Goal: Task Accomplishment & Management: Manage account settings

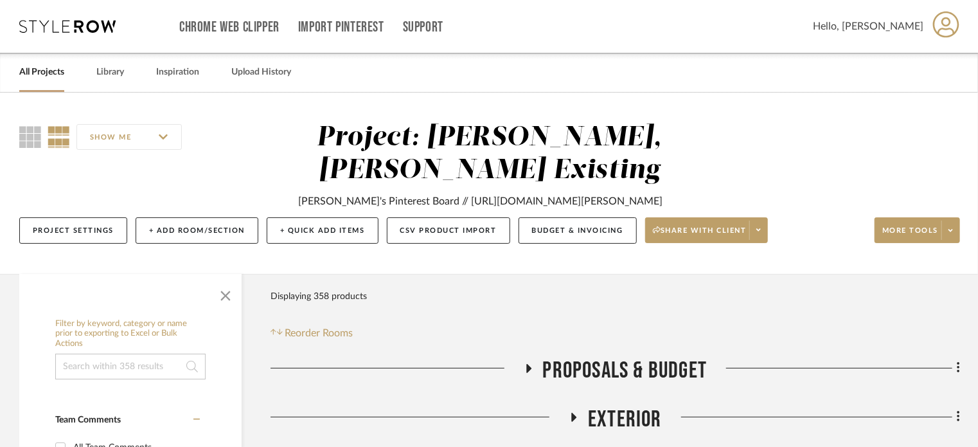
click at [49, 27] on icon at bounding box center [67, 26] width 96 height 13
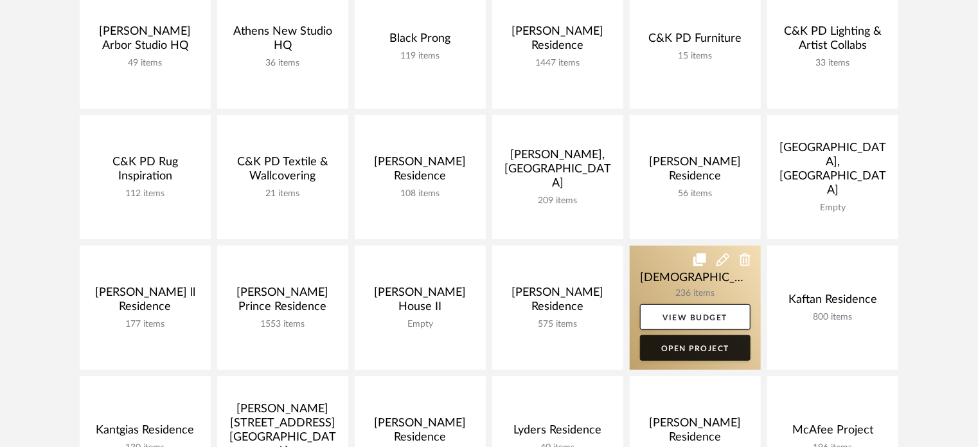
scroll to position [321, 0]
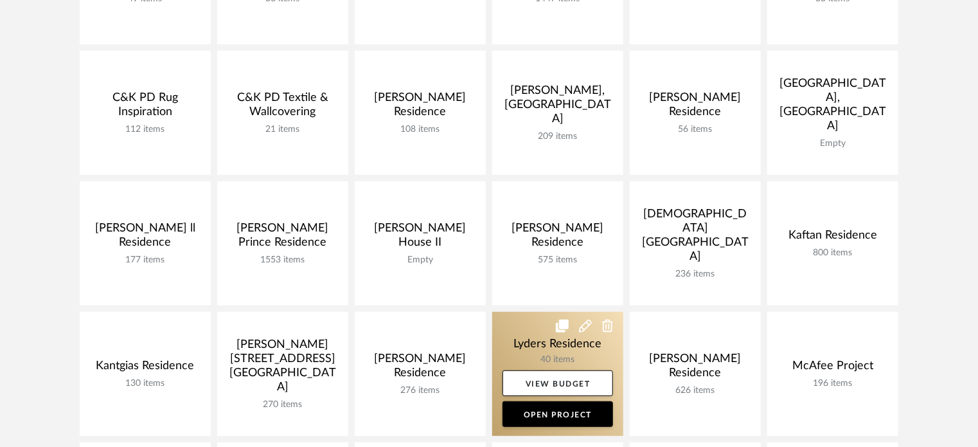
click at [523, 365] on link at bounding box center [557, 374] width 131 height 124
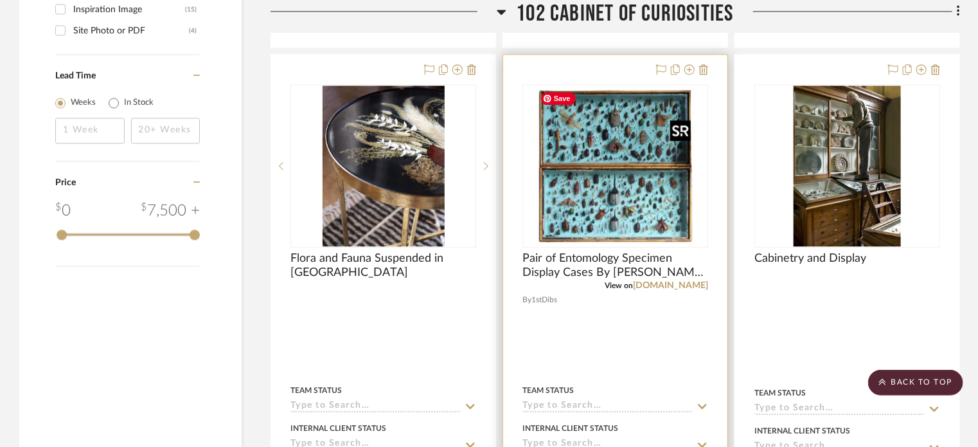
scroll to position [1478, 0]
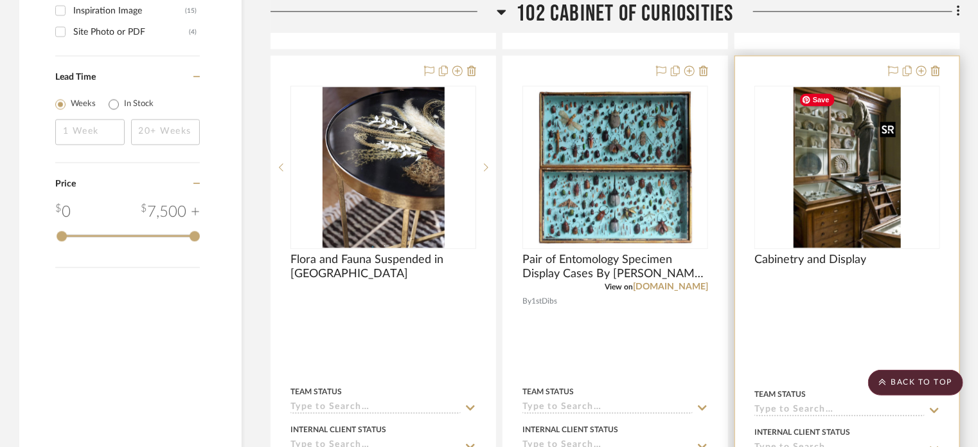
click at [0, 0] on img at bounding box center [0, 0] width 0 height 0
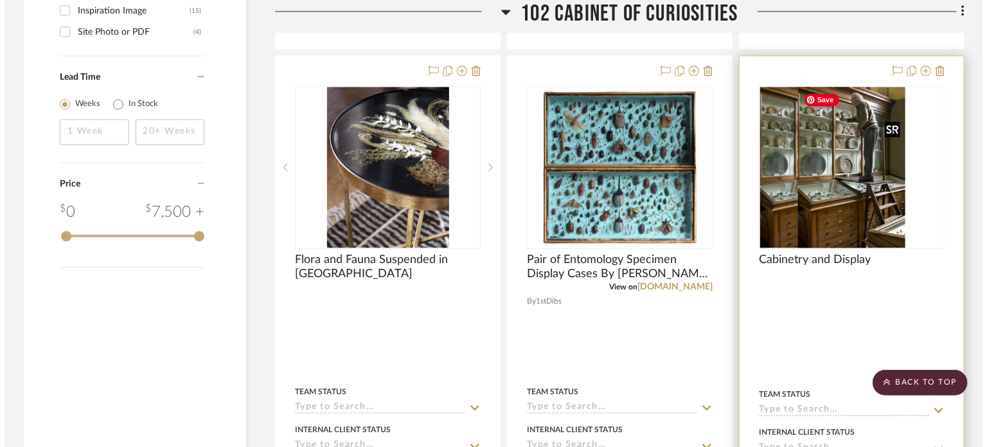
scroll to position [0, 0]
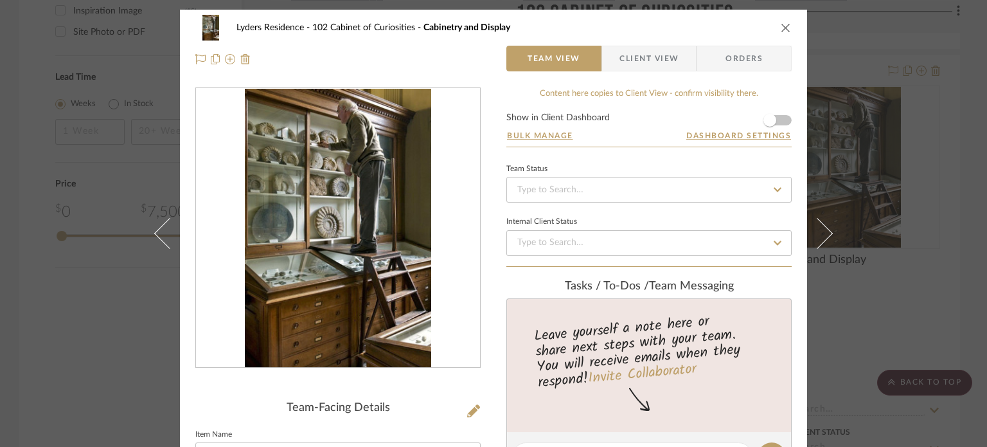
click at [938, 203] on div "Lyders Residence 102 Cabinet of Curiosities Cabinetry and Display Team View Cli…" at bounding box center [493, 223] width 987 height 447
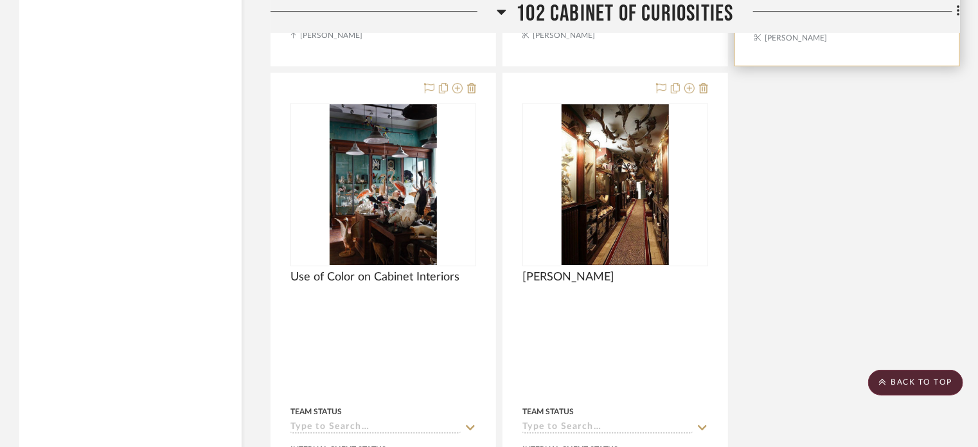
scroll to position [2056, 0]
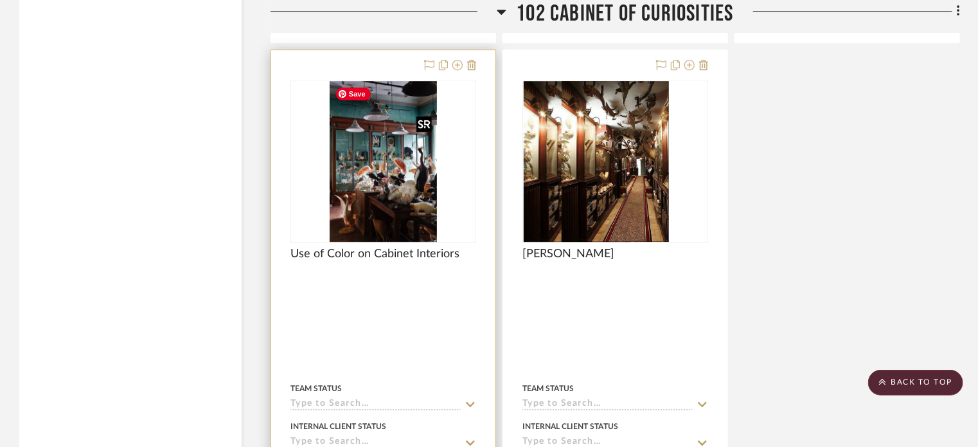
click at [0, 0] on img at bounding box center [0, 0] width 0 height 0
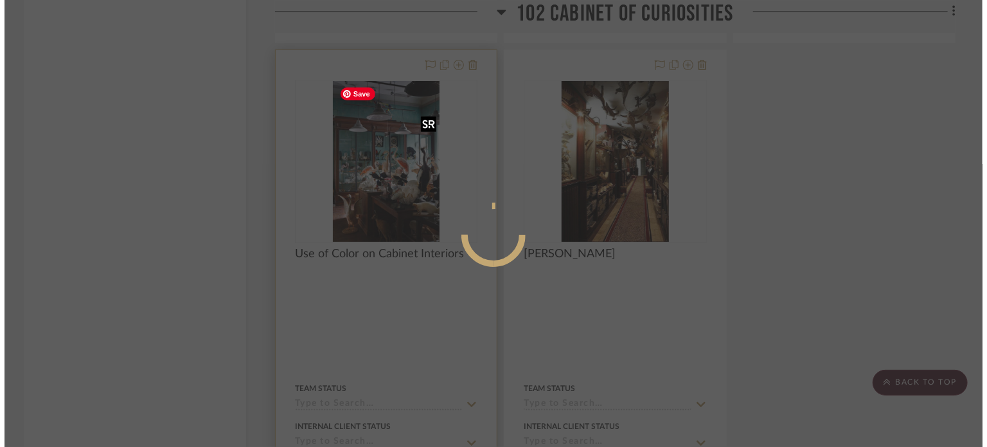
scroll to position [0, 0]
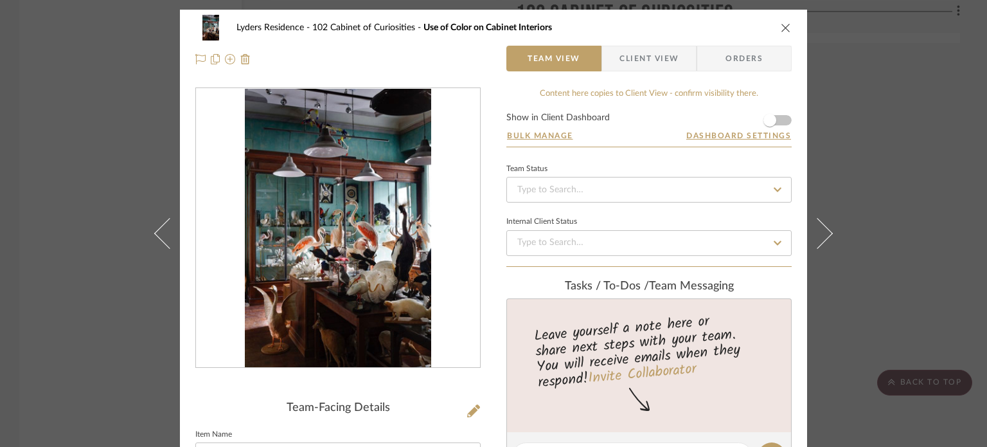
click at [346, 249] on img "0" at bounding box center [338, 228] width 186 height 279
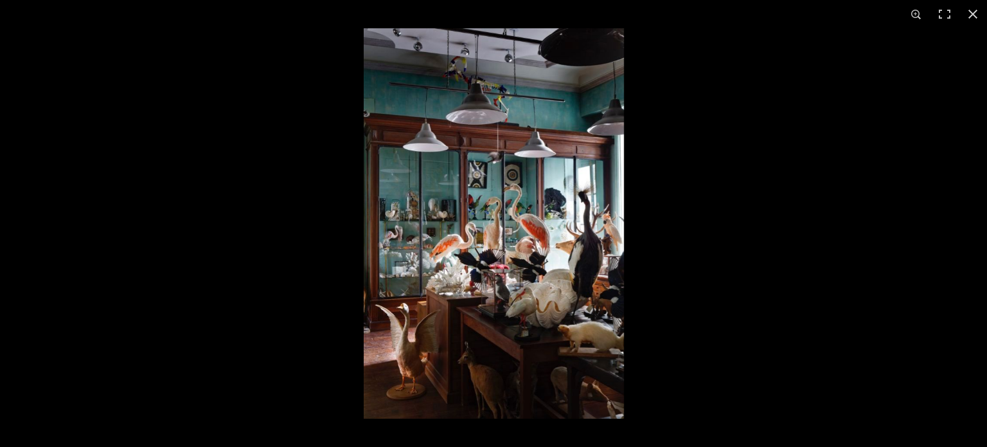
click at [550, 219] on img at bounding box center [494, 223] width 260 height 390
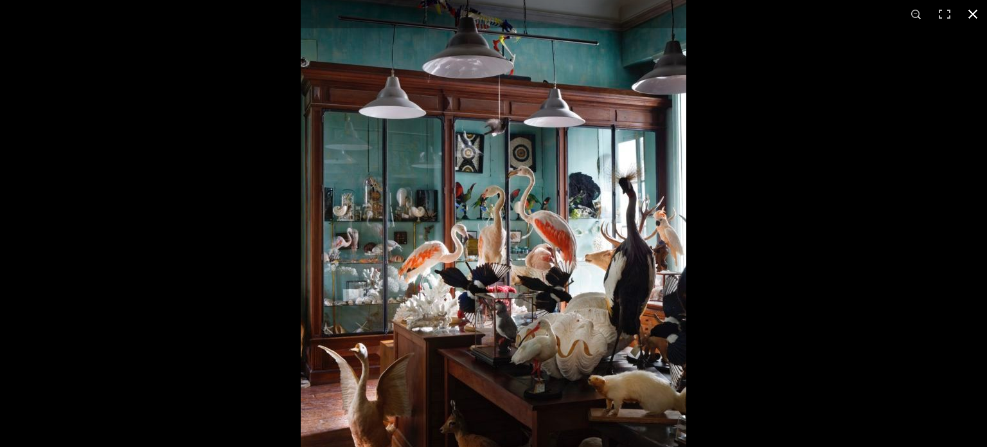
click at [977, 15] on button at bounding box center [973, 14] width 28 height 28
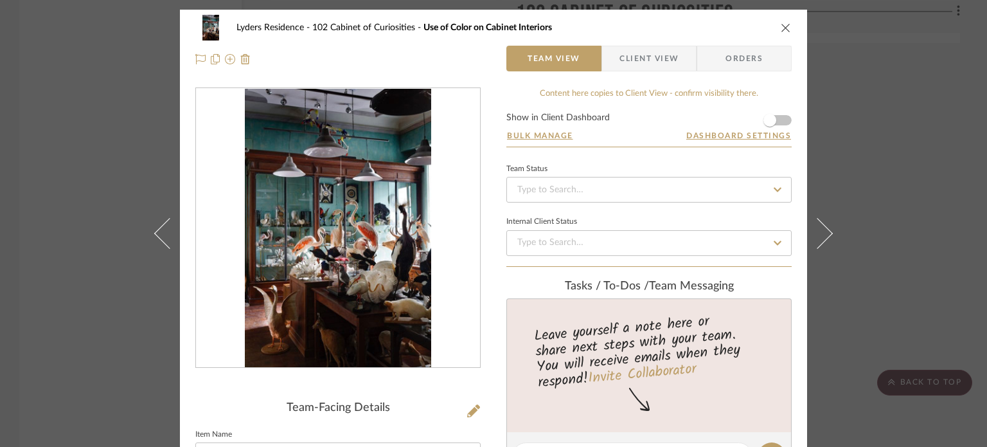
click at [783, 29] on icon "close" at bounding box center [786, 27] width 10 height 10
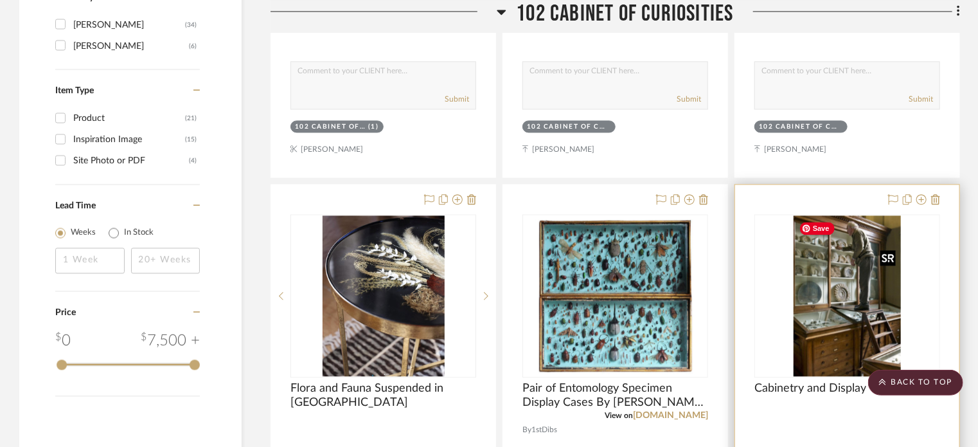
scroll to position [1298, 0]
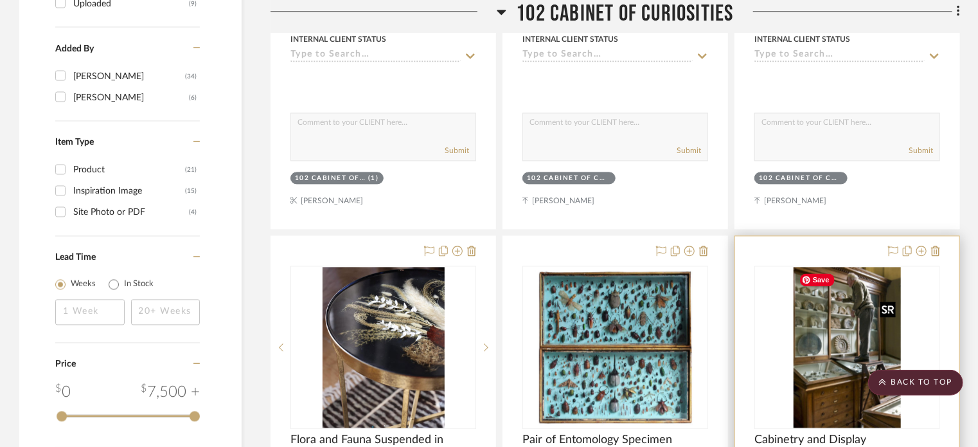
click at [836, 287] on img "0" at bounding box center [846, 347] width 107 height 161
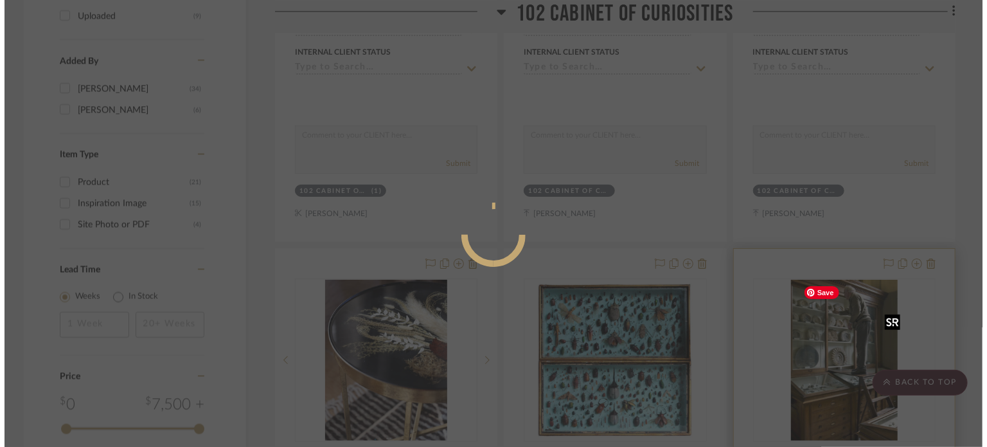
scroll to position [0, 0]
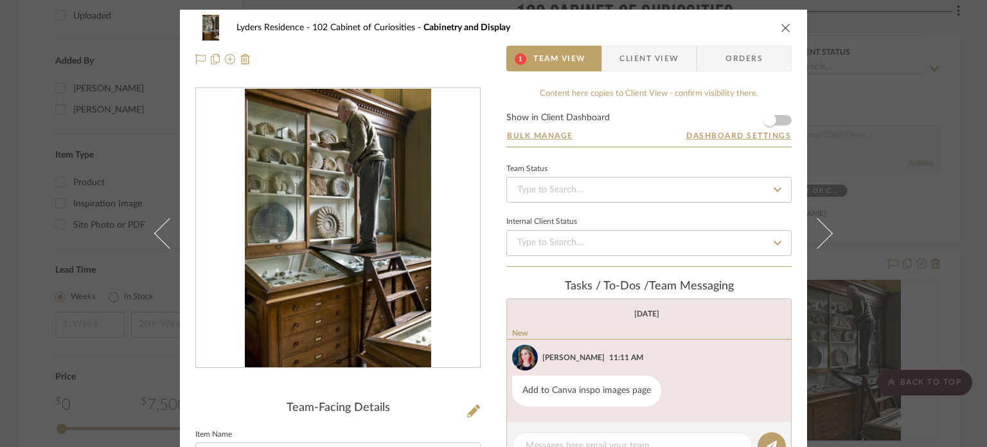
click at [352, 221] on img "0" at bounding box center [338, 228] width 186 height 279
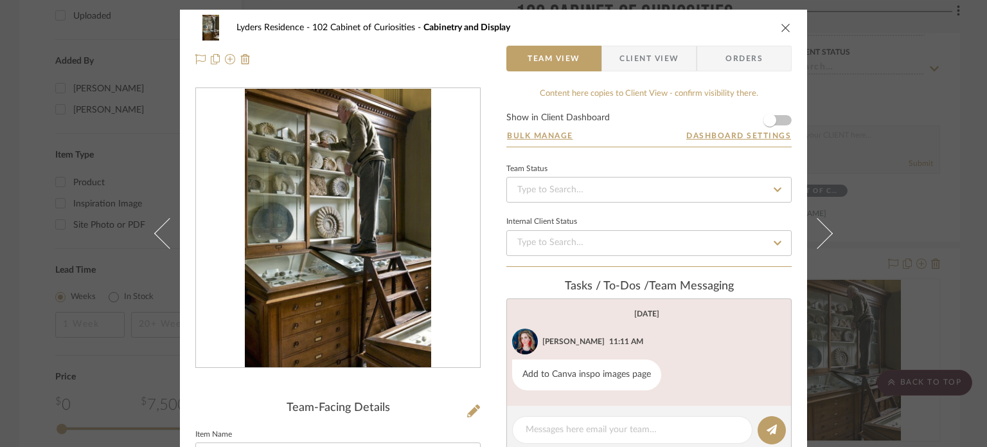
click at [310, 202] on img "0" at bounding box center [338, 228] width 186 height 279
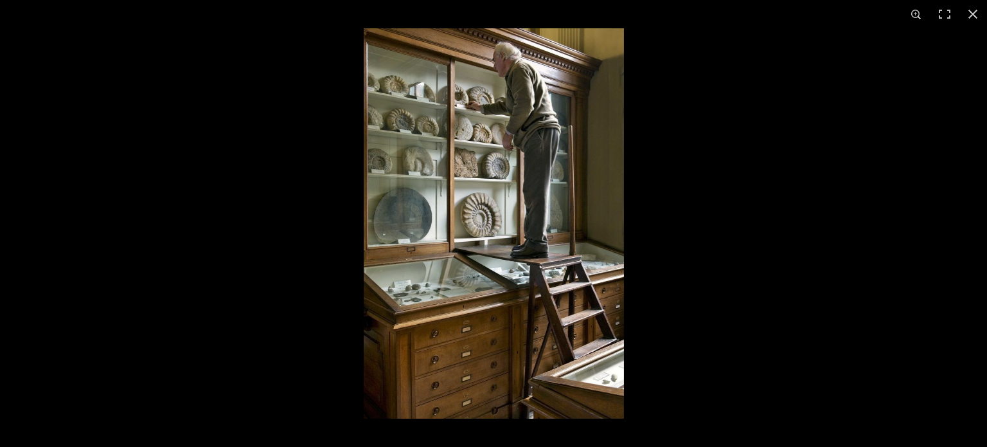
click at [465, 303] on img at bounding box center [494, 223] width 260 height 390
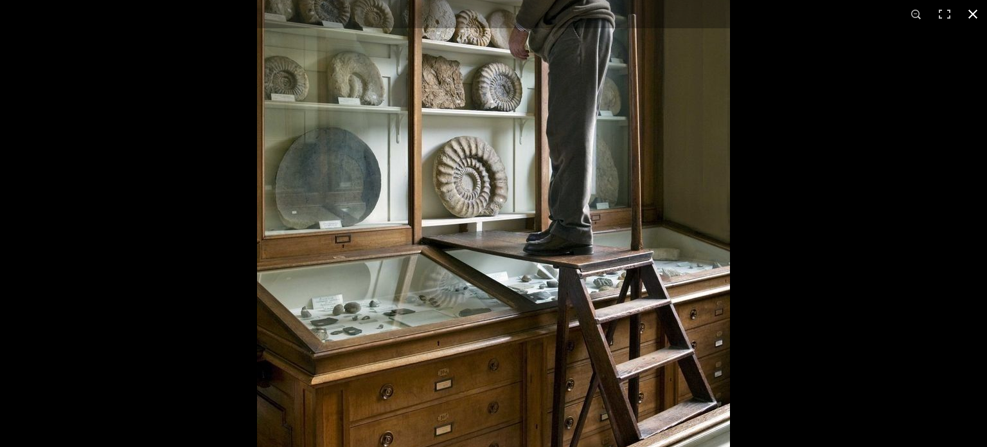
click at [977, 3] on button at bounding box center [973, 14] width 28 height 28
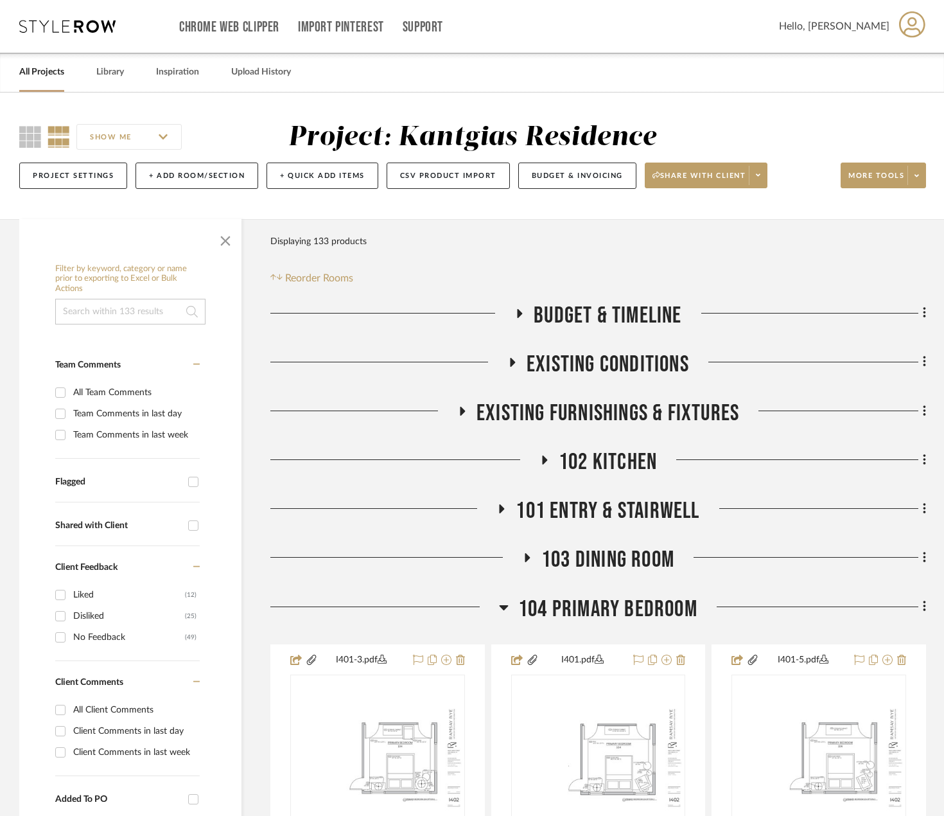
click at [40, 79] on link "All Projects" at bounding box center [41, 72] width 45 height 17
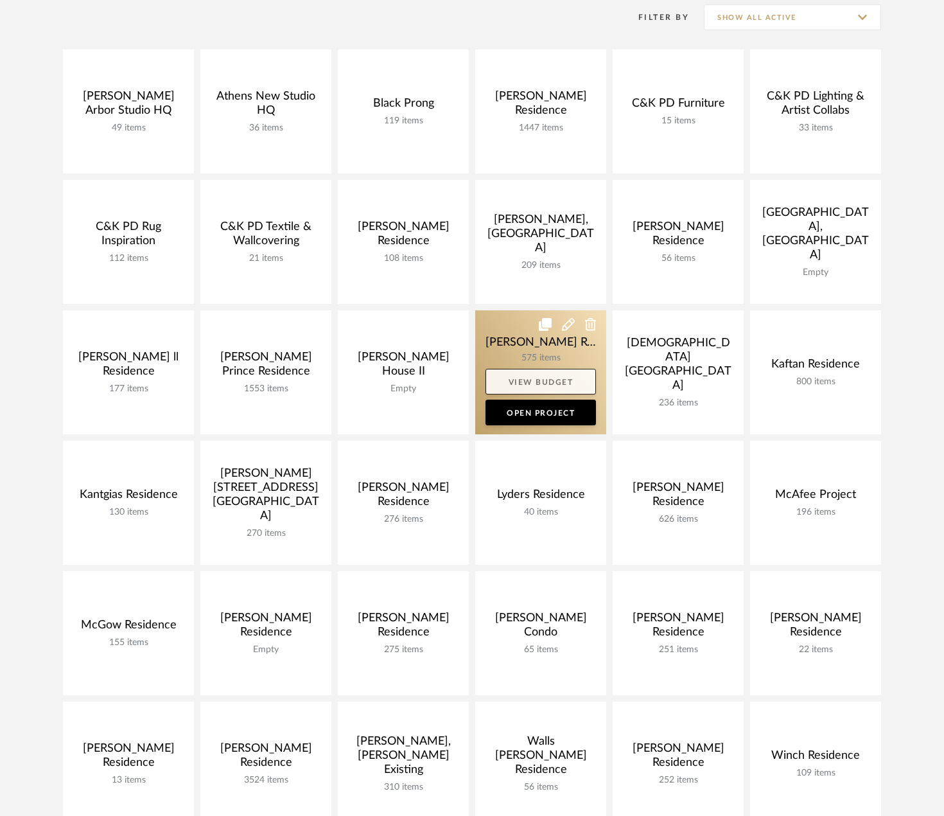
scroll to position [193, 0]
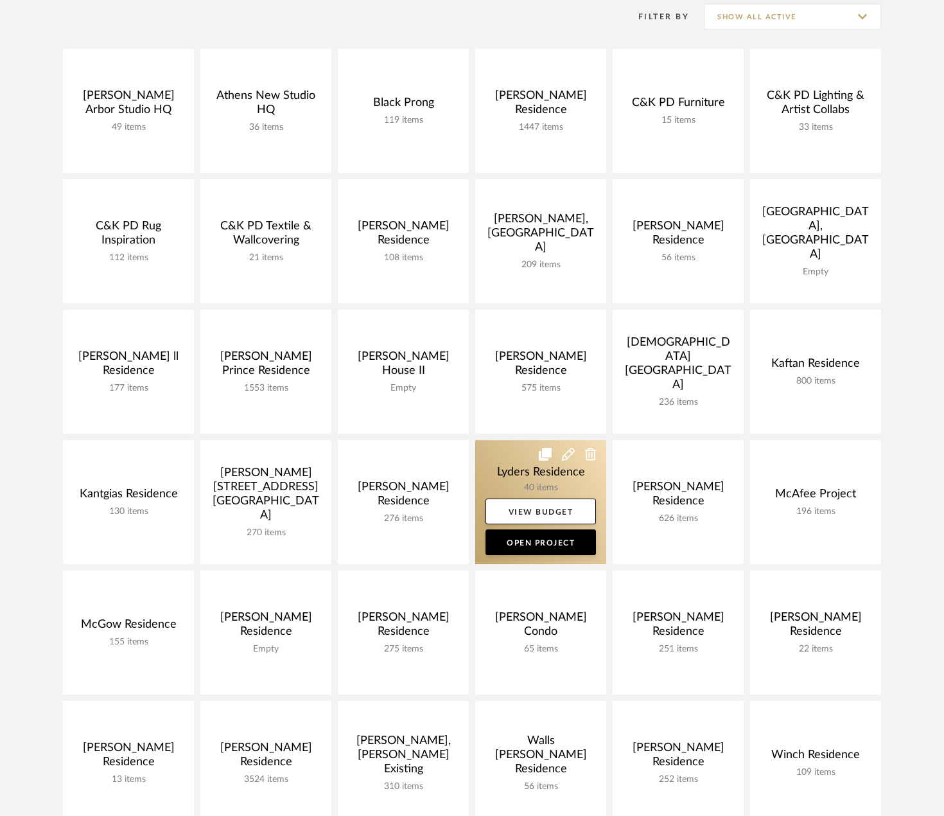
click at [525, 475] on link at bounding box center [540, 502] width 131 height 124
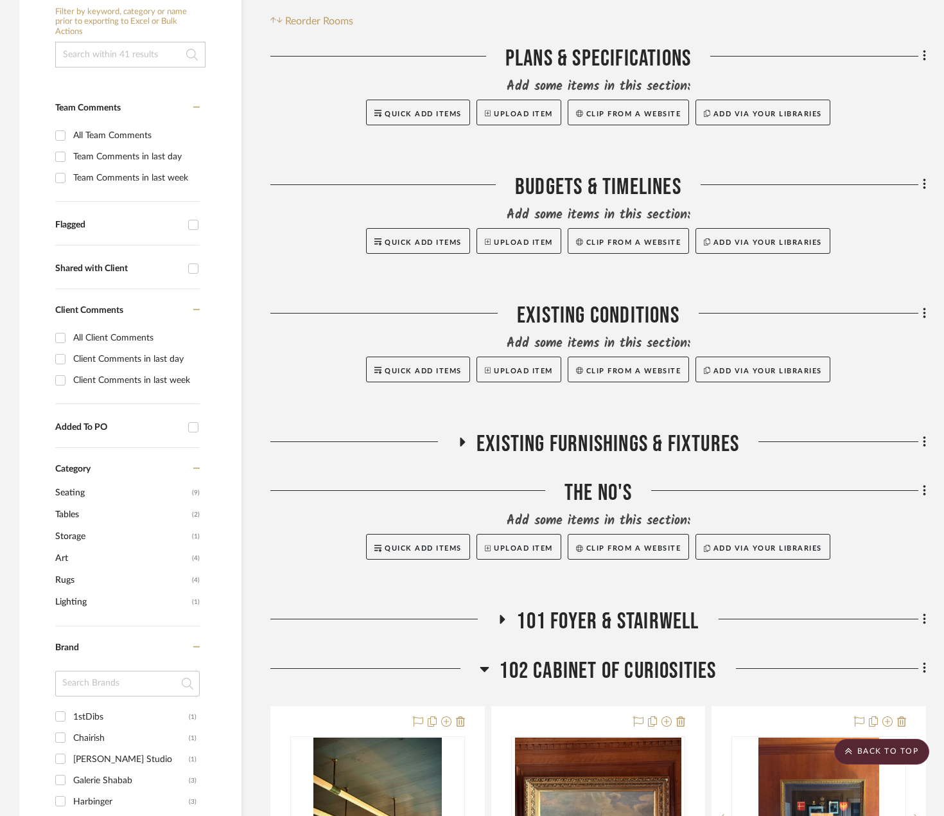
scroll to position [385, 0]
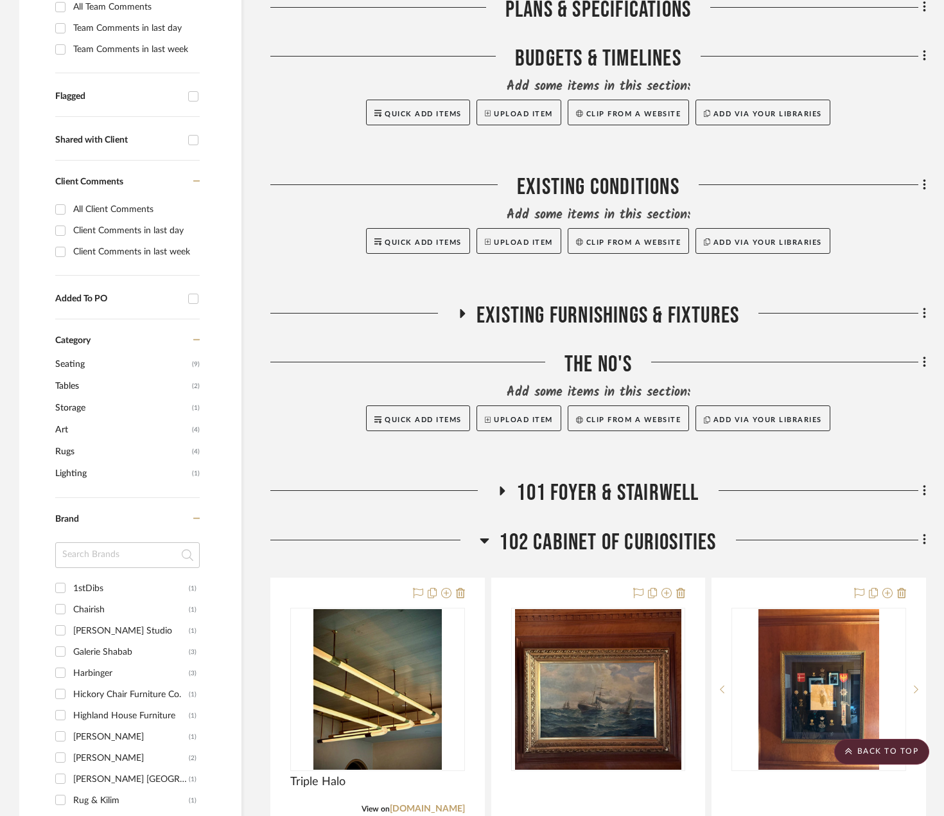
click at [571, 549] on span "102 Cabinet of Curiosities" at bounding box center [607, 543] width 217 height 28
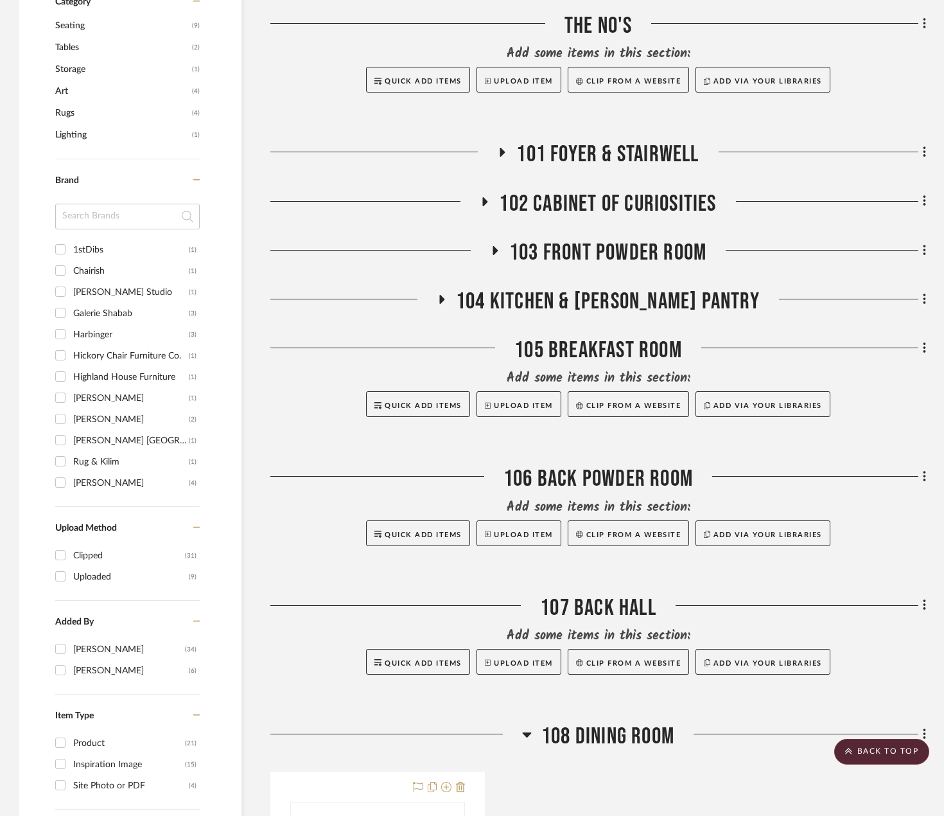
scroll to position [835, 0]
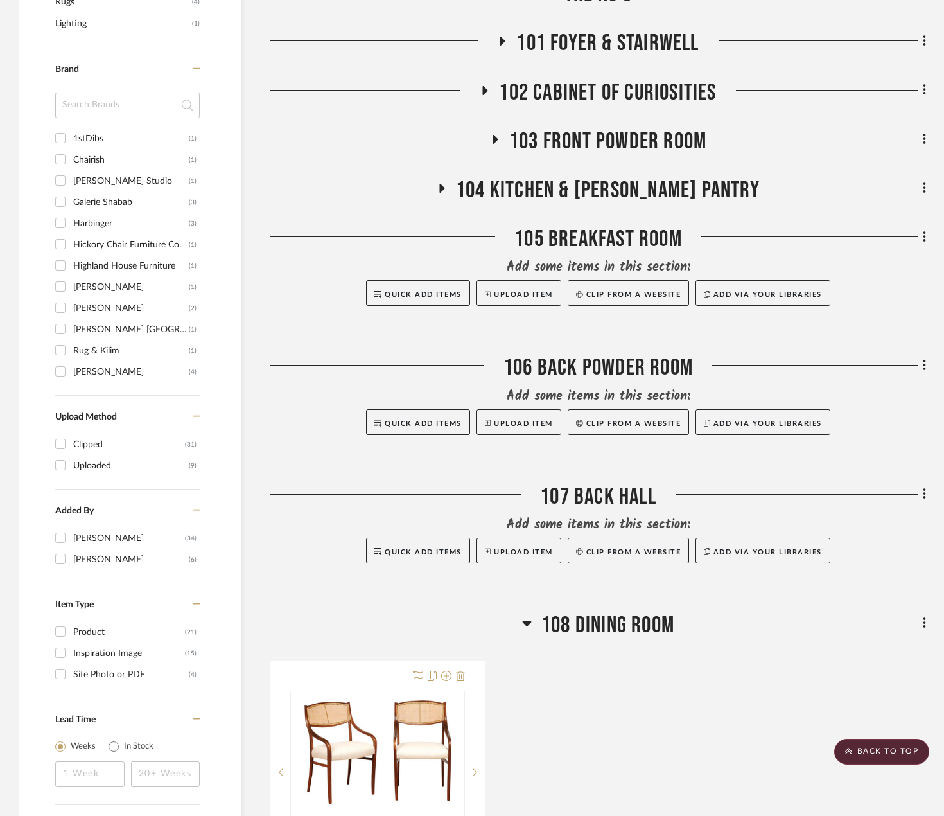
click at [577, 619] on span "108 Dining Room" at bounding box center [608, 626] width 133 height 28
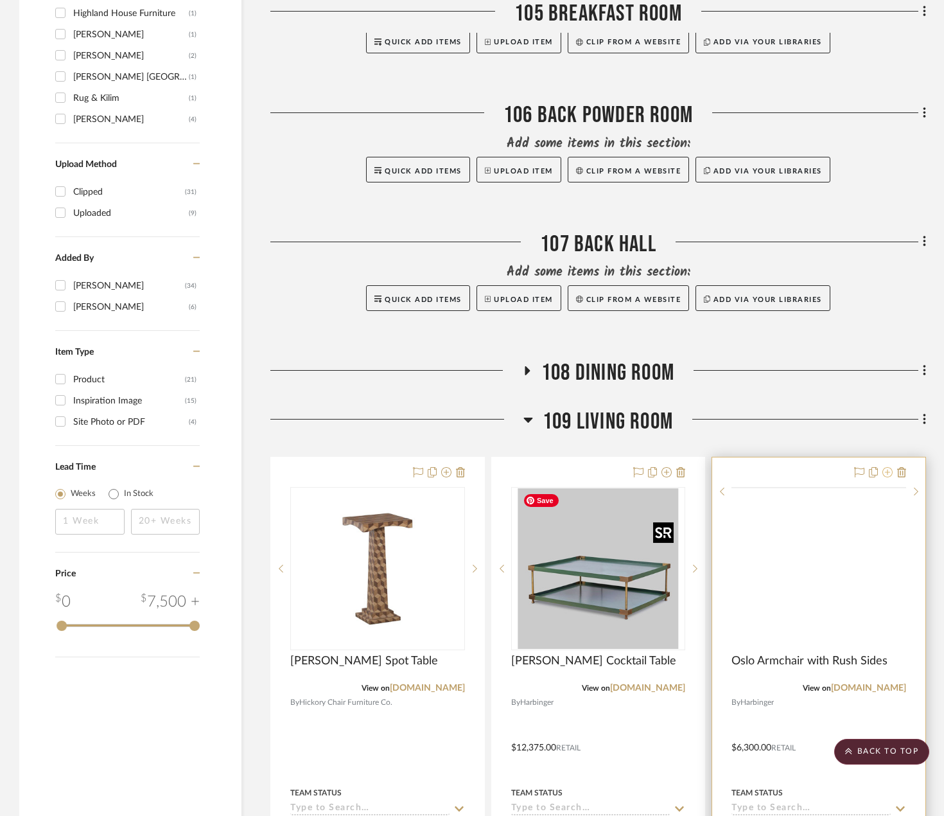
scroll to position [1092, 0]
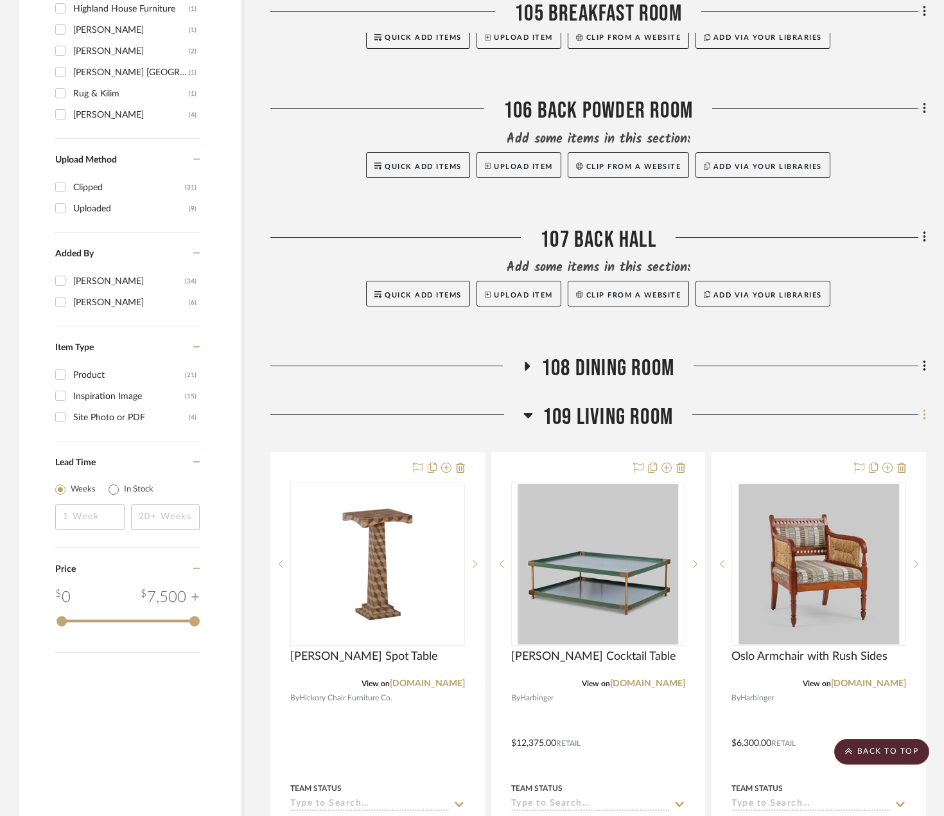
click at [925, 420] on icon at bounding box center [924, 414] width 3 height 11
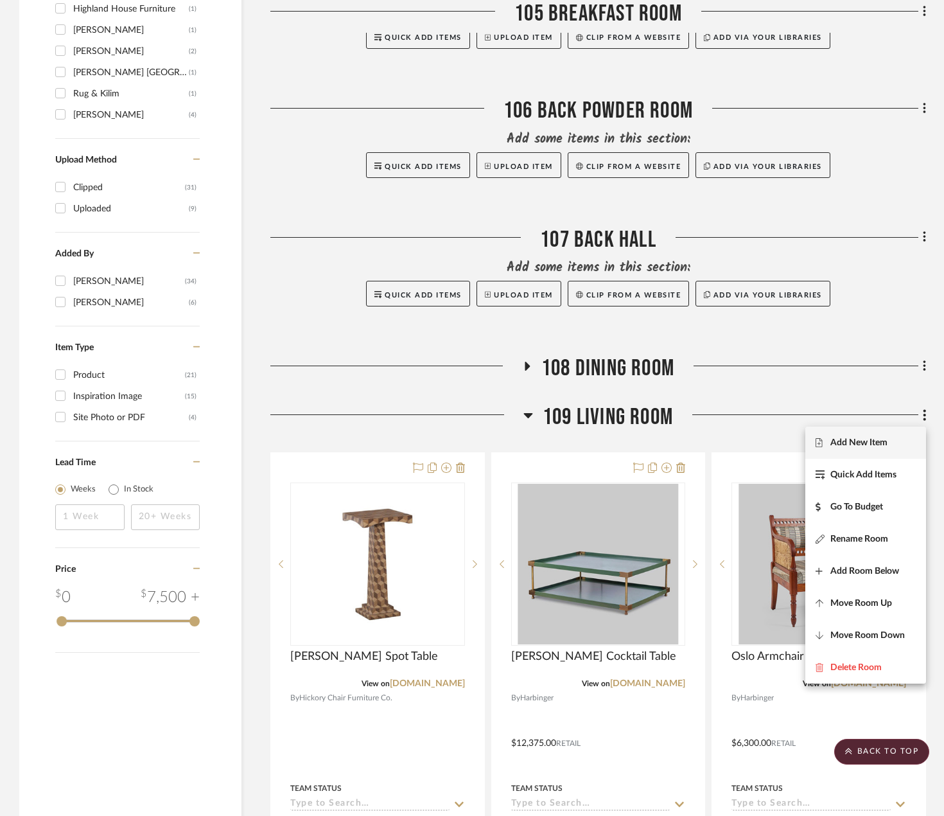
click at [908, 437] on span "Add New Item" at bounding box center [866, 442] width 100 height 11
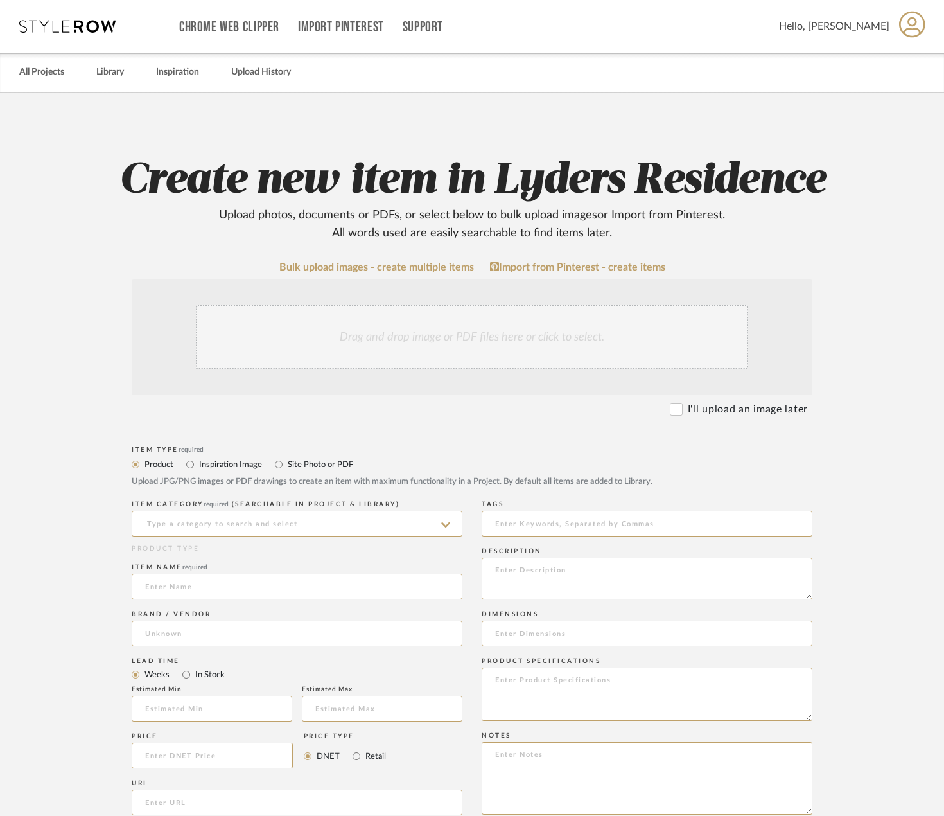
drag, startPoint x: 308, startPoint y: 445, endPoint x: 306, endPoint y: 456, distance: 10.6
click at [308, 445] on div "Item Type required Product Inspiration Image Site Photo or PDF Upload JPG/PNG i…" at bounding box center [472, 470] width 681 height 55
click at [302, 464] on label "Site Photo or PDF" at bounding box center [320, 464] width 67 height 14
click at [287, 464] on input "Site Photo or PDF" at bounding box center [278, 464] width 15 height 15
radio input "true"
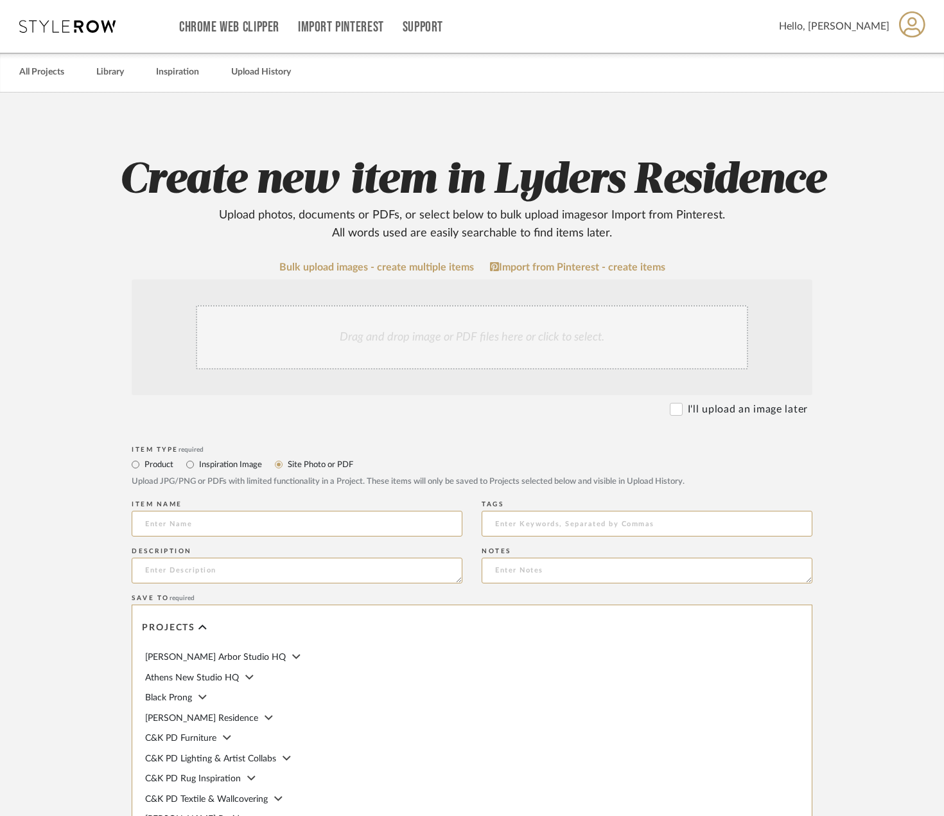
click at [418, 331] on div "Drag and drop image or PDF files here or click to select." at bounding box center [472, 337] width 553 height 64
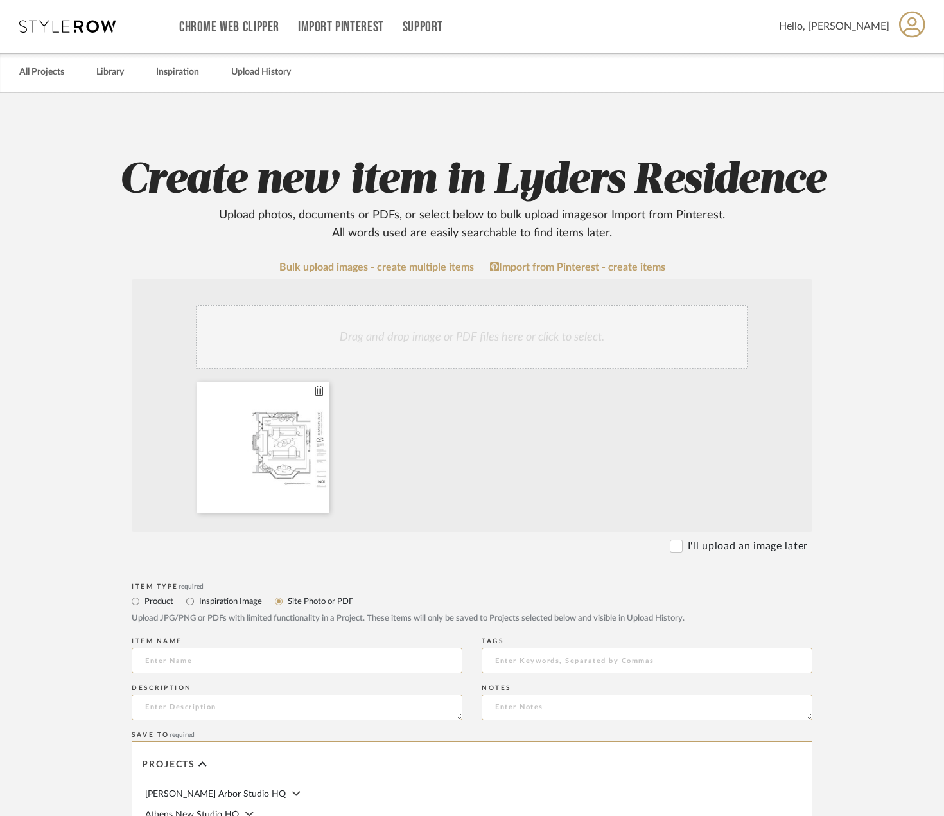
click at [278, 443] on div at bounding box center [263, 447] width 132 height 131
click at [290, 456] on div at bounding box center [263, 447] width 132 height 131
click at [299, 443] on div at bounding box center [263, 447] width 132 height 131
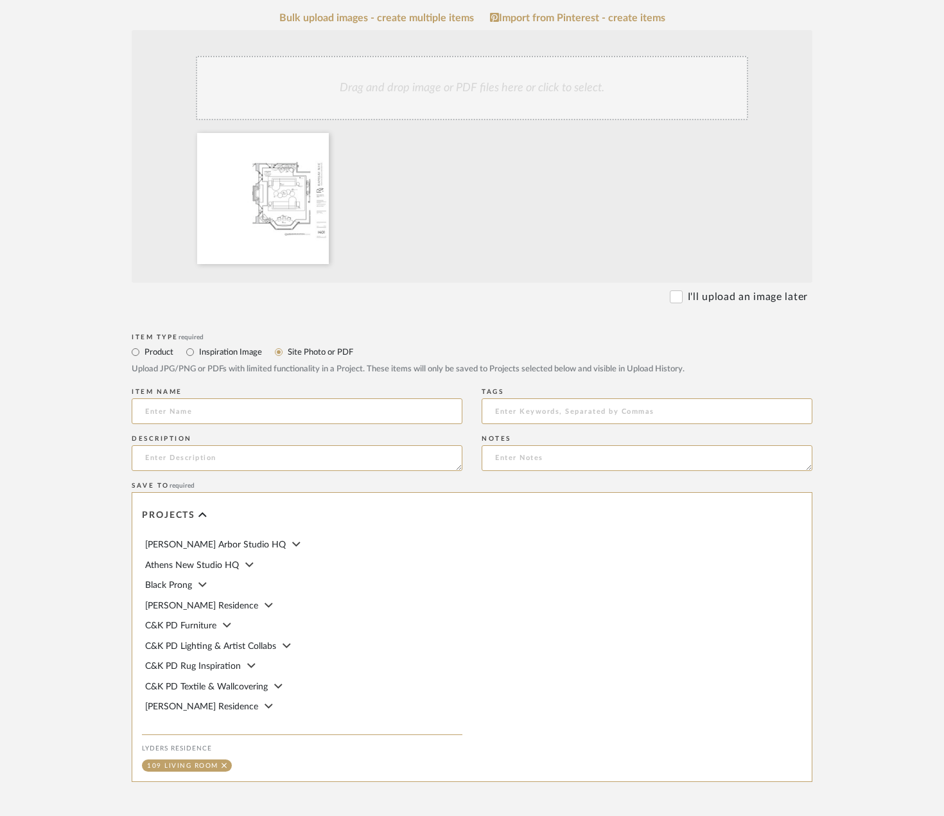
scroll to position [373, 0]
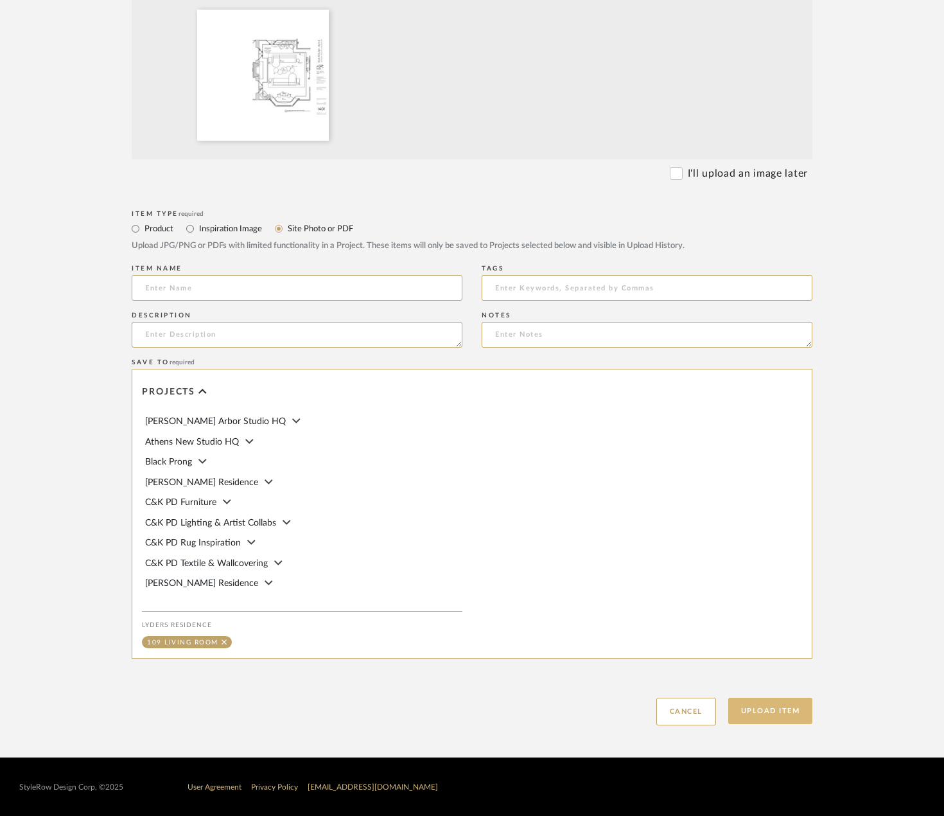
click at [740, 705] on button "Upload Item" at bounding box center [771, 711] width 85 height 26
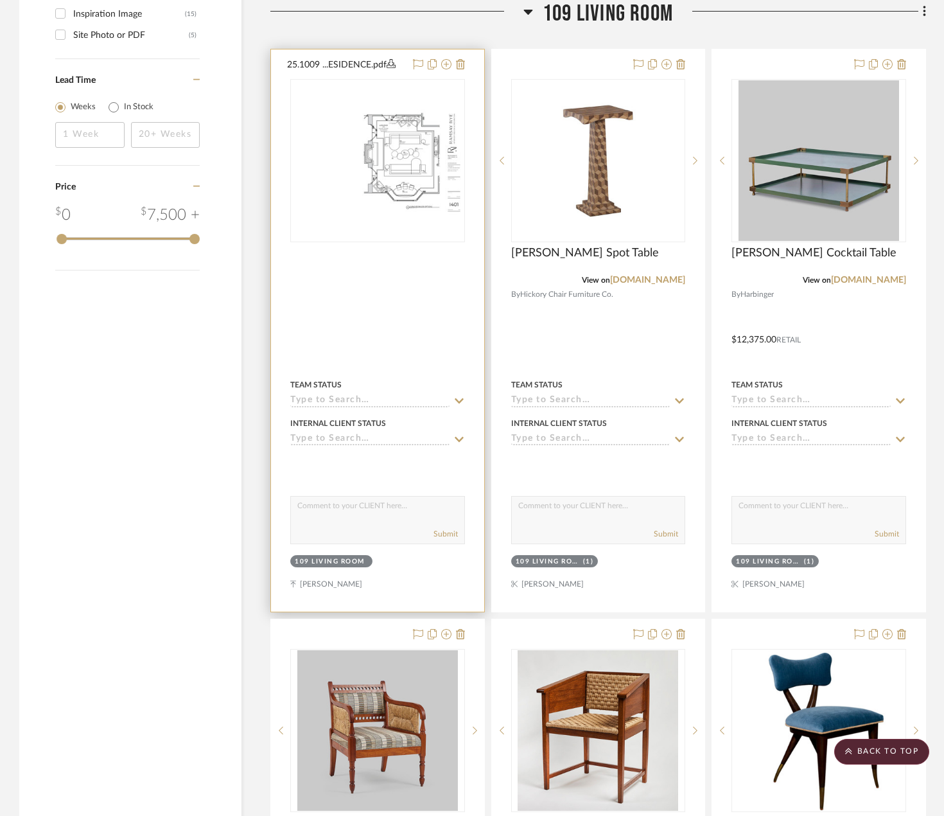
scroll to position [1234, 0]
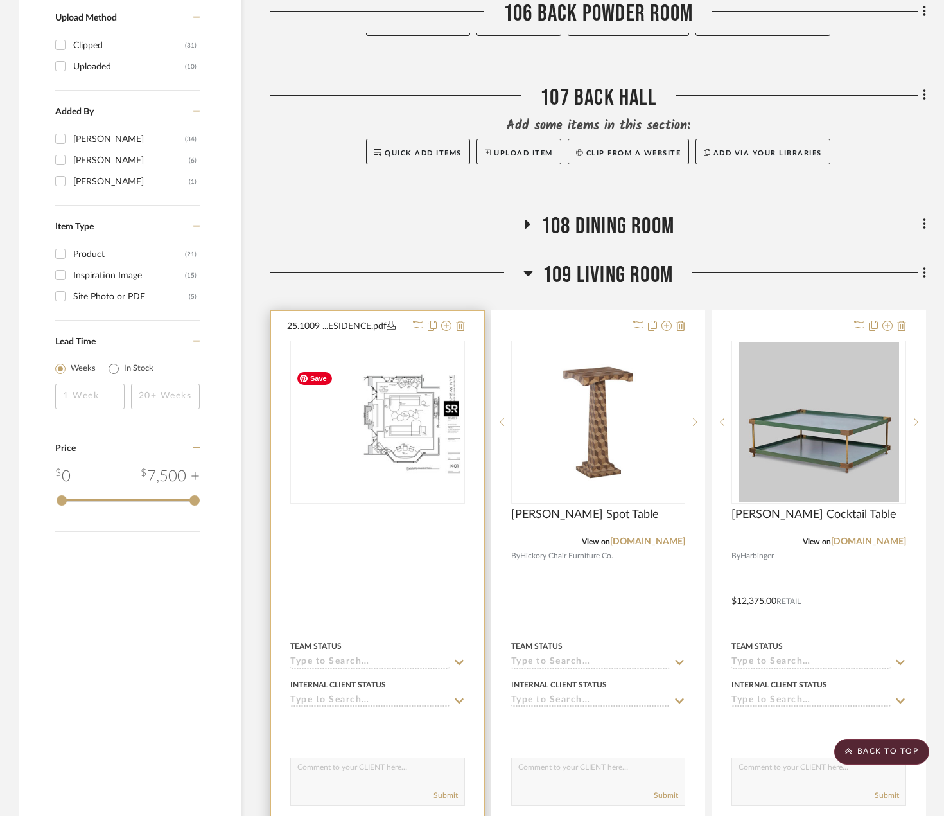
click at [382, 450] on img "0" at bounding box center [378, 422] width 172 height 111
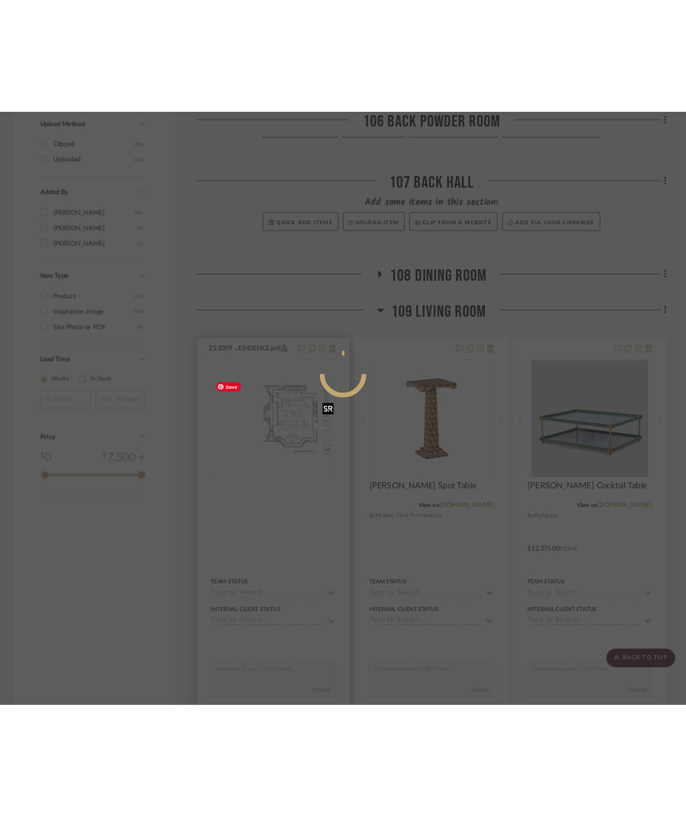
scroll to position [0, 0]
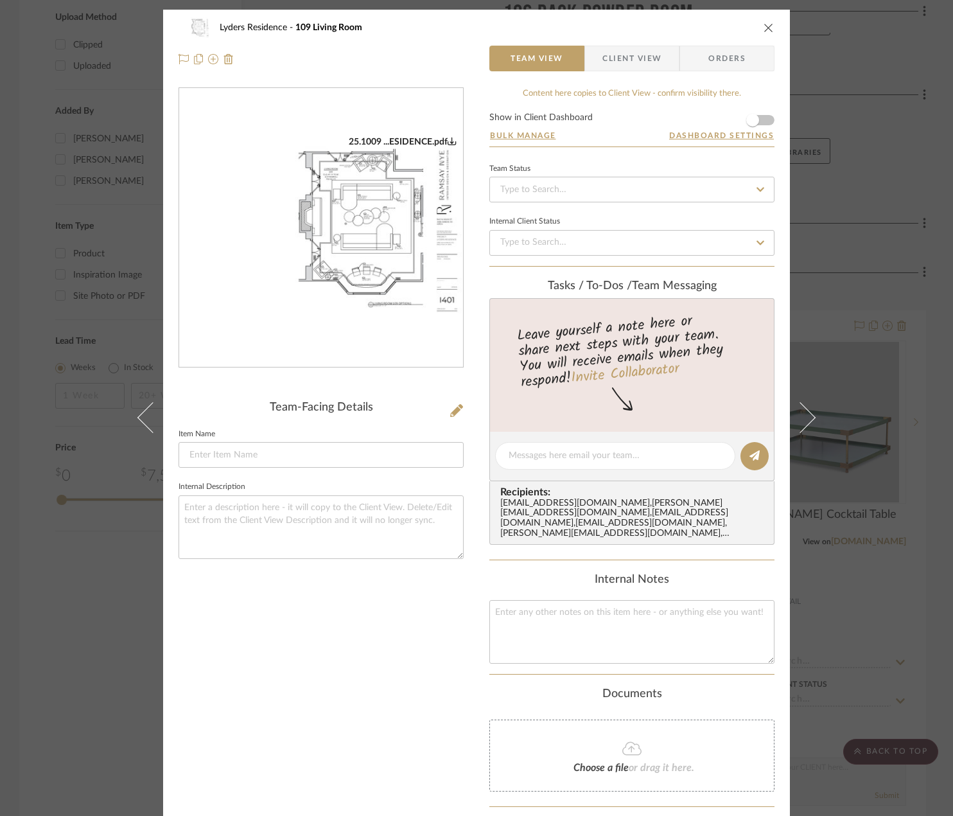
click at [338, 209] on div "25.1009 ...ESIDENCE.pdf" at bounding box center [321, 228] width 284 height 280
click at [355, 192] on img "0" at bounding box center [321, 228] width 284 height 184
click at [451, 408] on icon at bounding box center [456, 410] width 13 height 13
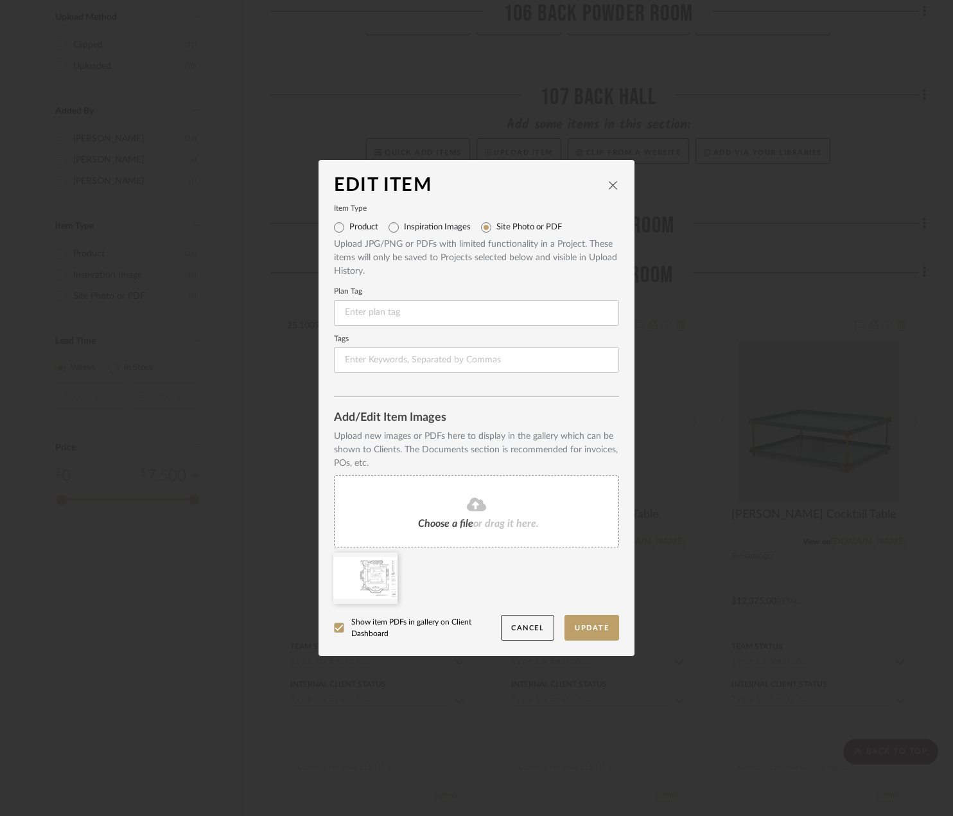
click at [410, 518] on div "Choose a file or drag it here." at bounding box center [476, 511] width 285 height 72
click at [472, 497] on icon at bounding box center [476, 504] width 19 height 15
click at [468, 502] on icon at bounding box center [476, 503] width 19 height 13
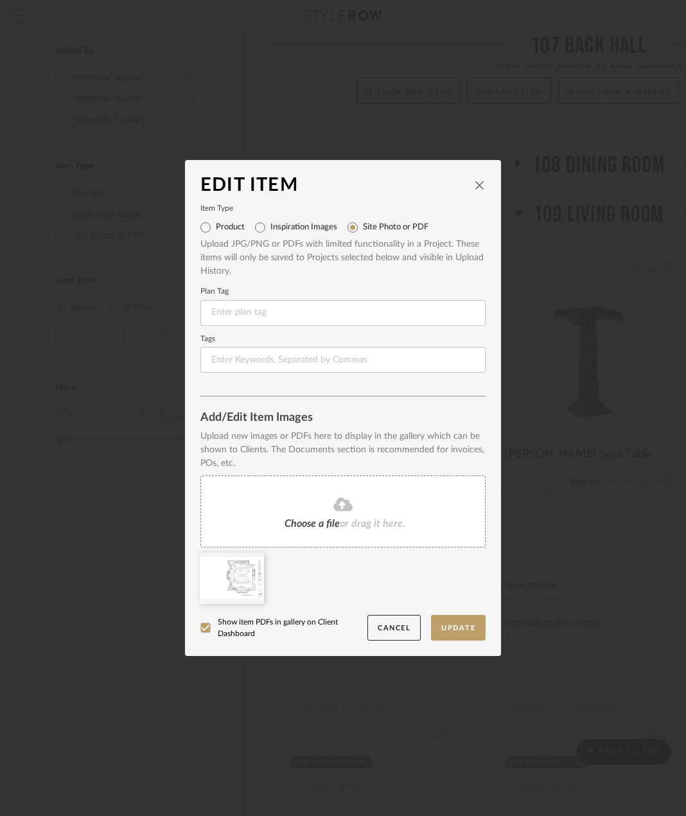
click at [323, 500] on fa-icon at bounding box center [343, 505] width 117 height 17
click at [250, 560] on icon at bounding box center [254, 561] width 9 height 10
click at [465, 632] on button "Update" at bounding box center [458, 628] width 55 height 26
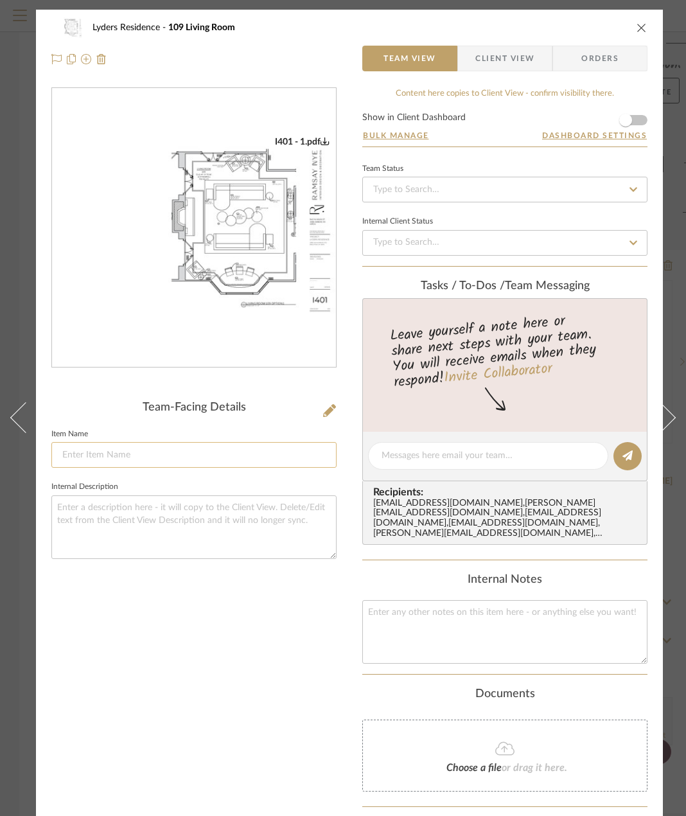
click at [141, 454] on input at bounding box center [193, 455] width 285 height 26
type input "l"
type input "L"
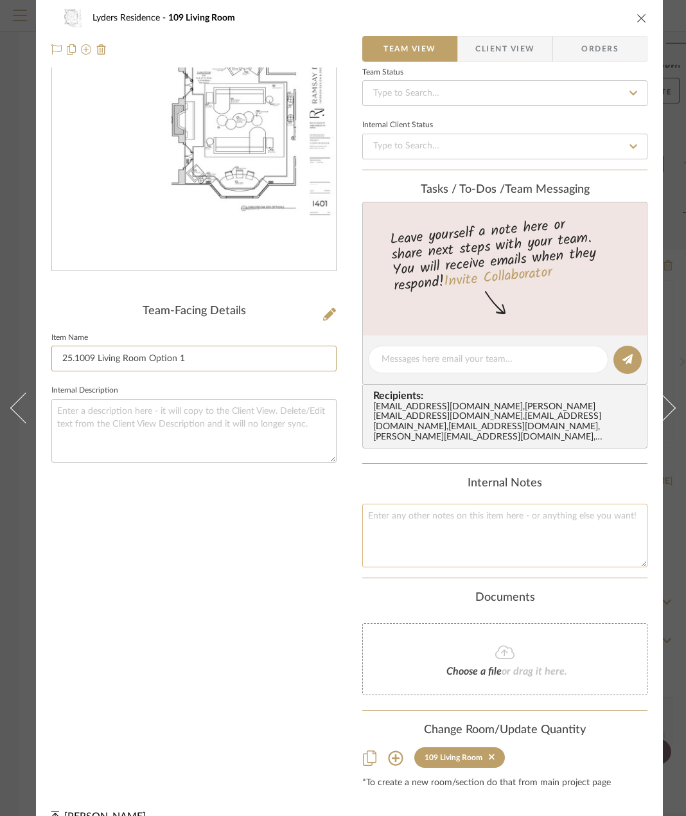
scroll to position [127, 0]
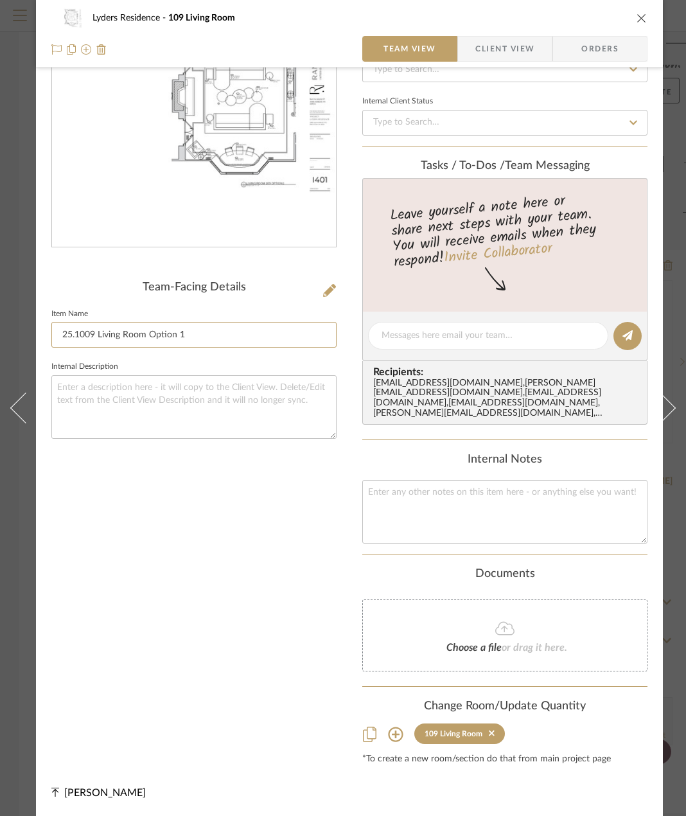
type input "25.1009 Living Room Option 1"
click at [646, 20] on div "Lyders Residence 109 Living Room Team View Client View Orders" at bounding box center [349, 33] width 627 height 67
click at [641, 16] on icon "close" at bounding box center [642, 18] width 10 height 10
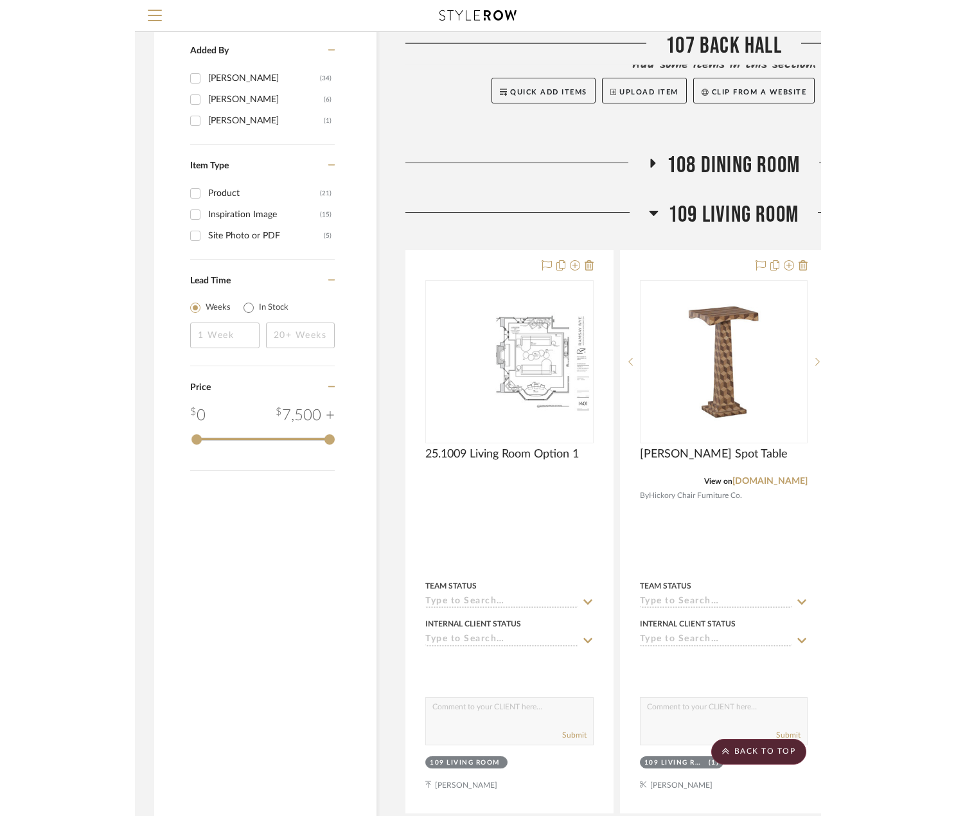
scroll to position [1234, 0]
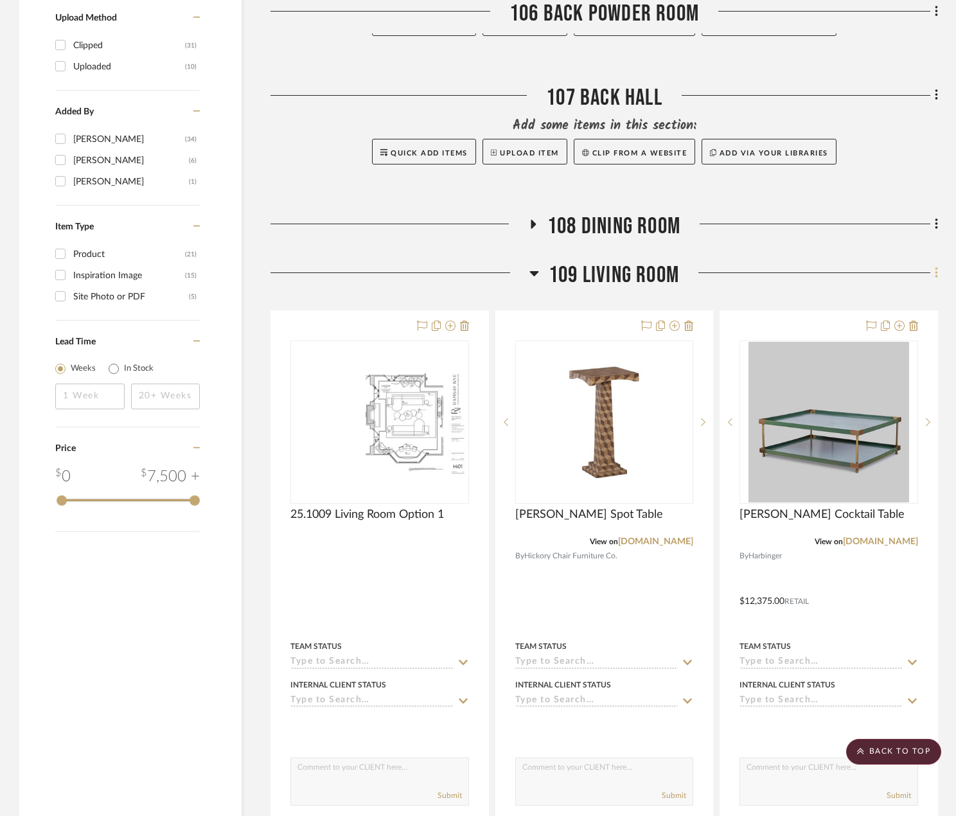
click at [935, 271] on icon at bounding box center [937, 273] width 4 height 14
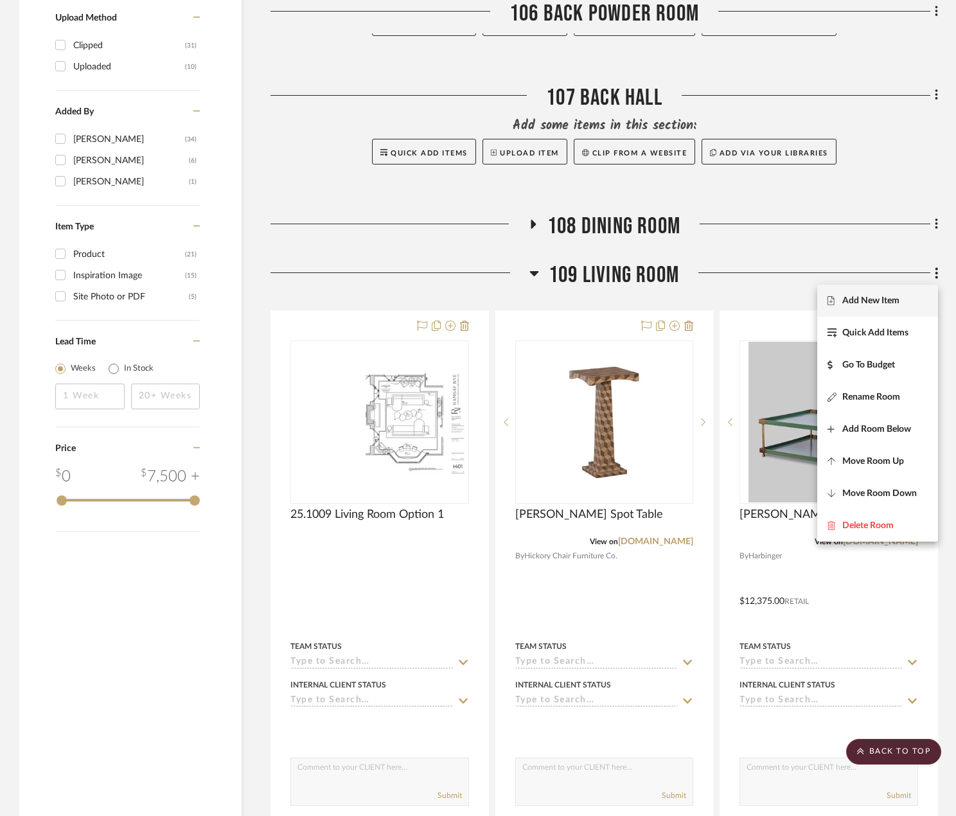
click at [910, 295] on span "Add New Item" at bounding box center [878, 300] width 100 height 11
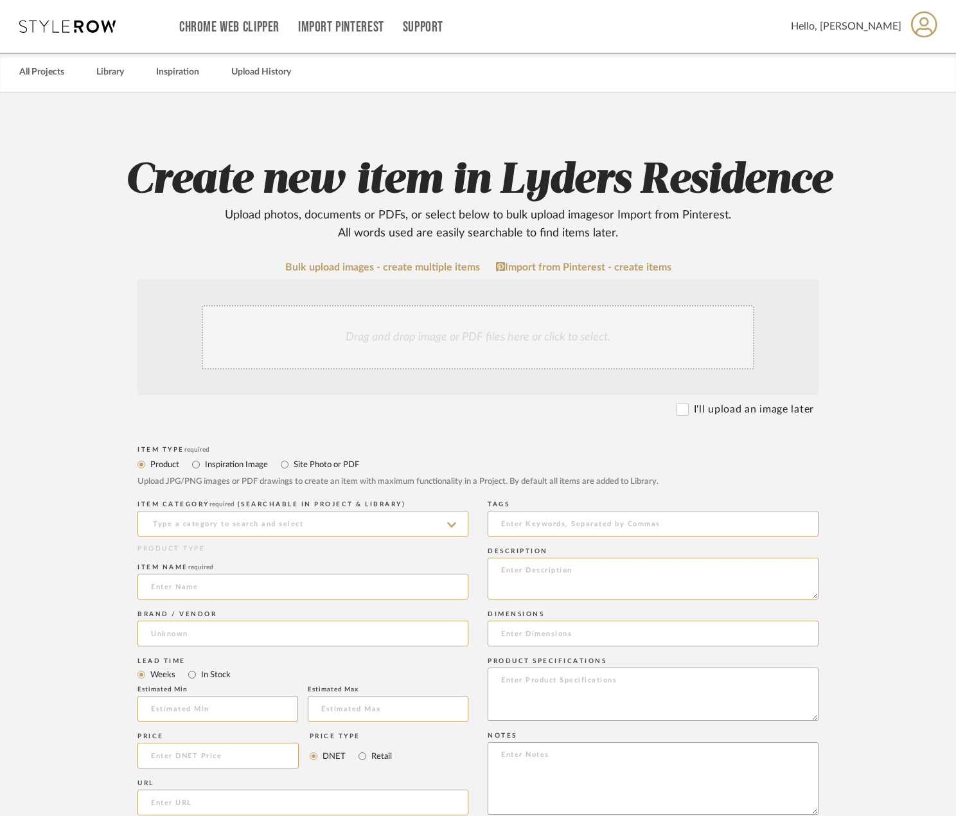
click at [308, 467] on label "Site Photo or PDF" at bounding box center [325, 464] width 67 height 14
click at [292, 467] on input "Site Photo or PDF" at bounding box center [284, 464] width 15 height 15
radio input "true"
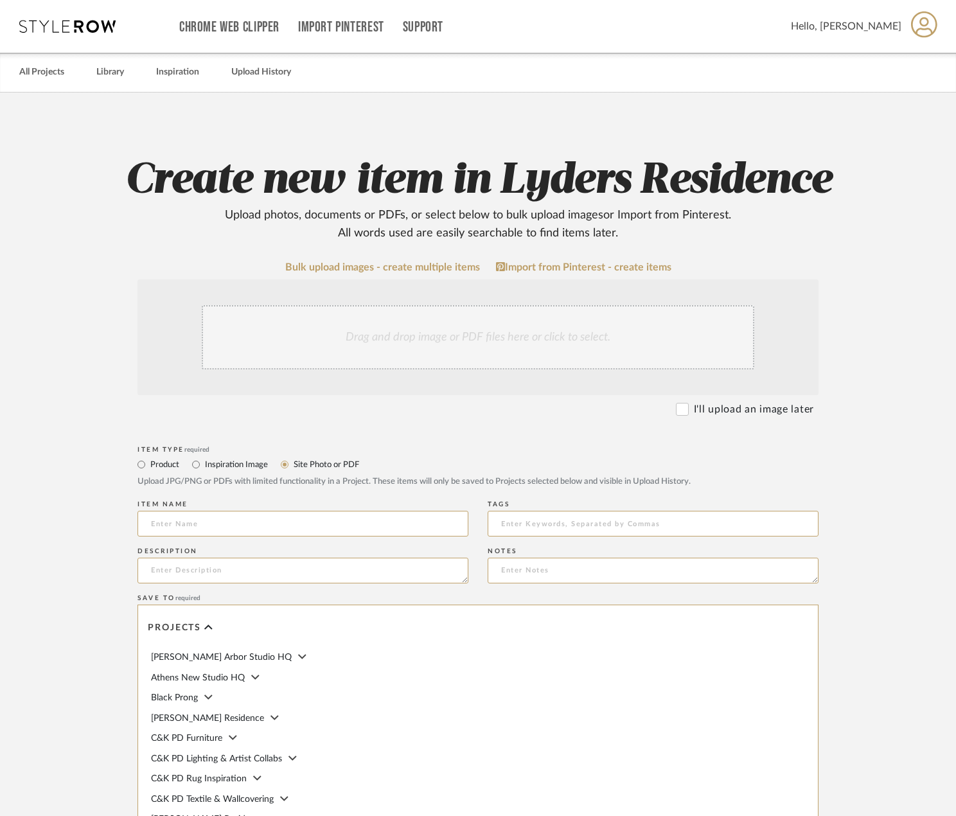
click at [384, 334] on div "Drag and drop image or PDF files here or click to select." at bounding box center [478, 337] width 553 height 64
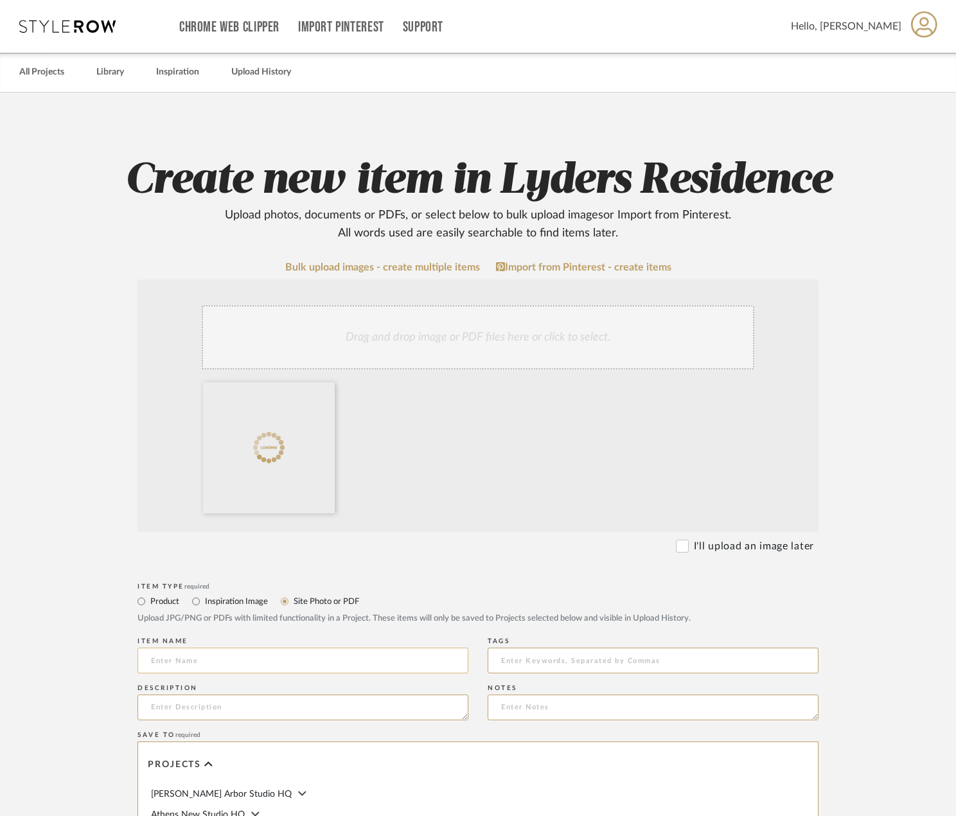
click at [229, 662] on input at bounding box center [302, 661] width 331 height 26
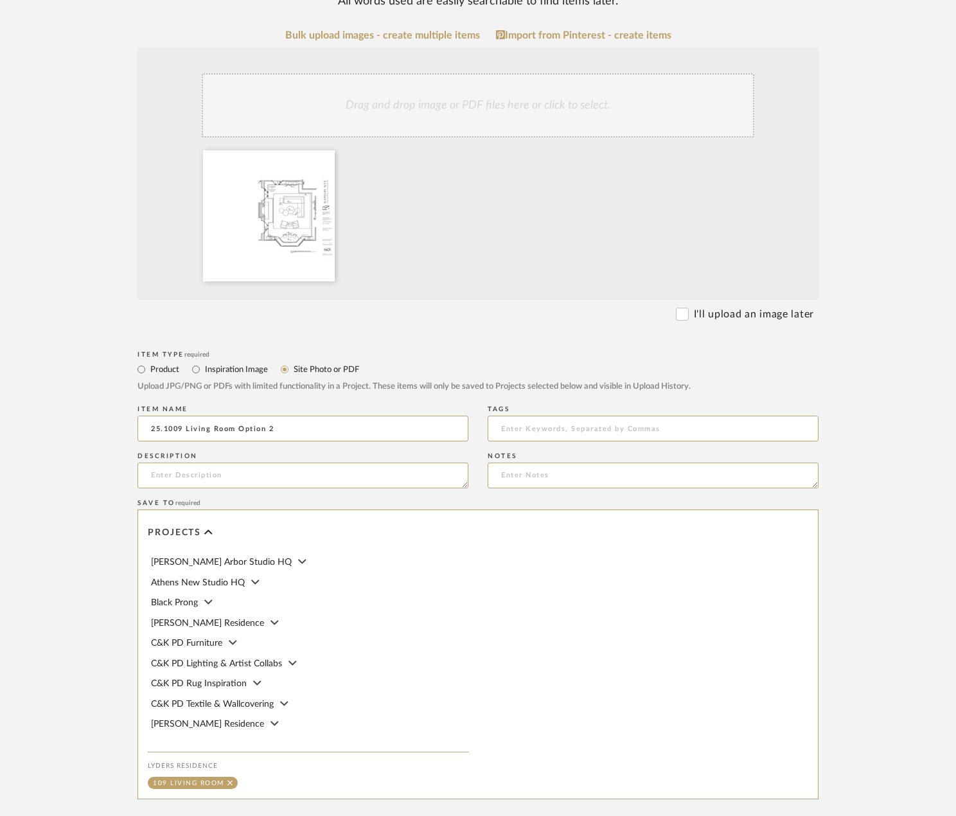
scroll to position [373, 0]
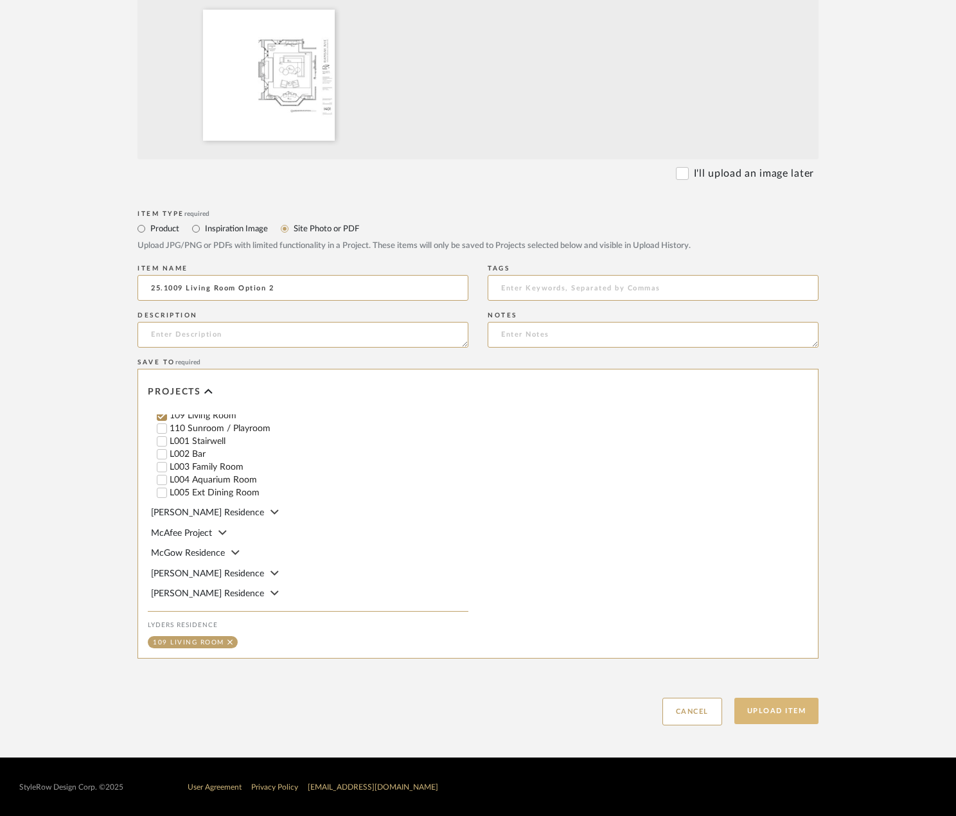
type input "25.1009 Living Room Option 2"
click at [770, 713] on button "Upload Item" at bounding box center [776, 711] width 85 height 26
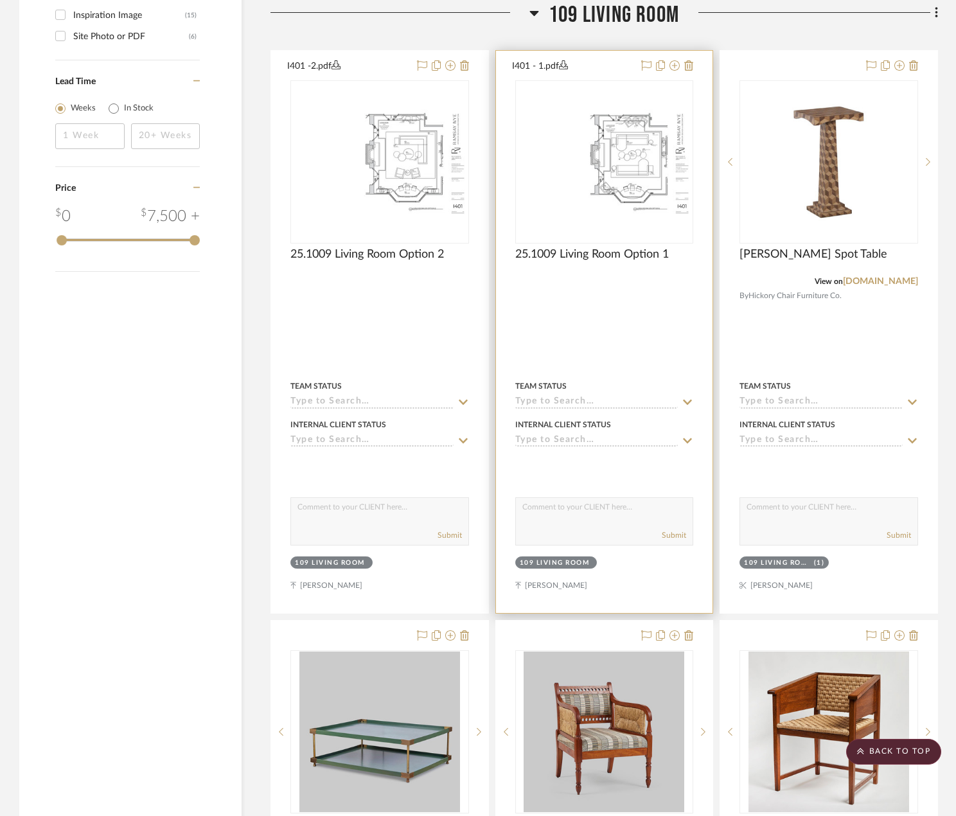
scroll to position [1496, 0]
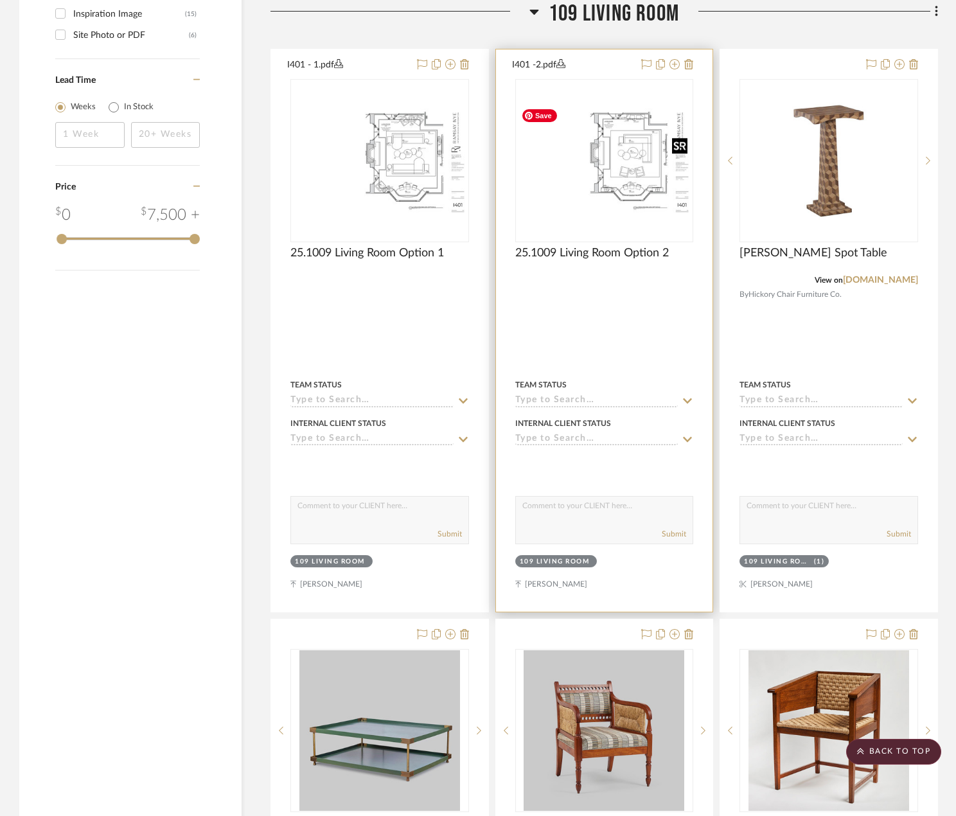
click at [0, 0] on img at bounding box center [0, 0] width 0 height 0
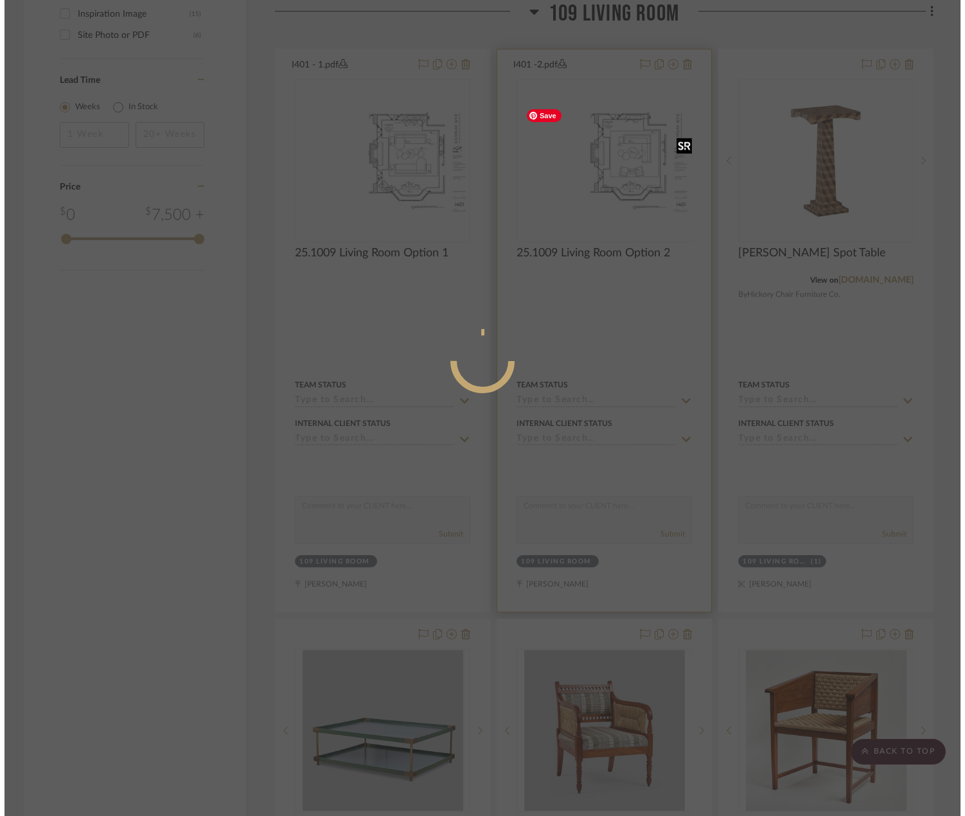
scroll to position [0, 0]
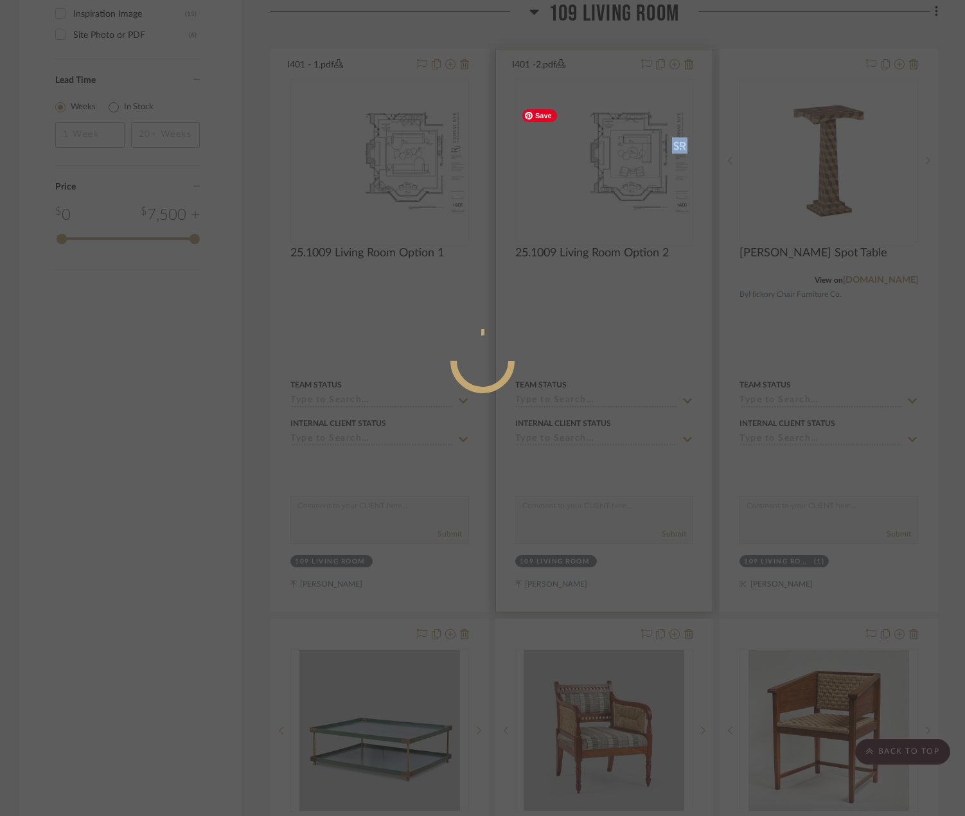
click at [589, 166] on div at bounding box center [482, 408] width 965 height 816
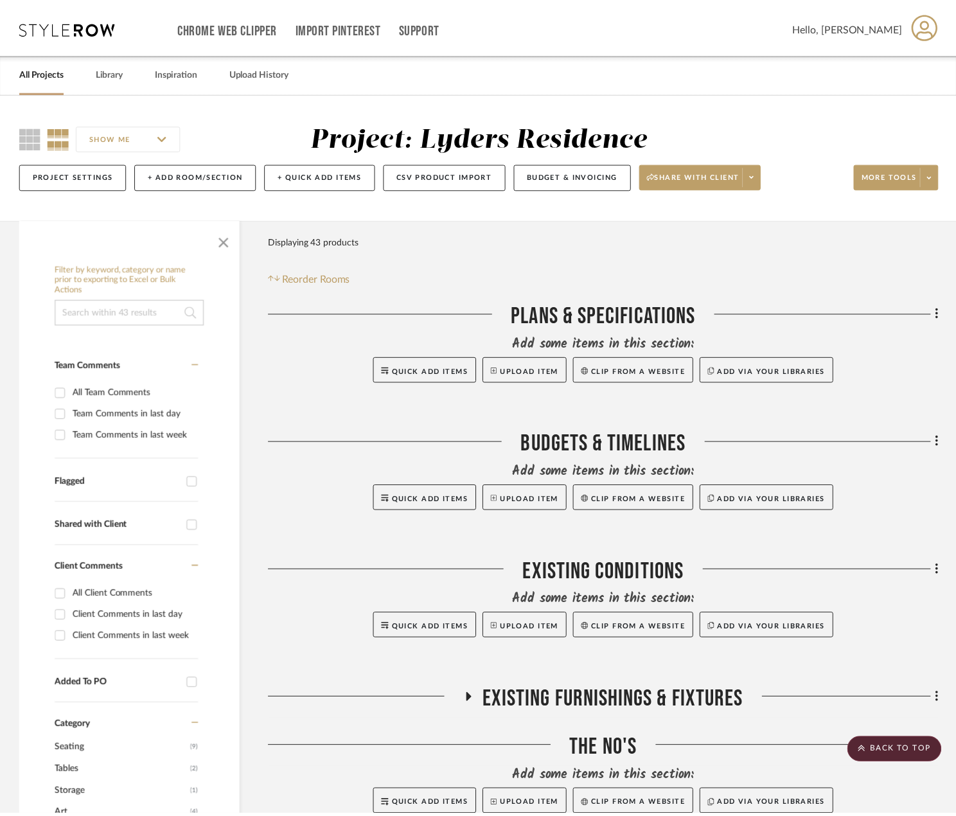
scroll to position [1496, 0]
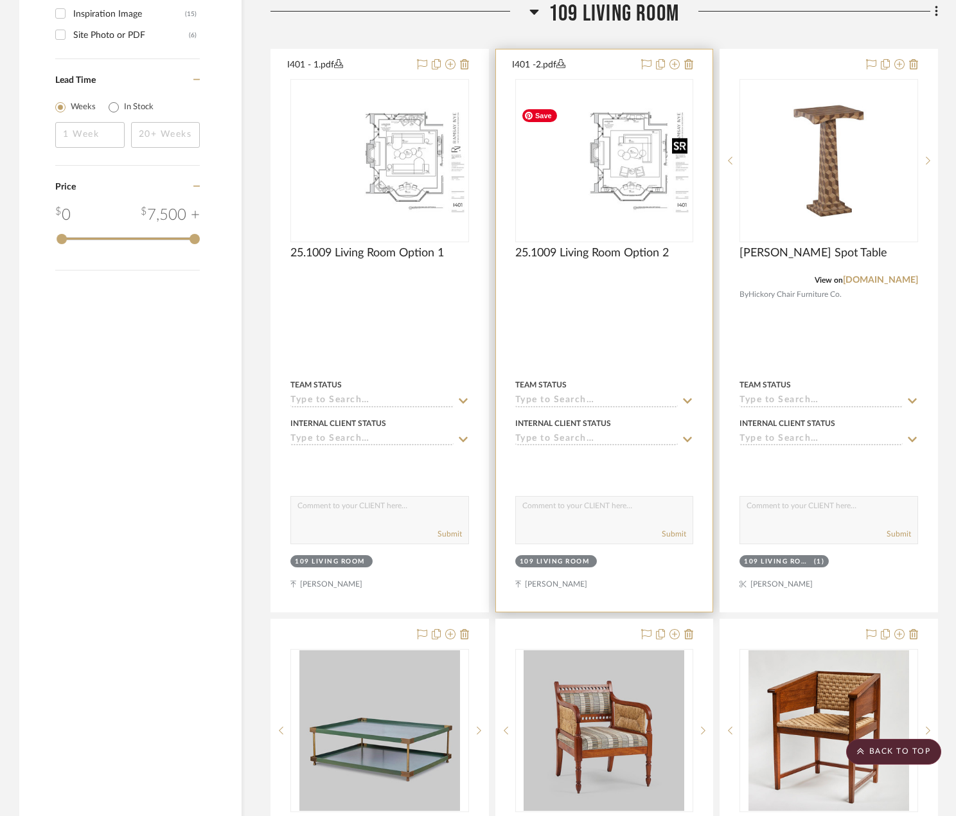
click at [637, 174] on img "0" at bounding box center [605, 161] width 176 height 114
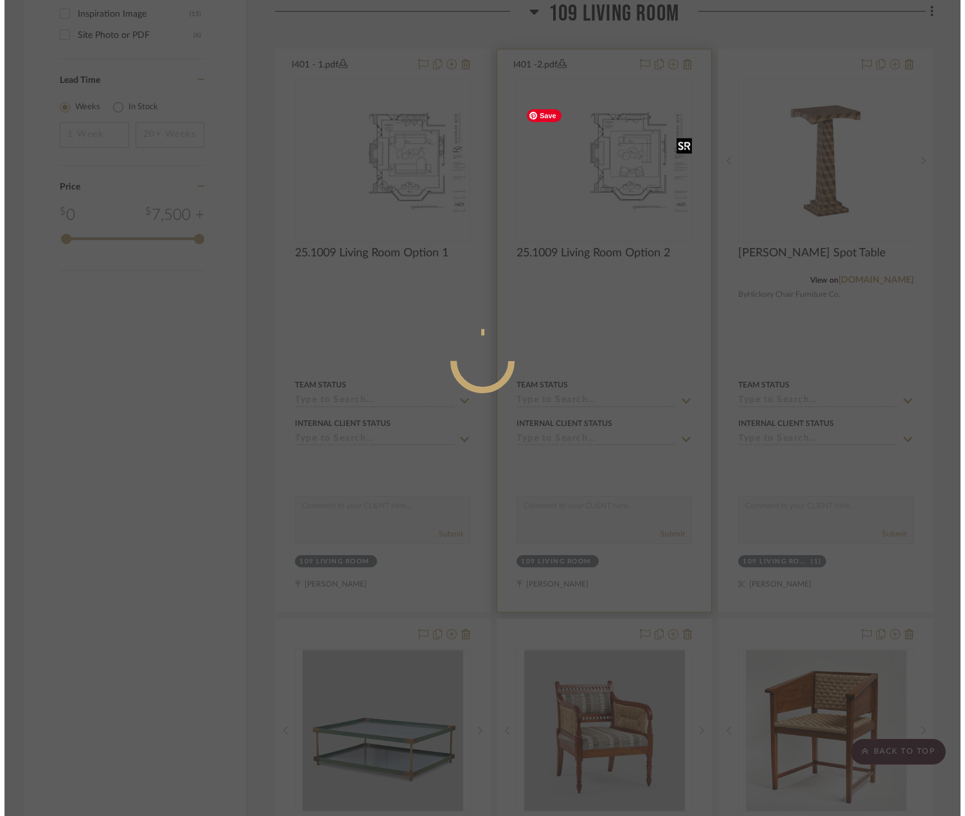
scroll to position [0, 0]
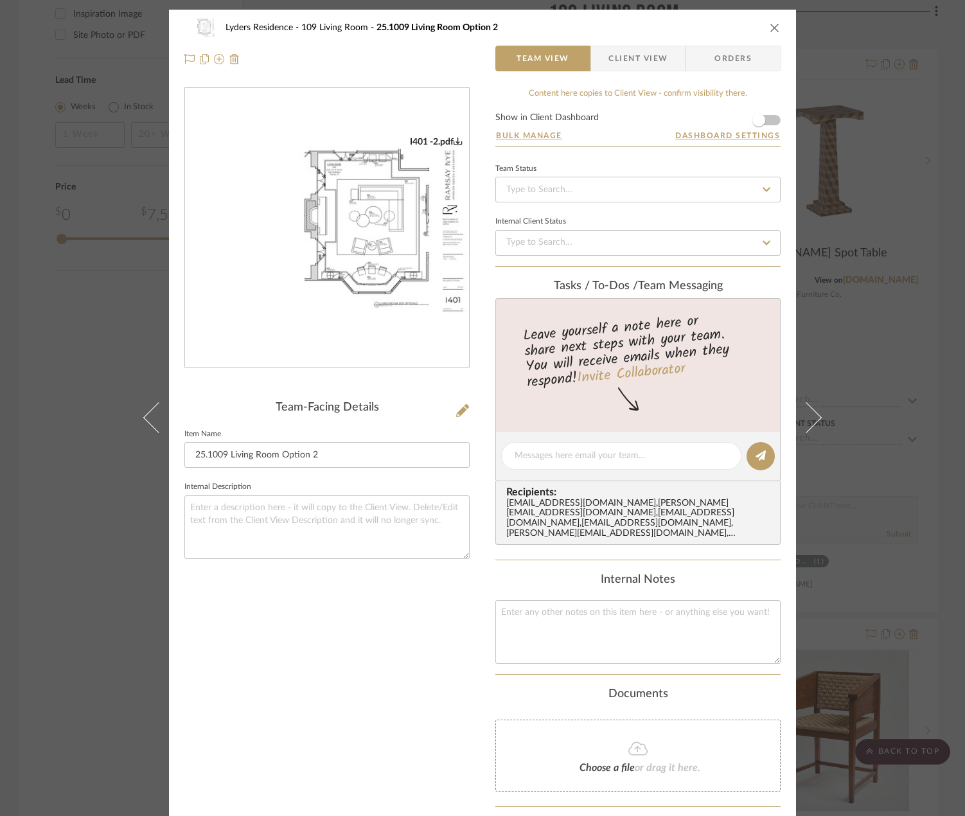
click at [387, 286] on img "0" at bounding box center [327, 228] width 284 height 184
click at [770, 30] on icon "close" at bounding box center [775, 27] width 10 height 10
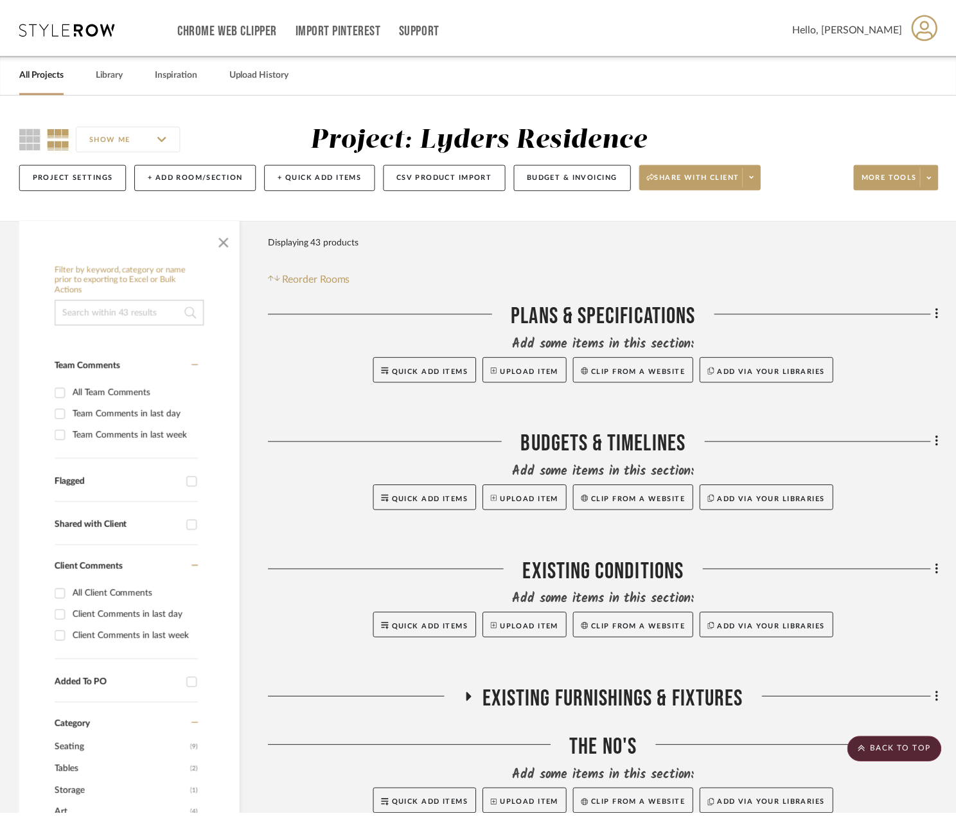
scroll to position [1496, 0]
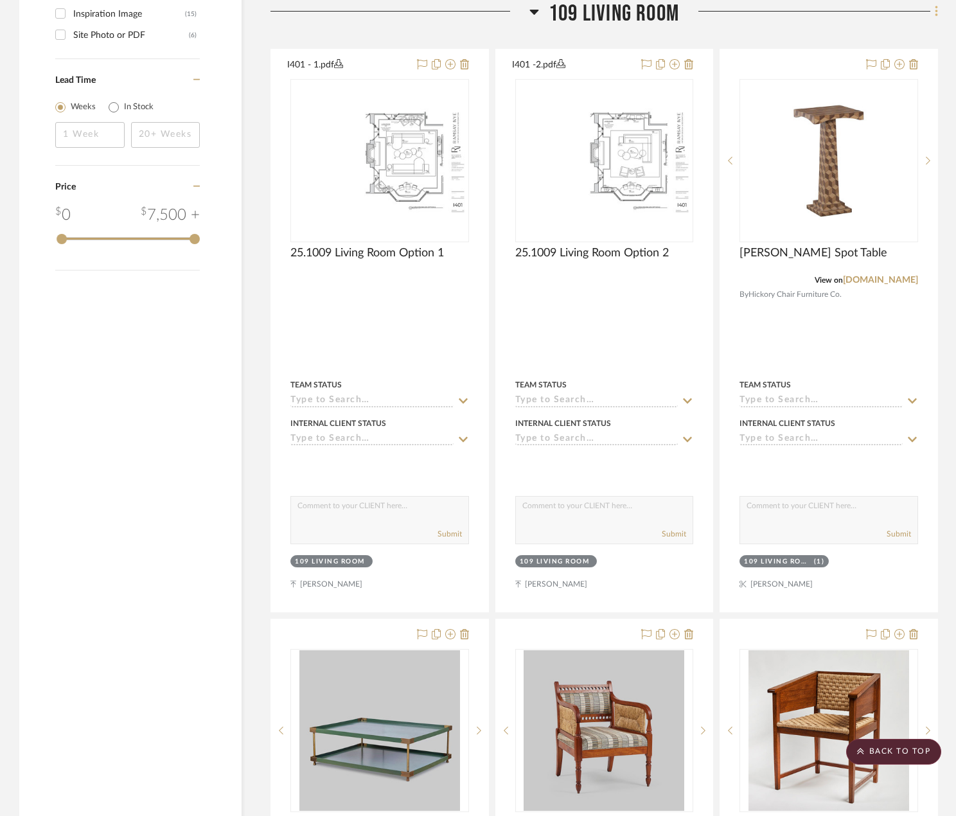
click at [932, 19] on fa-icon at bounding box center [934, 12] width 8 height 21
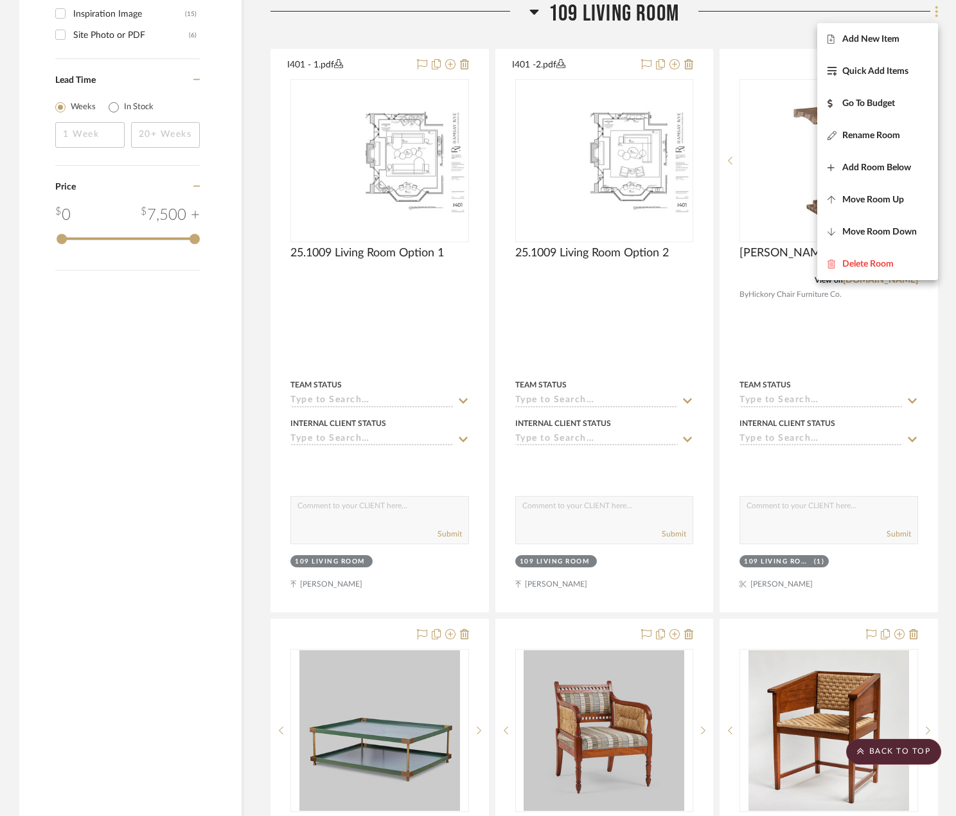
click at [932, 31] on button "Add New Item" at bounding box center [877, 39] width 121 height 32
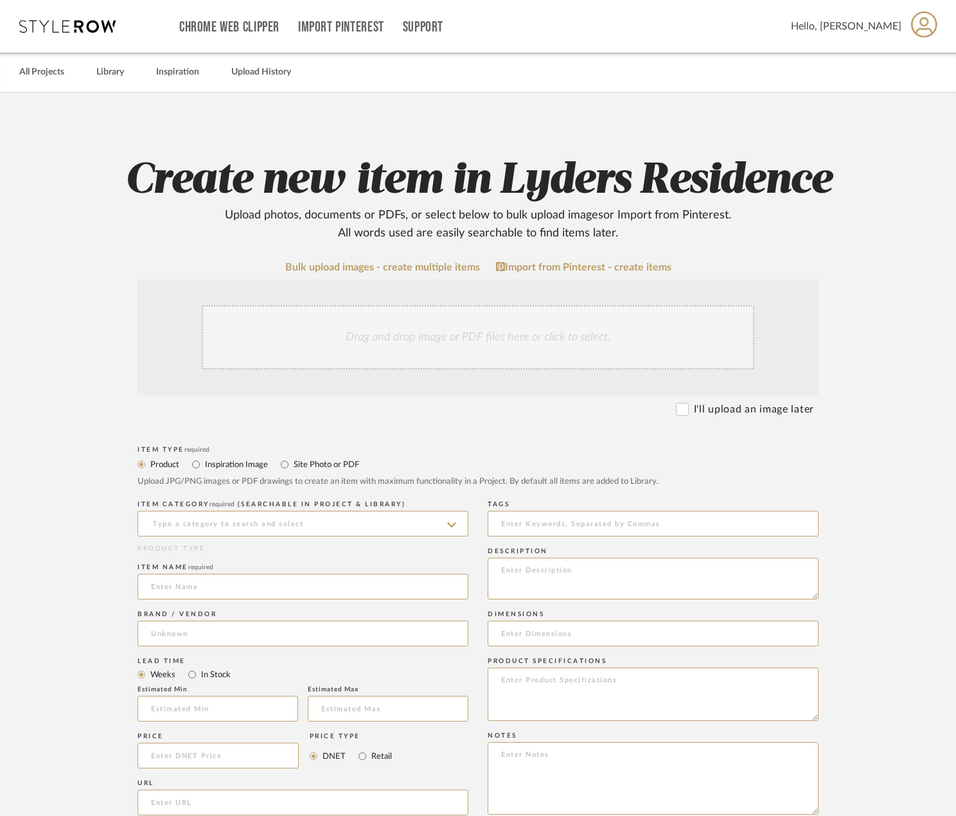
click at [297, 466] on label "Site Photo or PDF" at bounding box center [325, 464] width 67 height 14
click at [292, 466] on input "Site Photo or PDF" at bounding box center [284, 464] width 15 height 15
radio input "true"
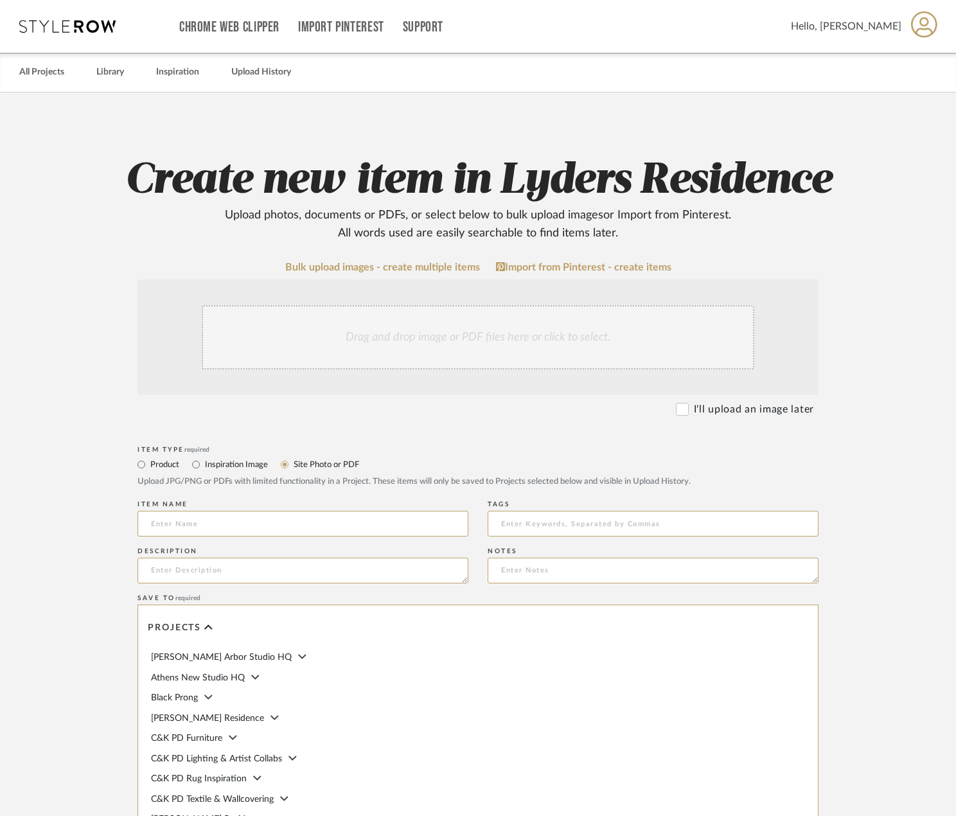
click at [397, 340] on div "Drag and drop image or PDF files here or click to select." at bounding box center [478, 337] width 553 height 64
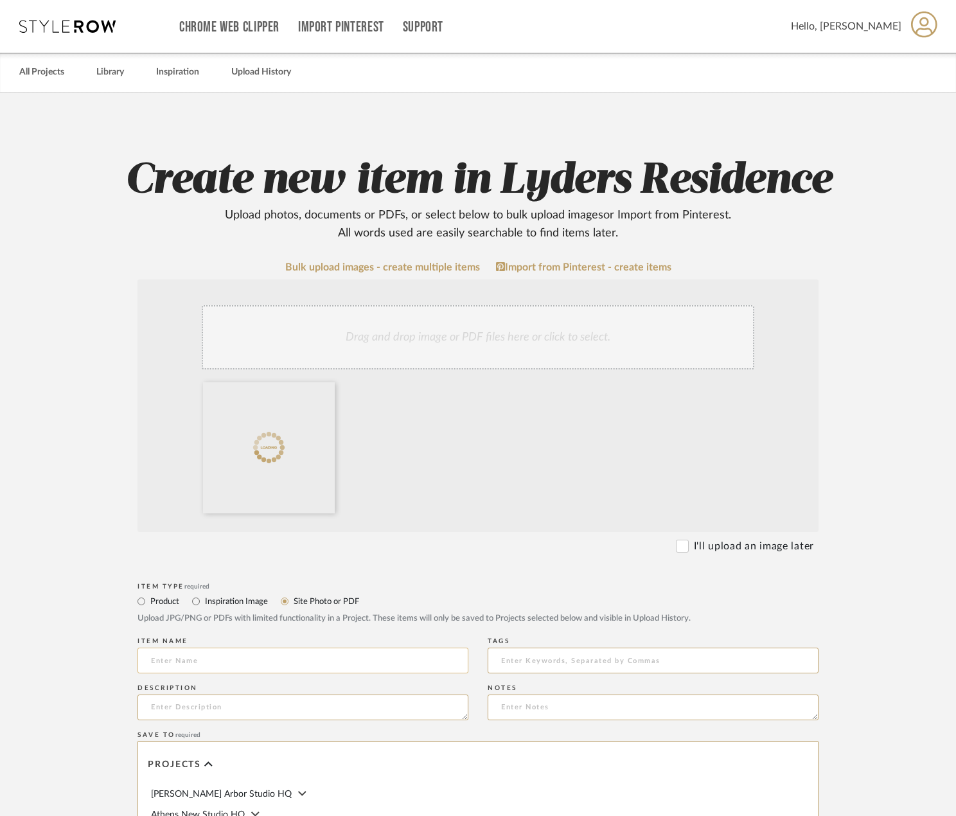
click at [201, 664] on input at bounding box center [302, 661] width 331 height 26
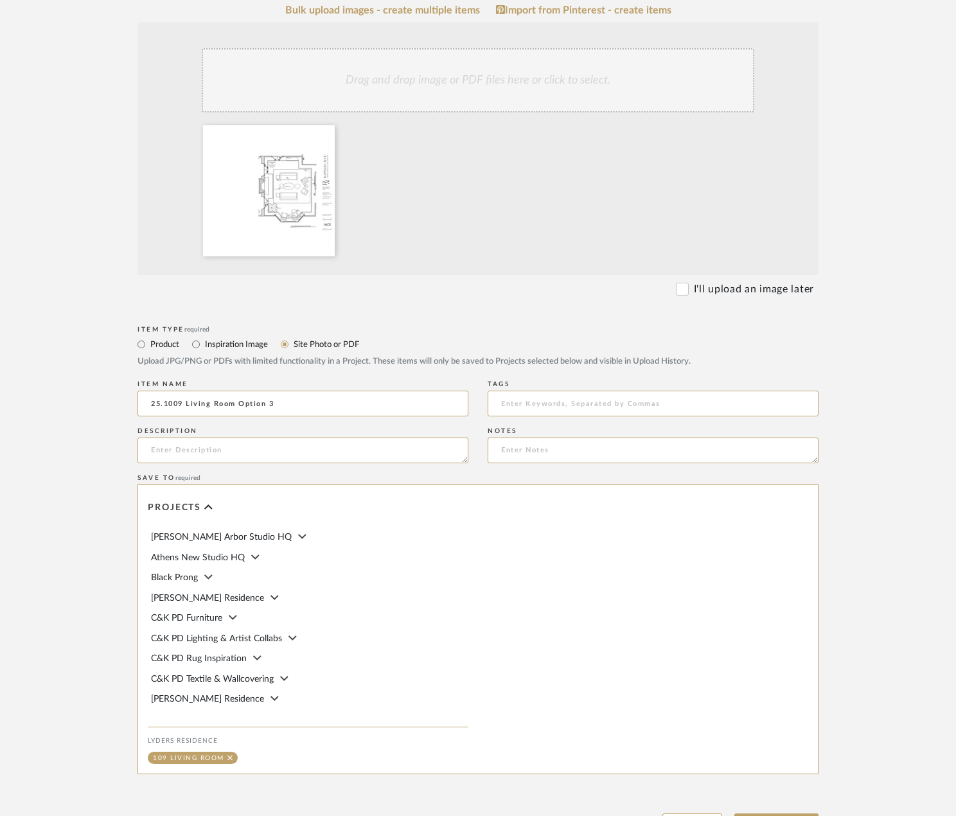
scroll to position [373, 0]
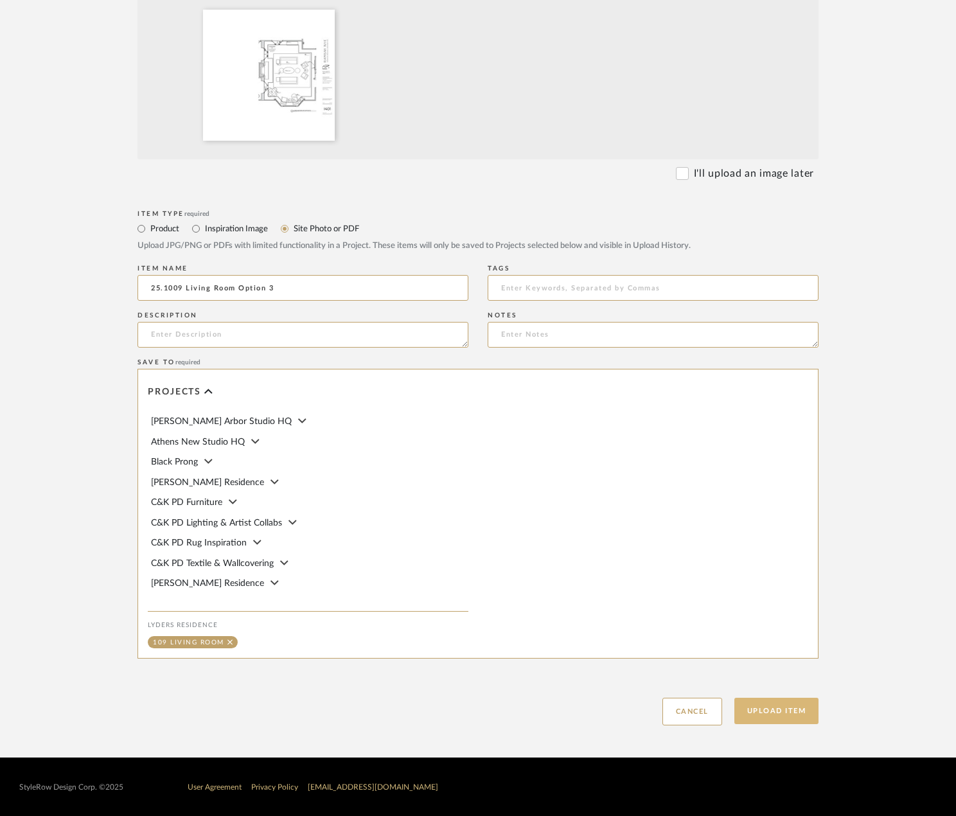
type input "25.1009 Living Room Option 3"
click at [785, 705] on button "Upload Item" at bounding box center [776, 711] width 85 height 26
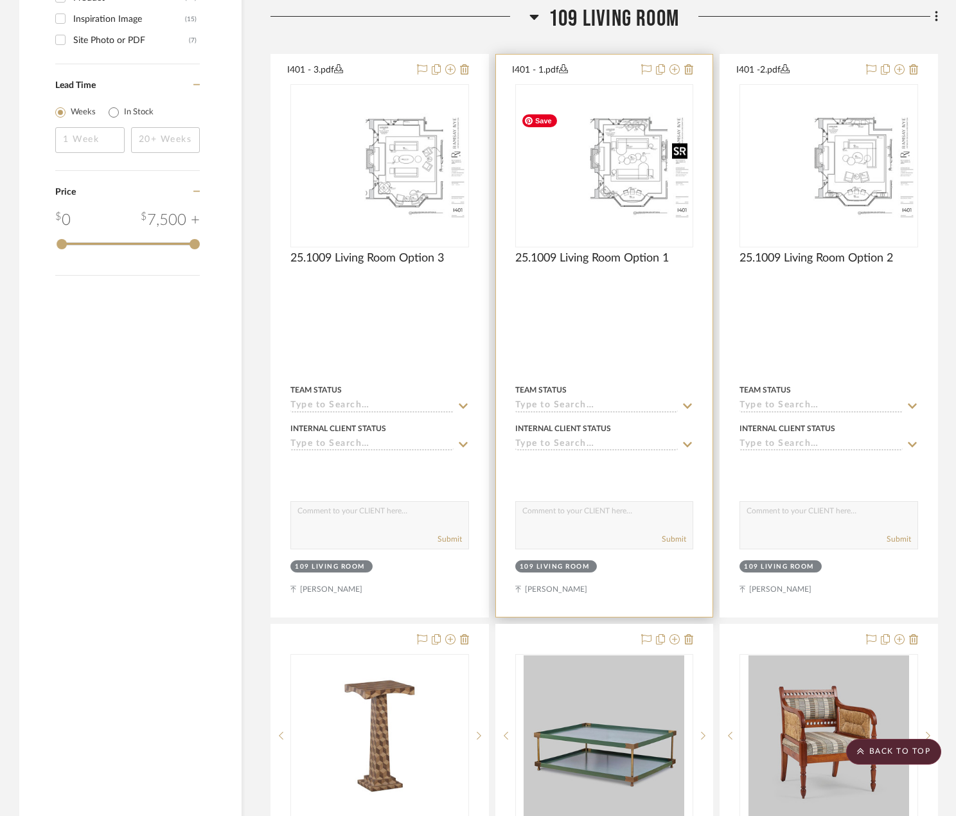
scroll to position [1496, 0]
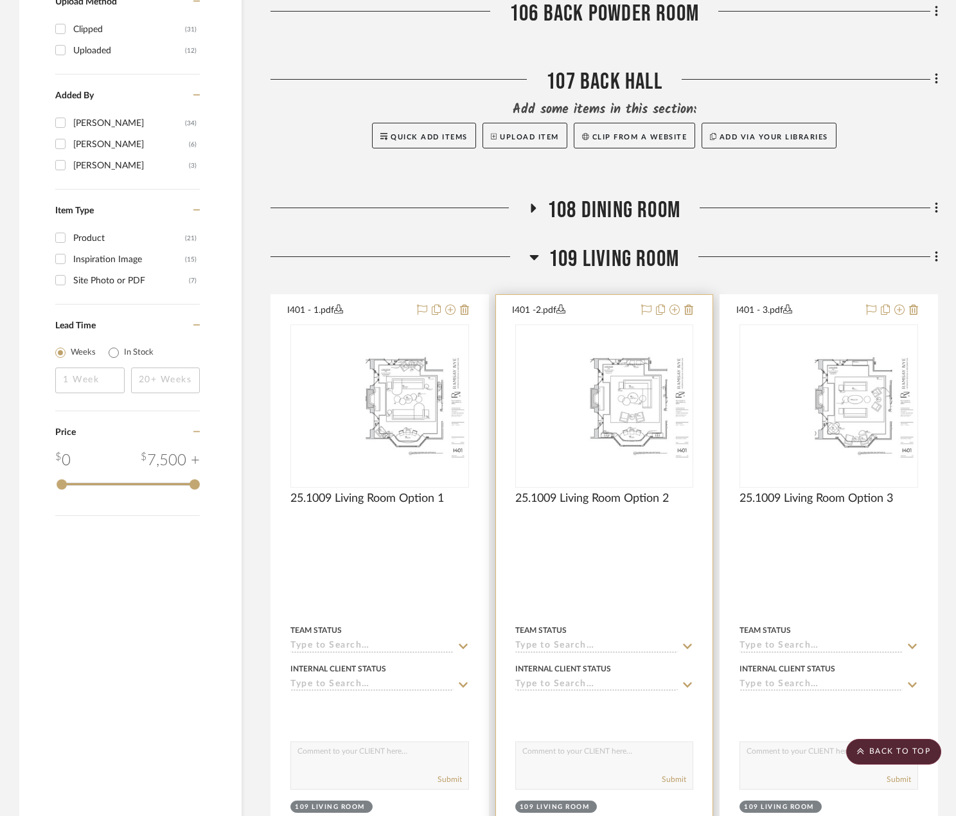
scroll to position [1239, 0]
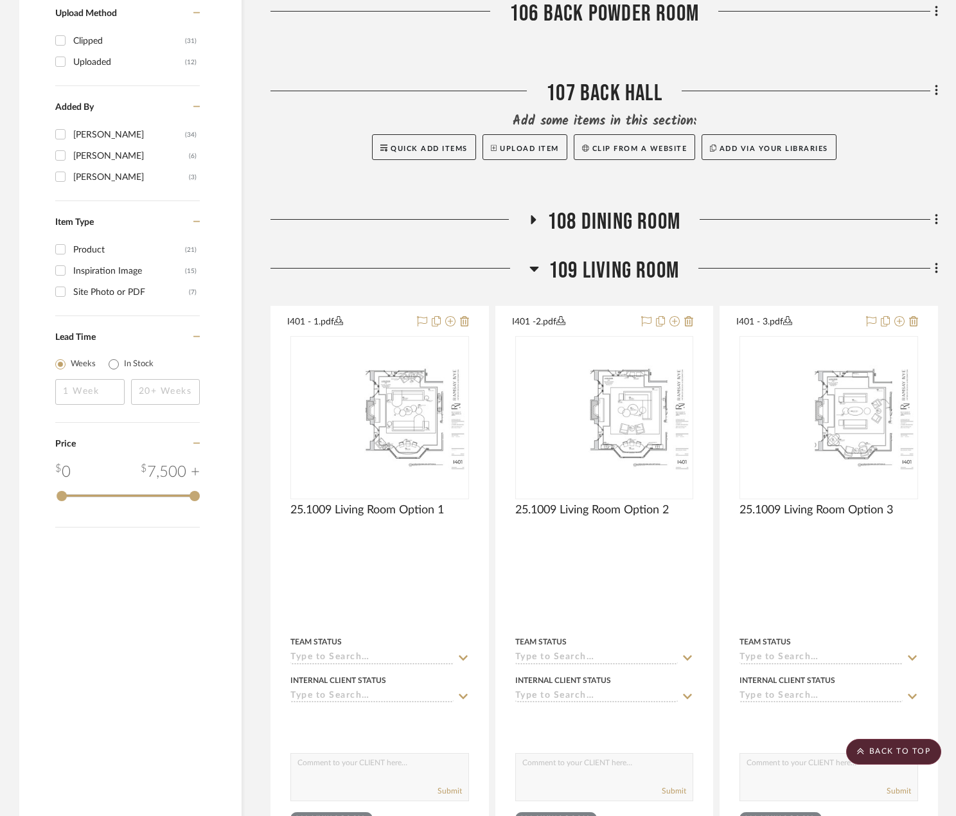
click at [605, 271] on span "109 Living Room" at bounding box center [614, 271] width 130 height 28
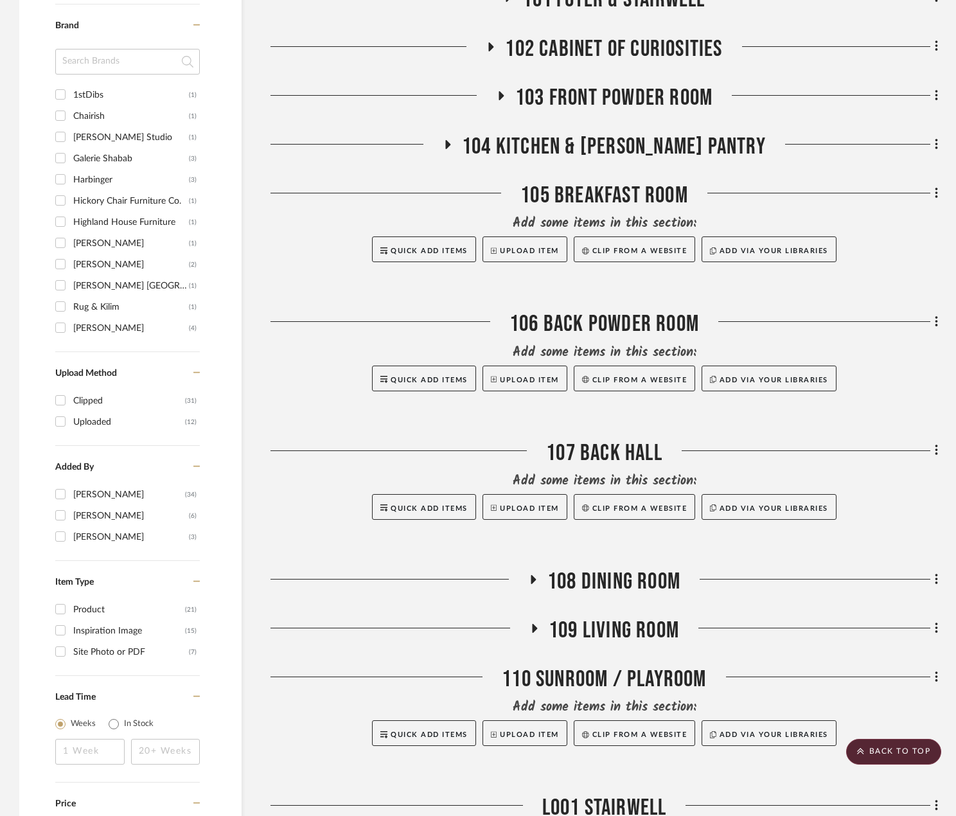
scroll to position [789, 0]
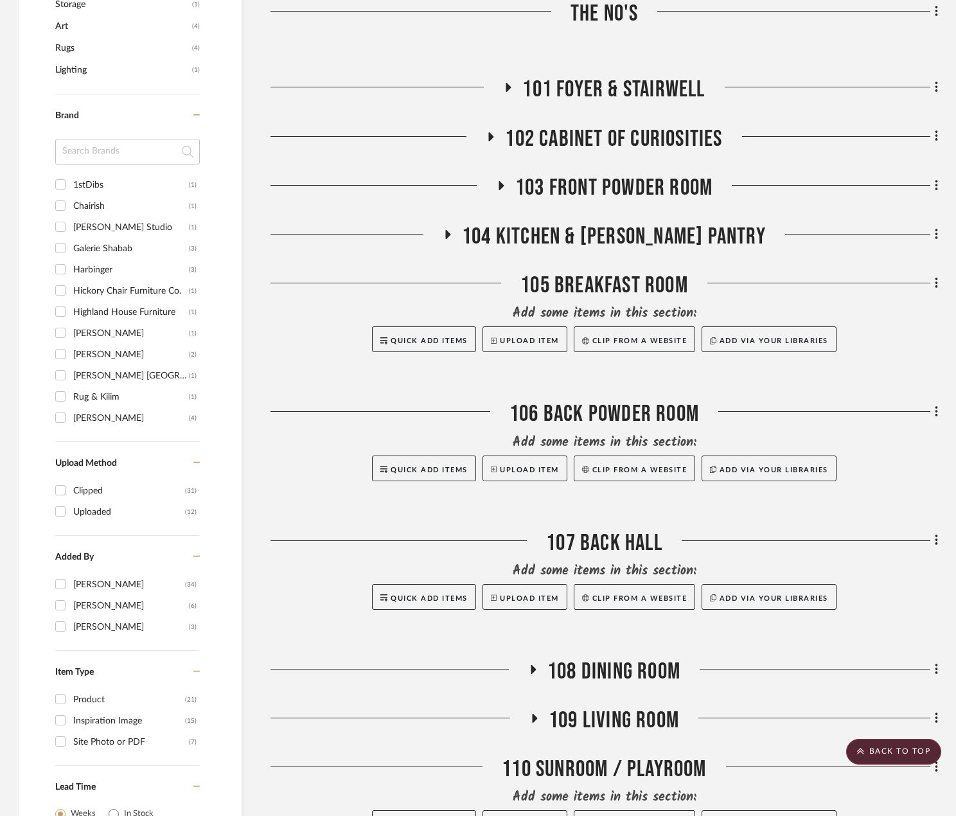
click at [617, 128] on span "102 Cabinet of Curiosities" at bounding box center [613, 139] width 217 height 28
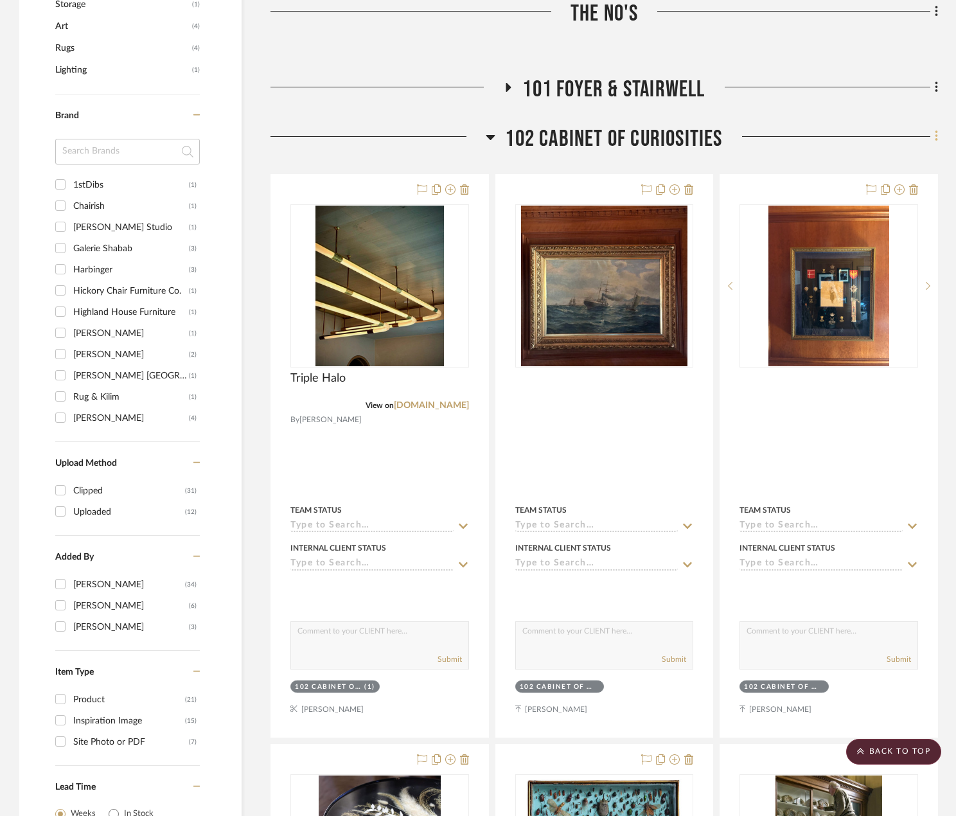
click at [937, 136] on icon at bounding box center [937, 136] width 4 height 14
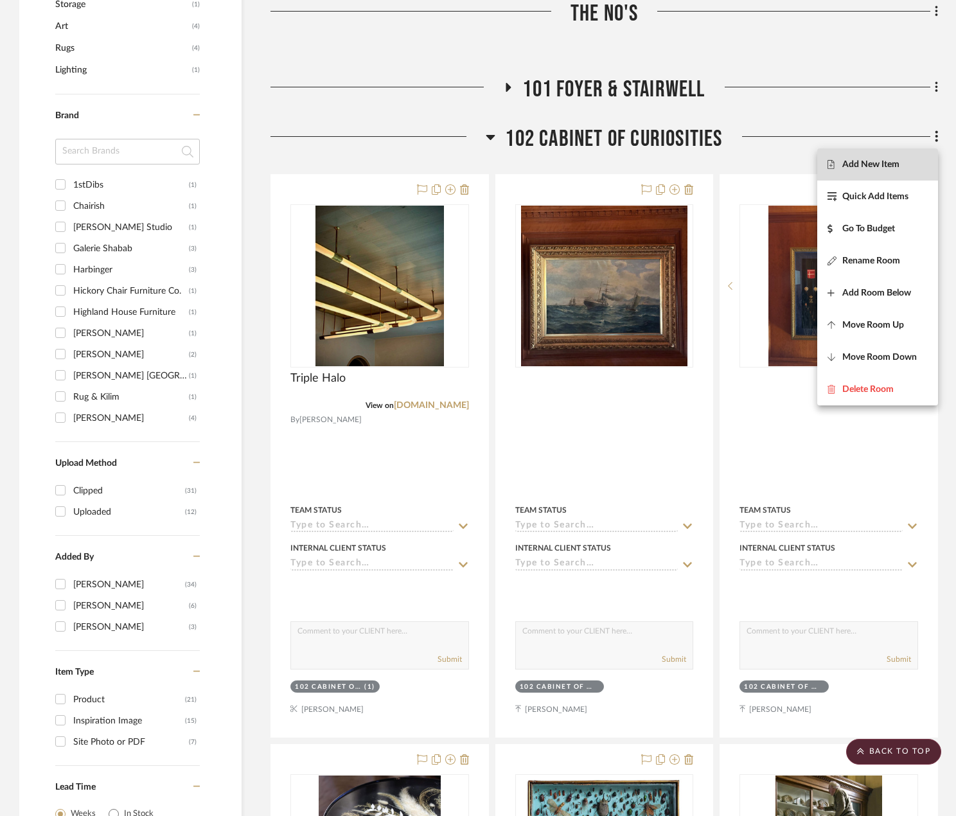
click at [919, 160] on span "Add New Item" at bounding box center [878, 164] width 100 height 11
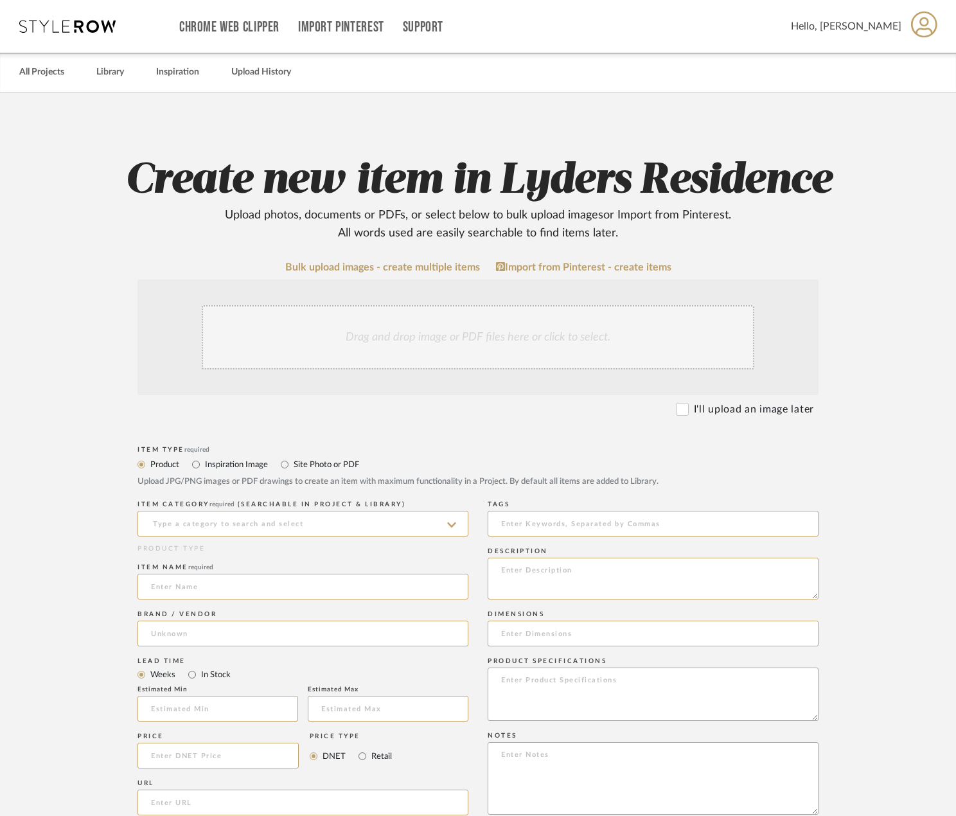
click at [320, 466] on label "Site Photo or PDF" at bounding box center [325, 464] width 67 height 14
click at [292, 466] on input "Site Photo or PDF" at bounding box center [284, 464] width 15 height 15
radio input "true"
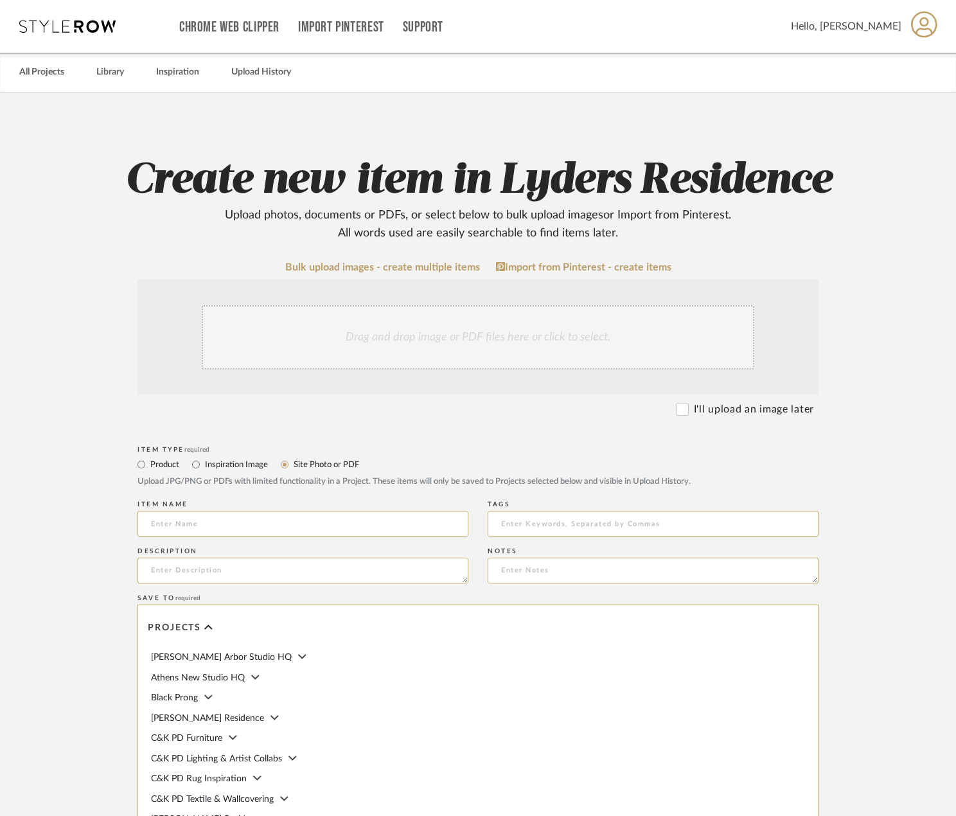
click at [416, 335] on div "Drag and drop image or PDF files here or click to select." at bounding box center [478, 337] width 553 height 64
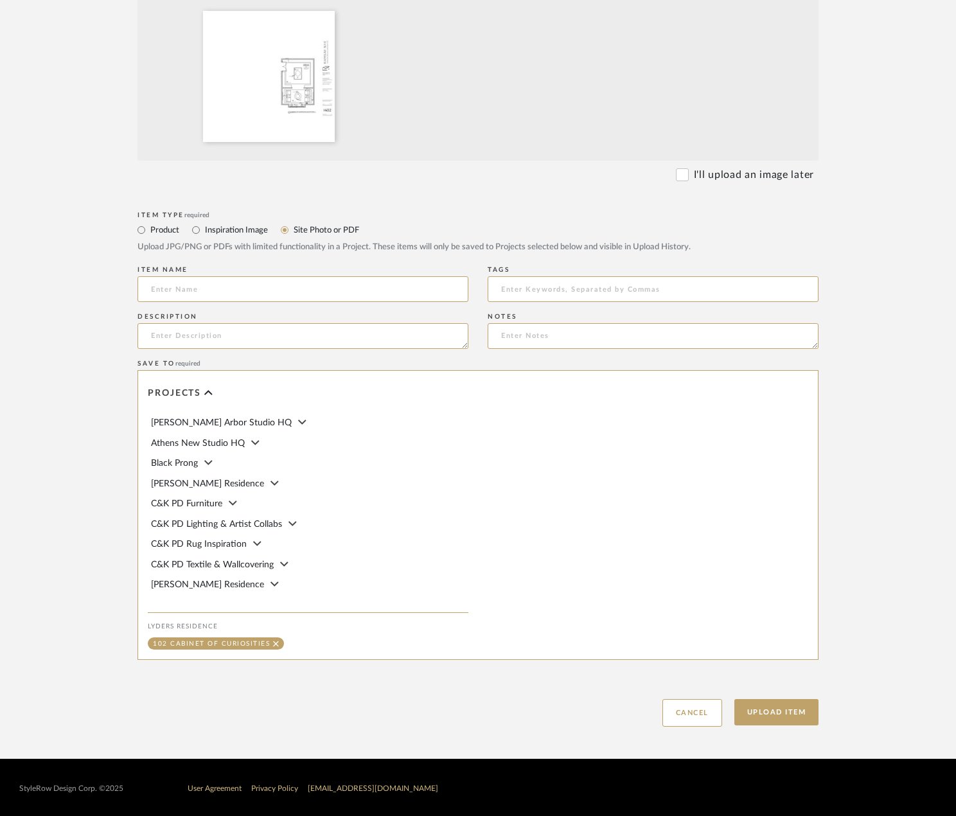
scroll to position [373, 0]
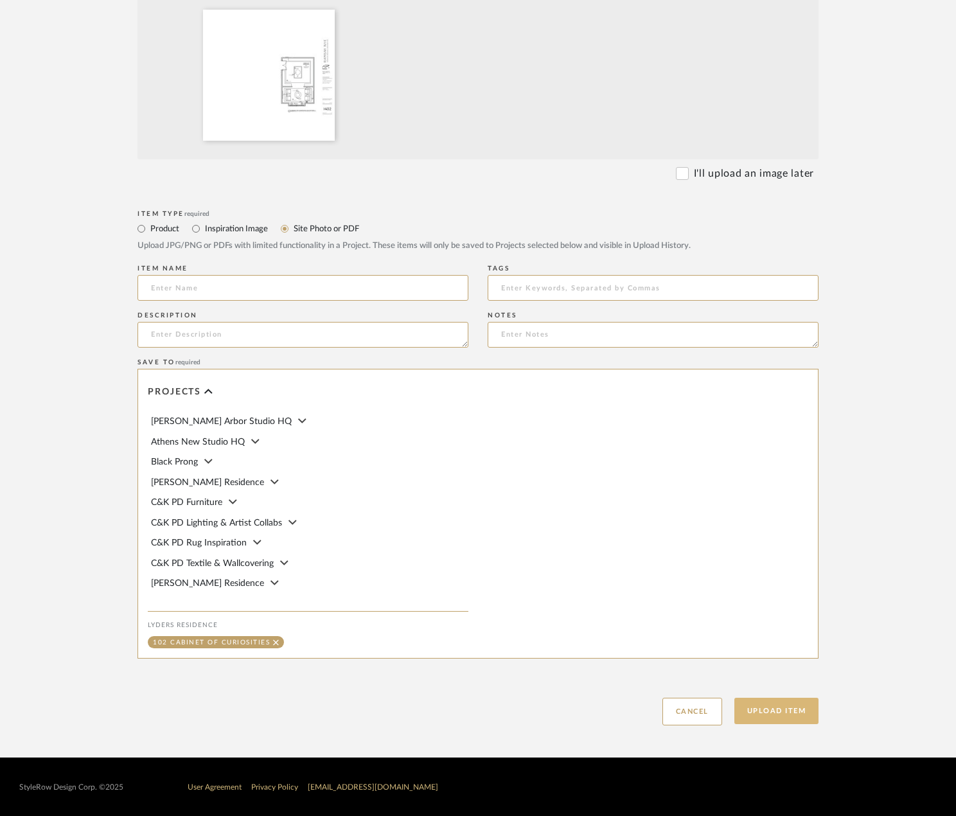
click at [788, 714] on button "Upload Item" at bounding box center [776, 711] width 85 height 26
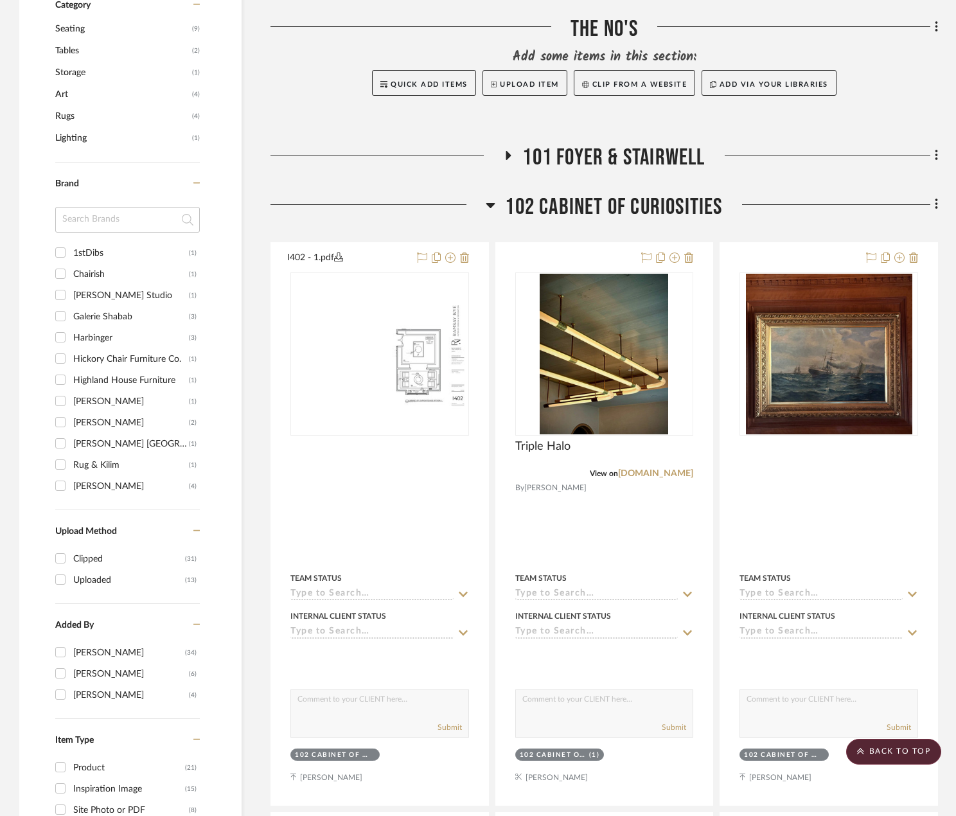
click at [935, 201] on icon at bounding box center [937, 204] width 4 height 14
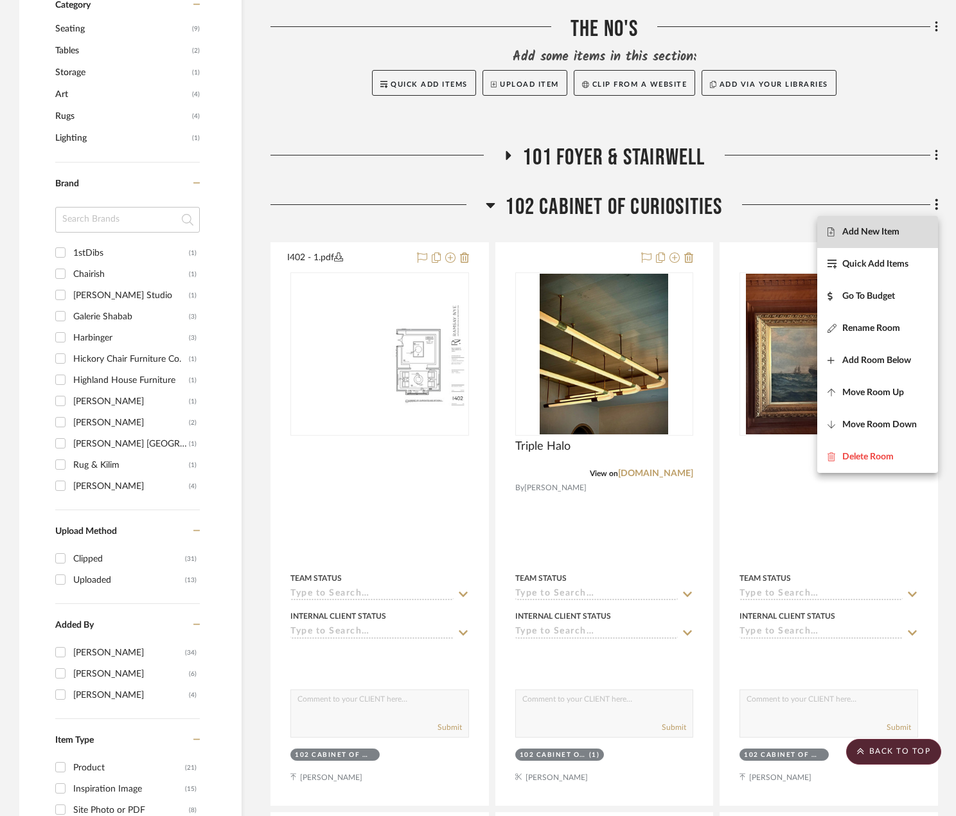
click at [849, 233] on span "Add New Item" at bounding box center [870, 231] width 57 height 11
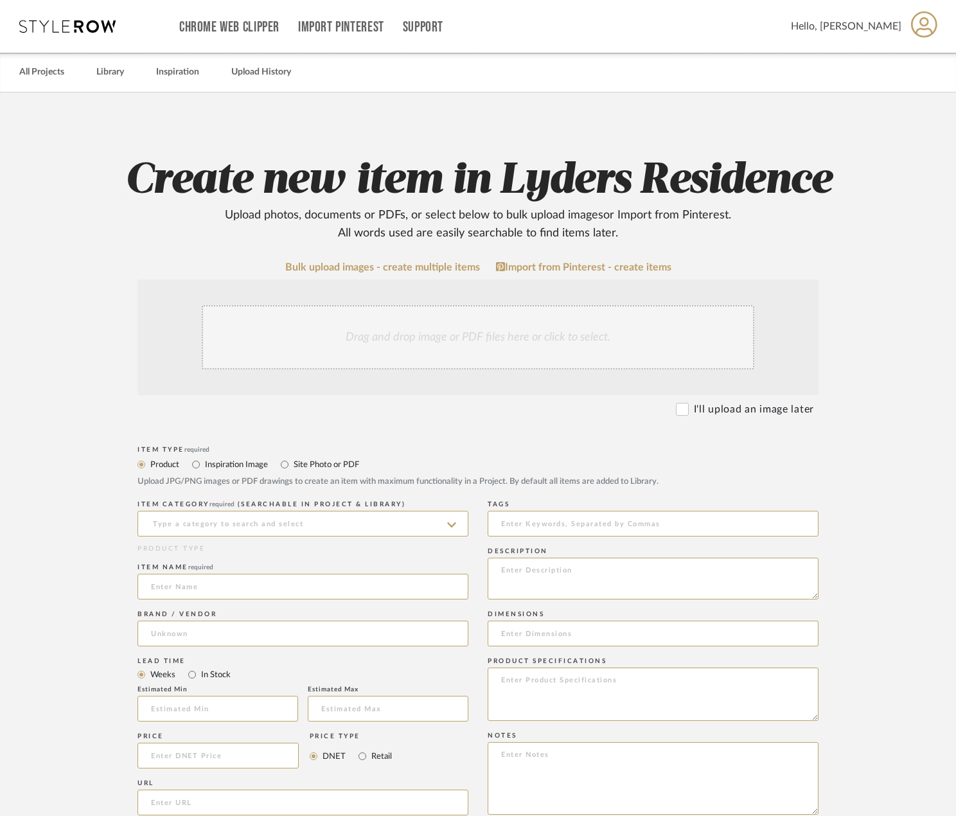
click at [327, 468] on label "Site Photo or PDF" at bounding box center [325, 464] width 67 height 14
click at [292, 468] on input "Site Photo or PDF" at bounding box center [284, 464] width 15 height 15
radio input "true"
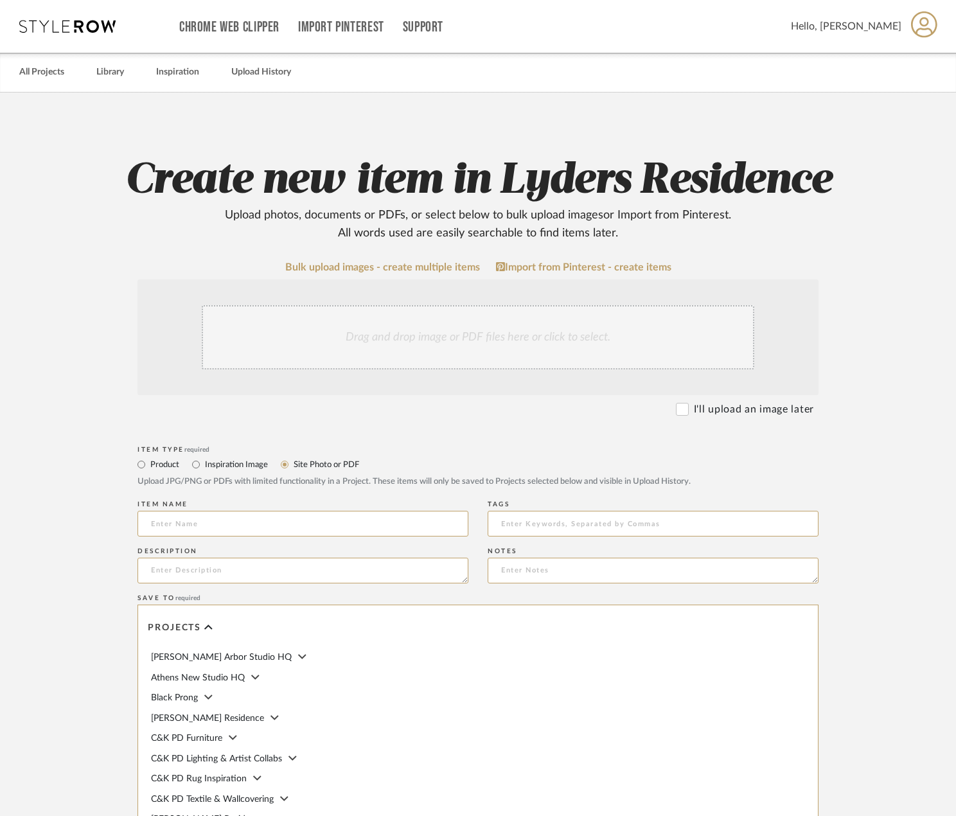
click at [411, 436] on form "Bulk upload images - create multiple items Import from Pinterest - create items…" at bounding box center [478, 611] width 819 height 700
click at [441, 336] on div "Drag and drop image or PDF files here or click to select." at bounding box center [478, 337] width 553 height 64
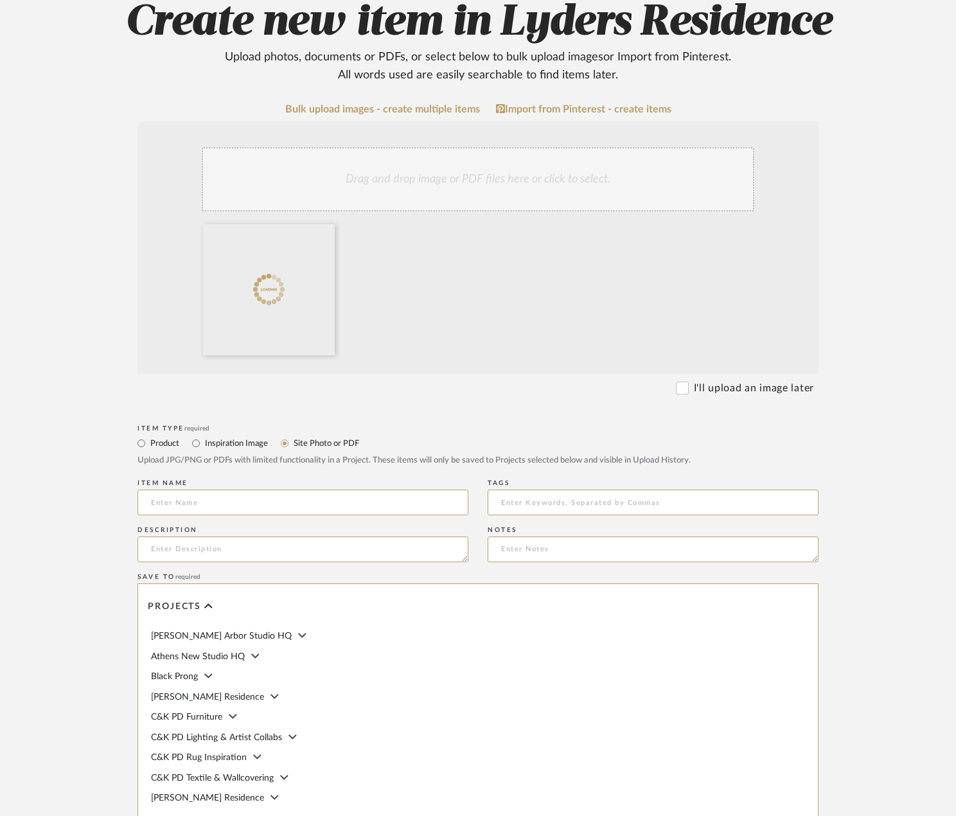
scroll to position [373, 0]
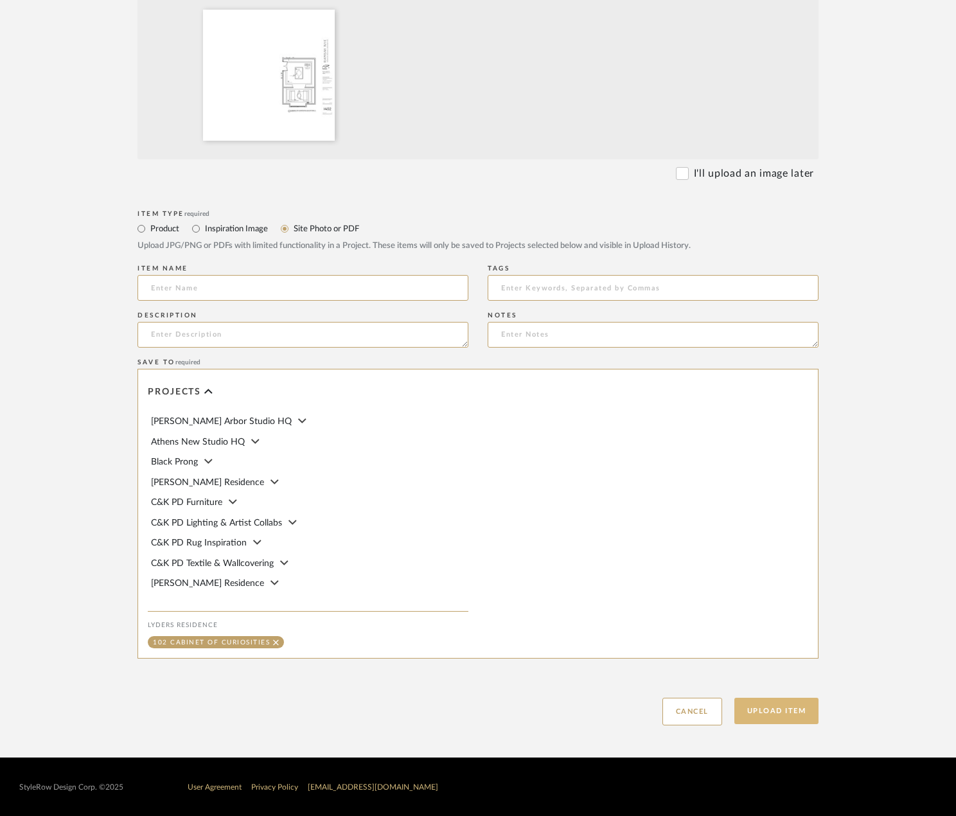
click at [783, 705] on button "Upload Item" at bounding box center [776, 711] width 85 height 26
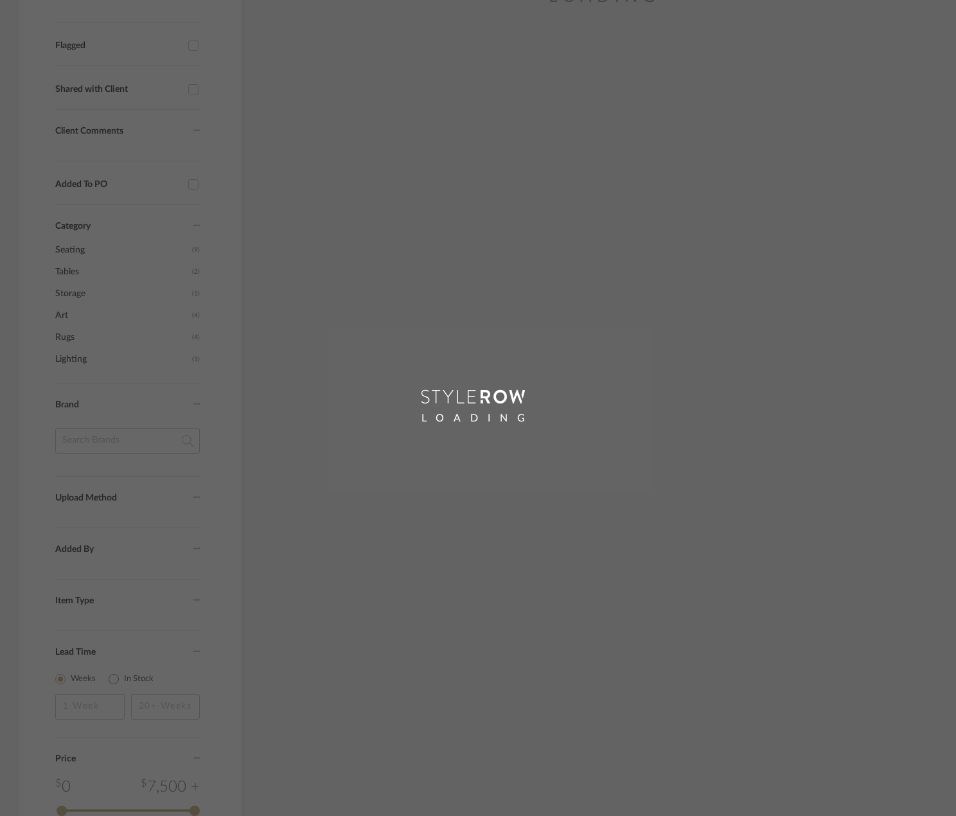
scroll to position [240, 0]
click at [416, 199] on div "LOADING" at bounding box center [478, 408] width 956 height 816
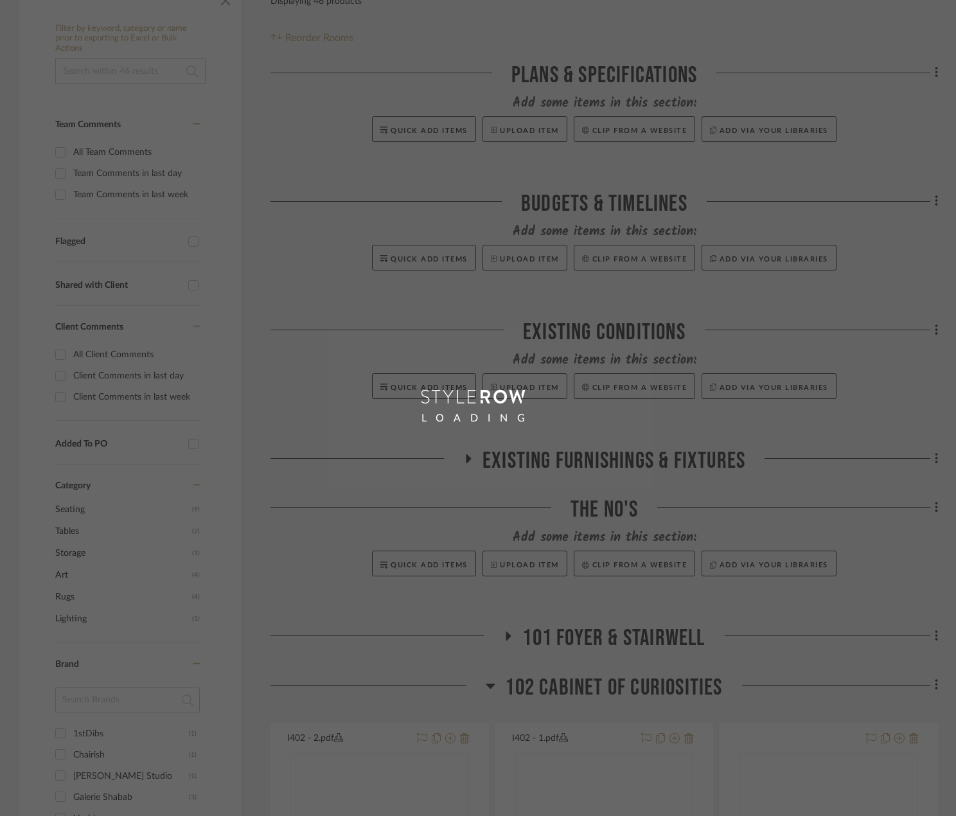
scroll to position [0, 0]
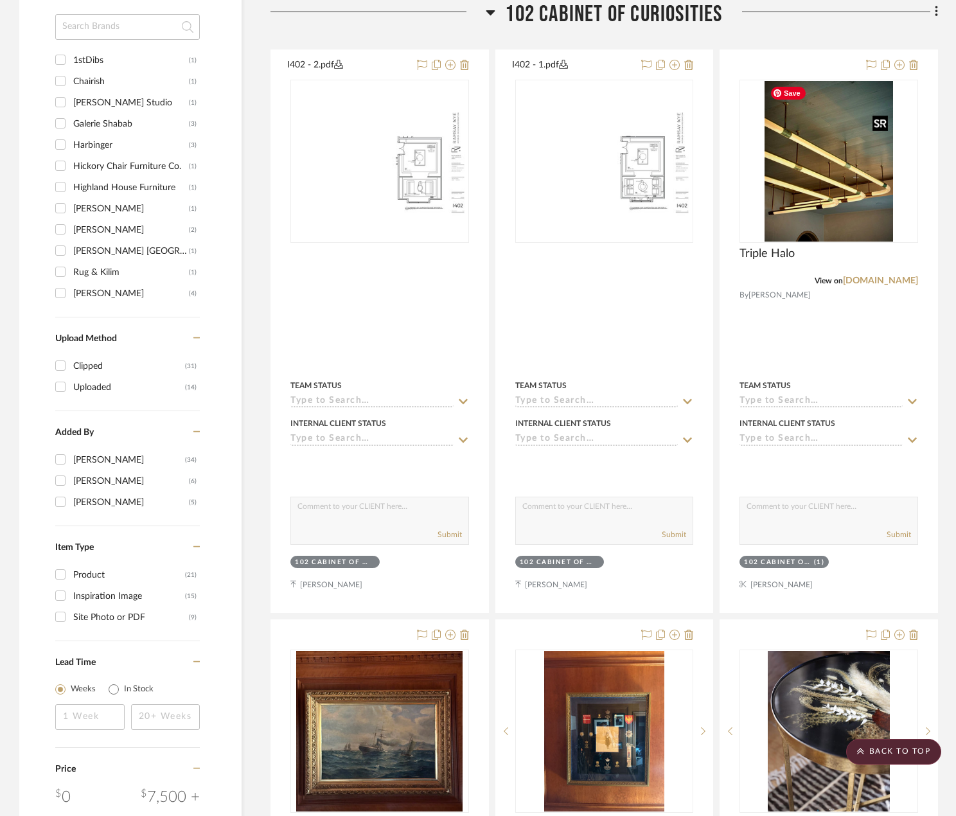
scroll to position [721, 0]
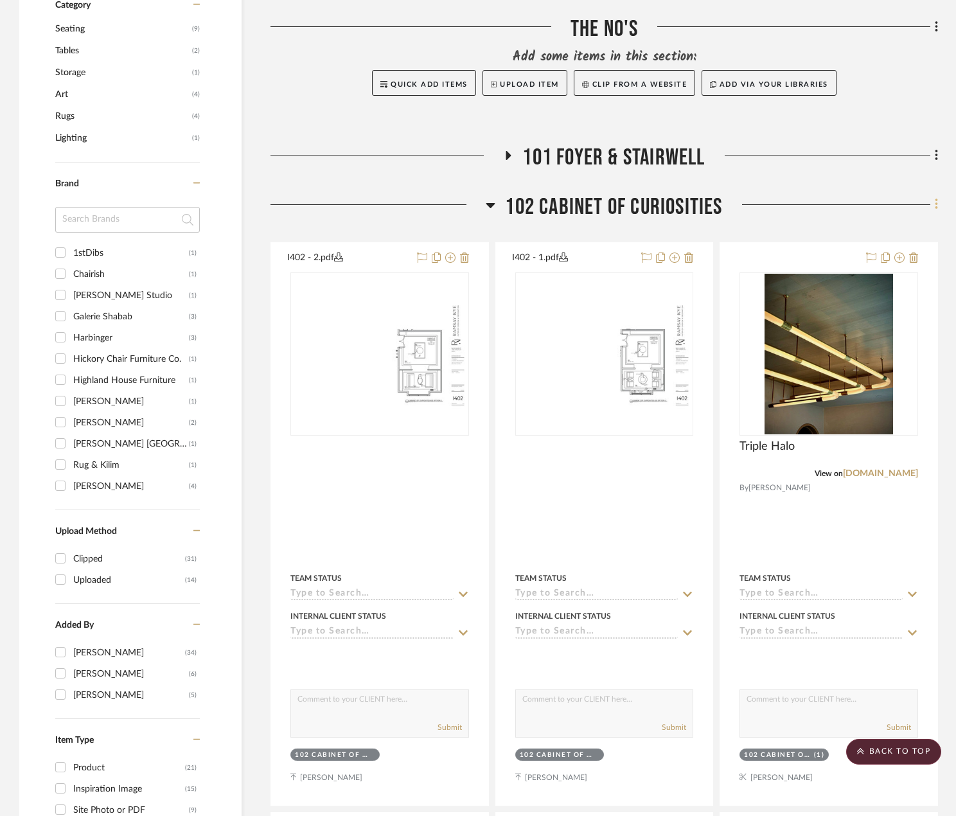
click at [935, 202] on icon at bounding box center [937, 204] width 4 height 14
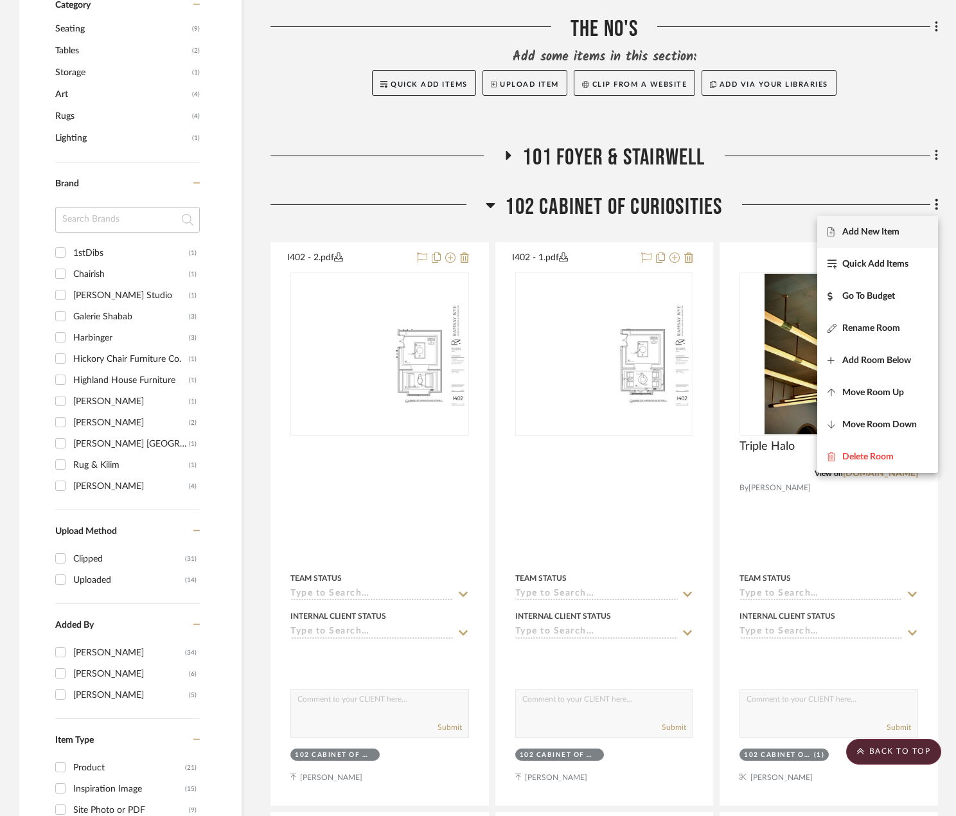
click at [872, 234] on span "Add New Item" at bounding box center [870, 231] width 57 height 11
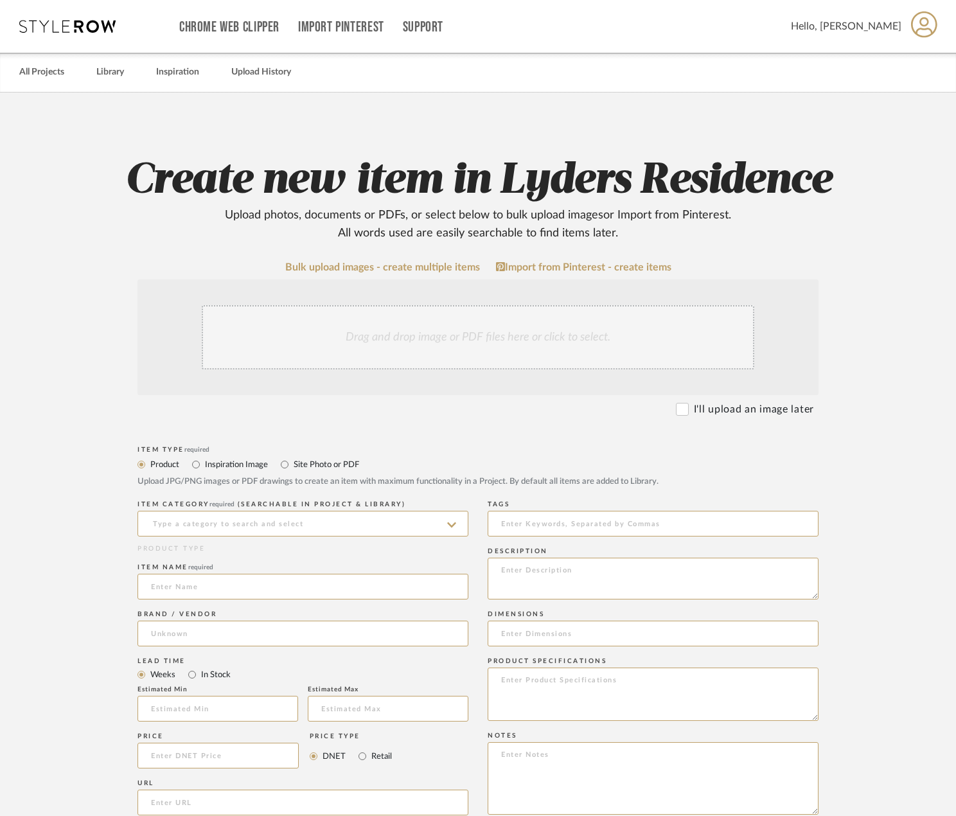
click at [314, 466] on label "Site Photo or PDF" at bounding box center [325, 464] width 67 height 14
click at [292, 466] on input "Site Photo or PDF" at bounding box center [284, 464] width 15 height 15
radio input "true"
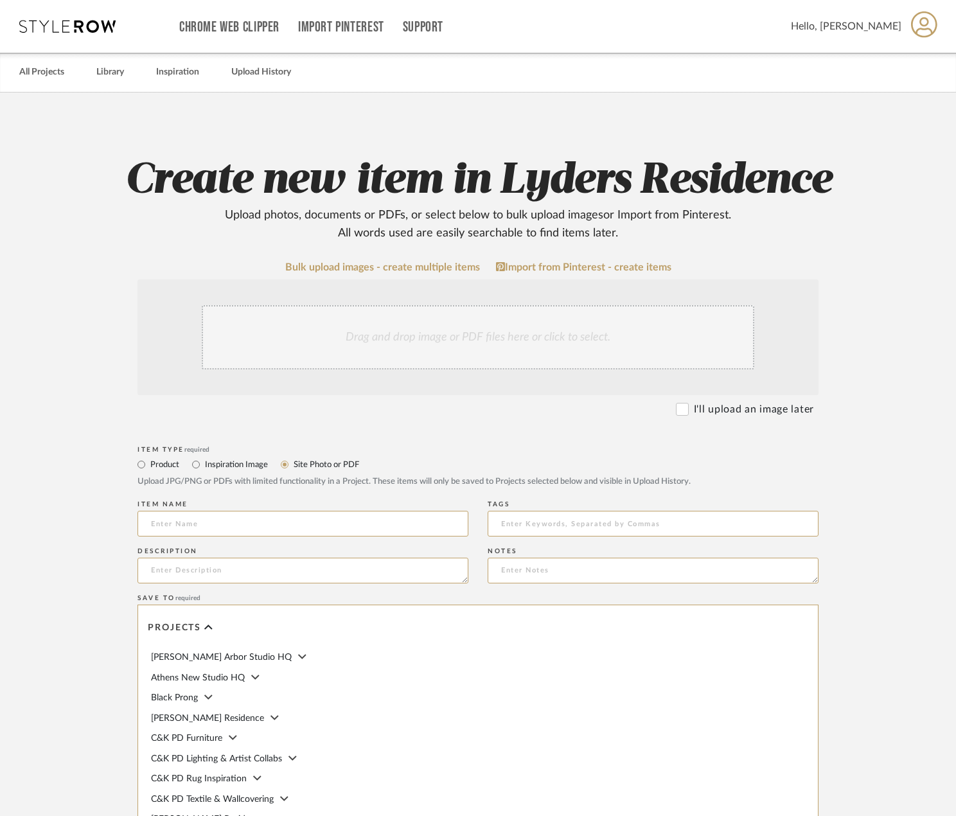
click at [436, 332] on div "Drag and drop image or PDF files here or click to select." at bounding box center [478, 337] width 553 height 64
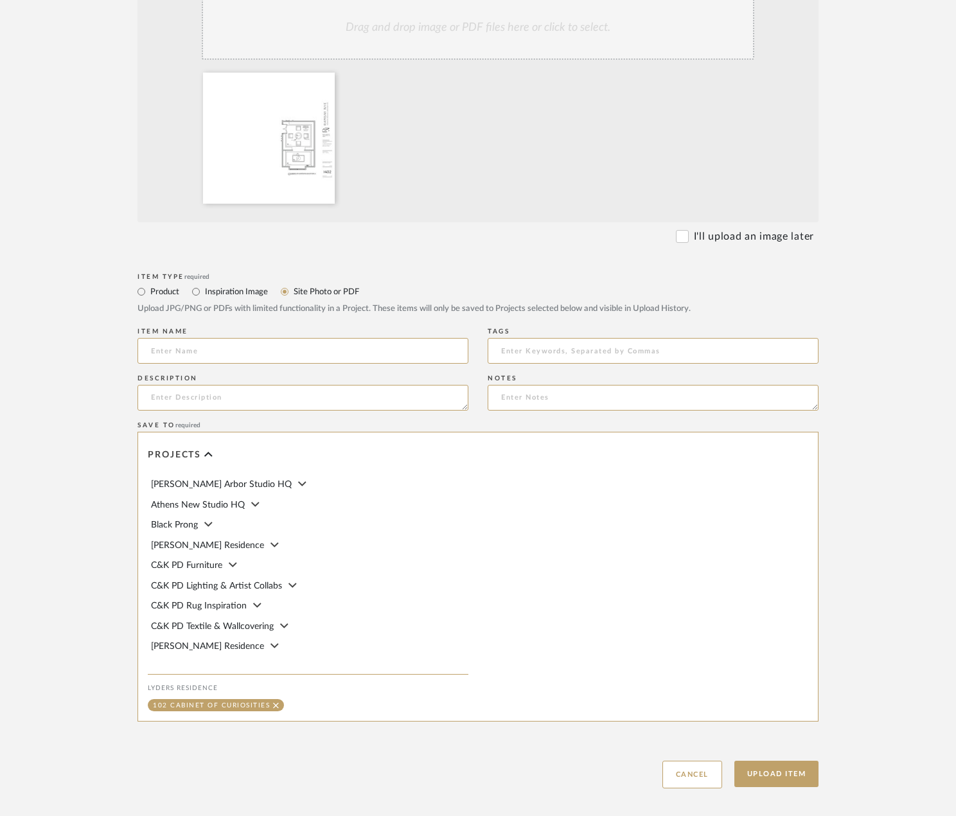
scroll to position [321, 0]
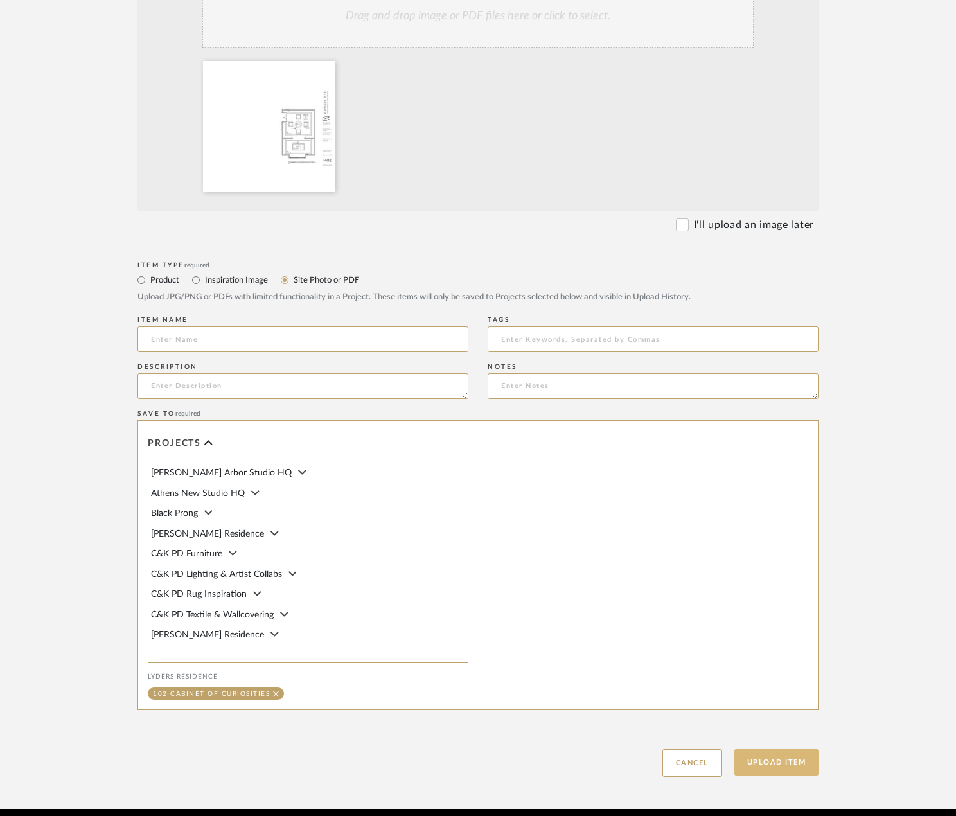
click at [781, 766] on button "Upload Item" at bounding box center [776, 762] width 85 height 26
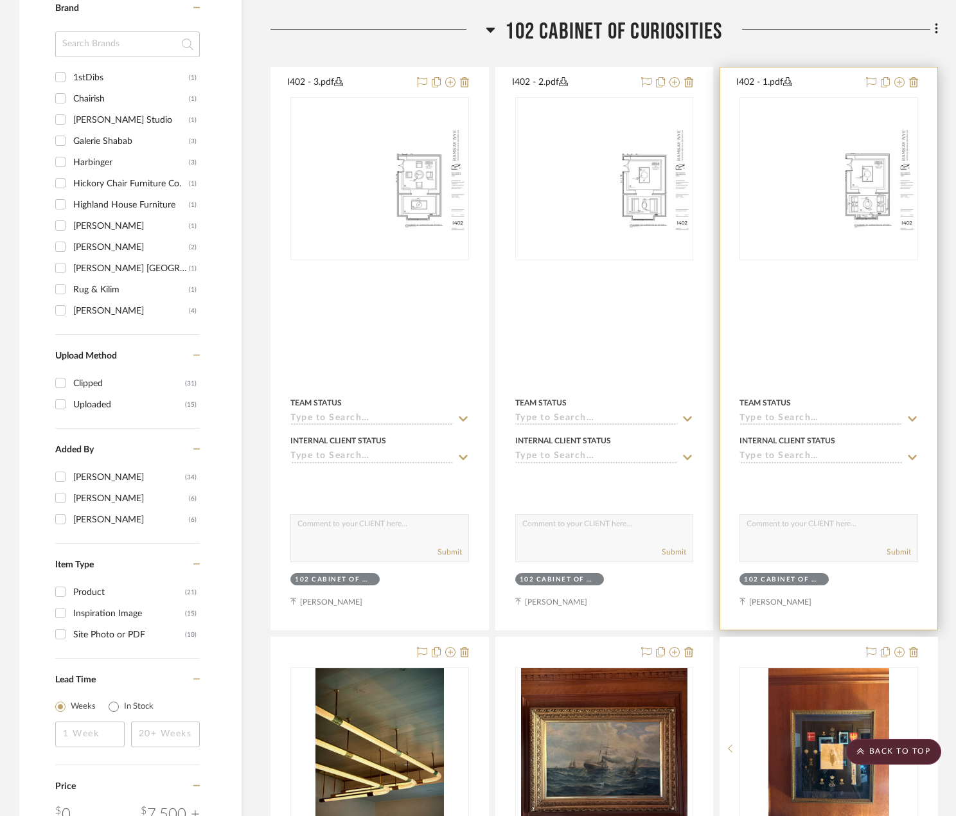
scroll to position [914, 0]
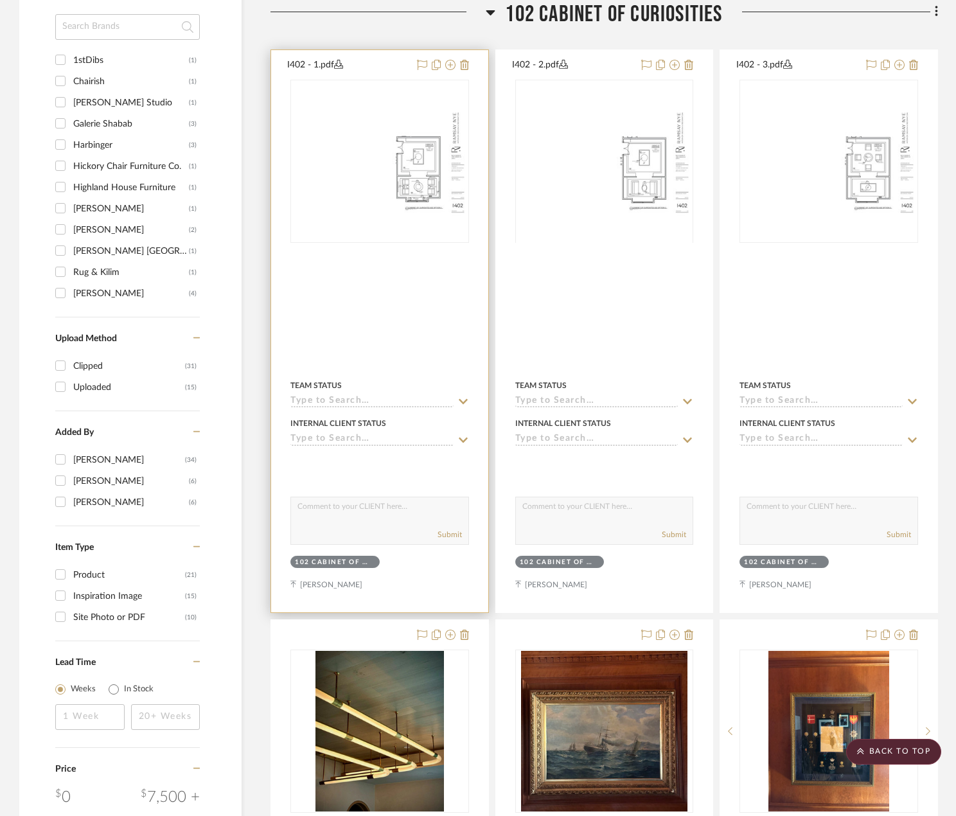
click at [488, 209] on div at bounding box center [379, 331] width 217 height 562
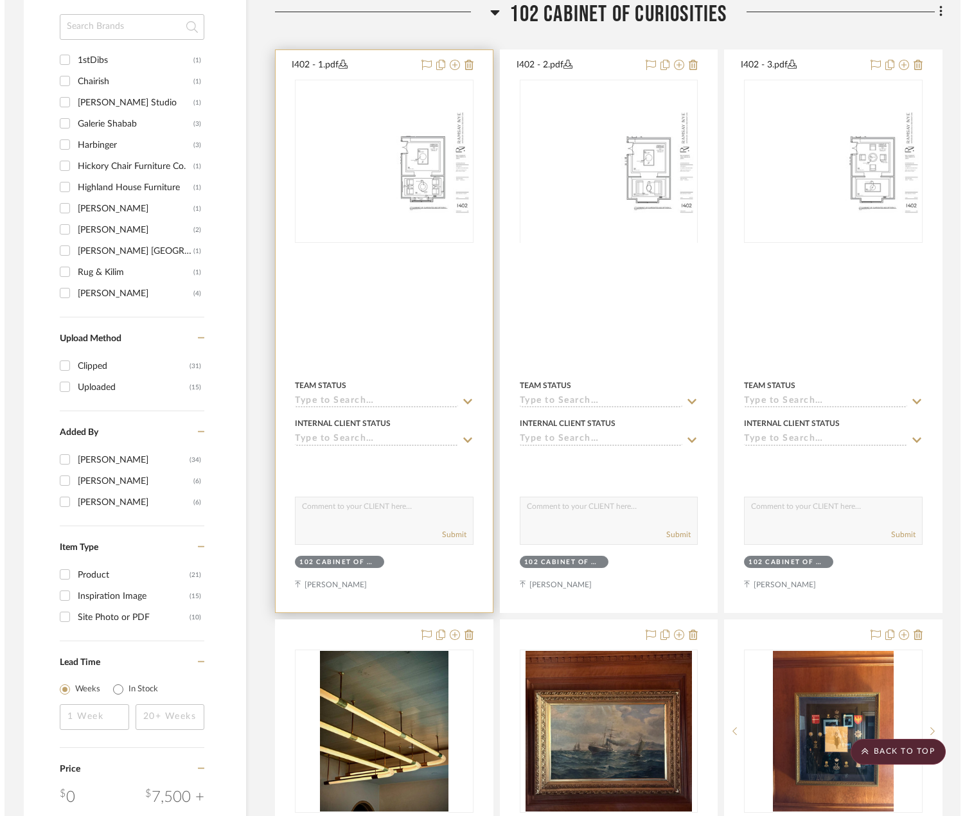
scroll to position [0, 0]
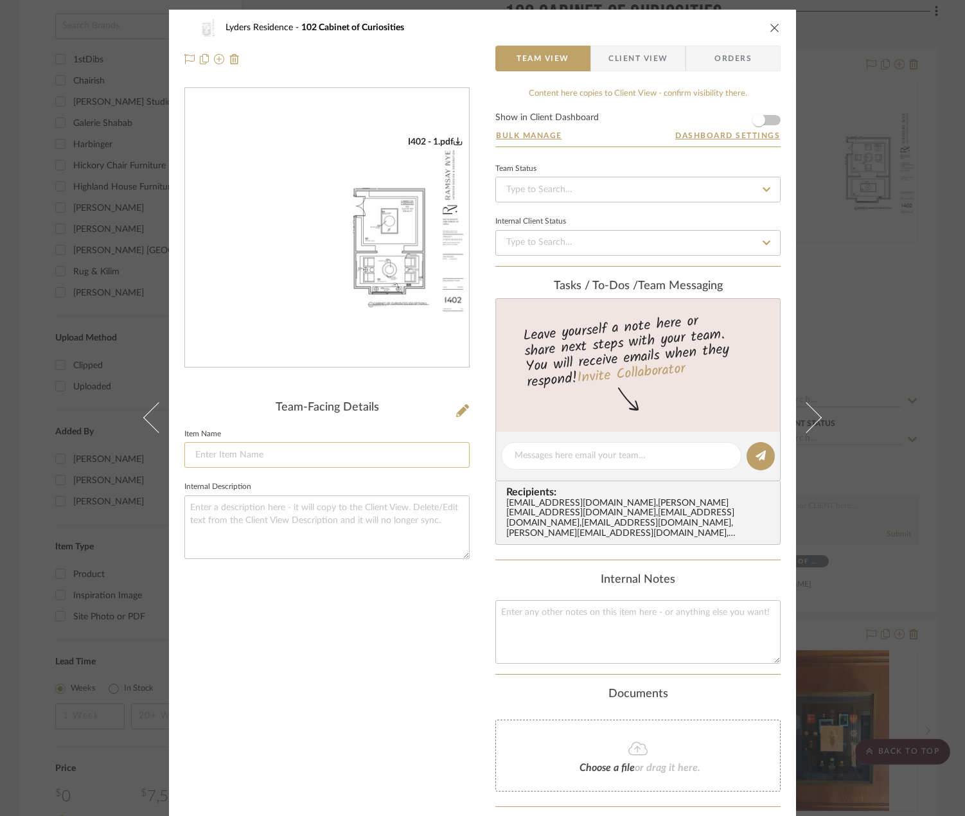
click at [289, 452] on input at bounding box center [326, 455] width 285 height 26
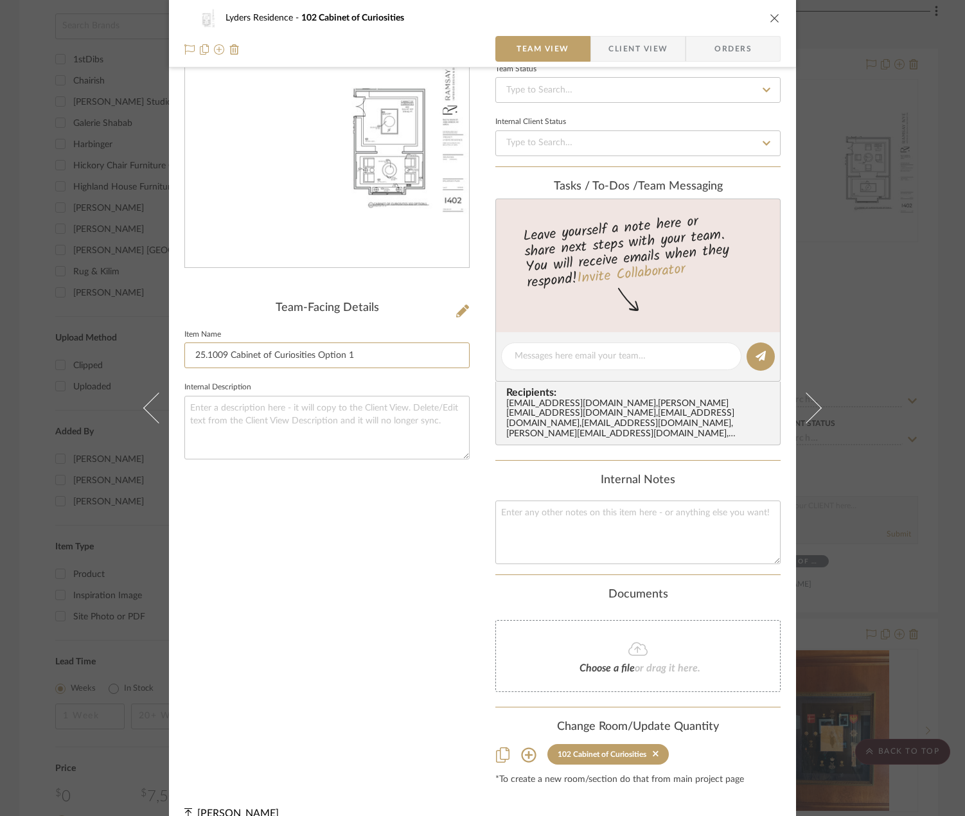
scroll to position [118, 0]
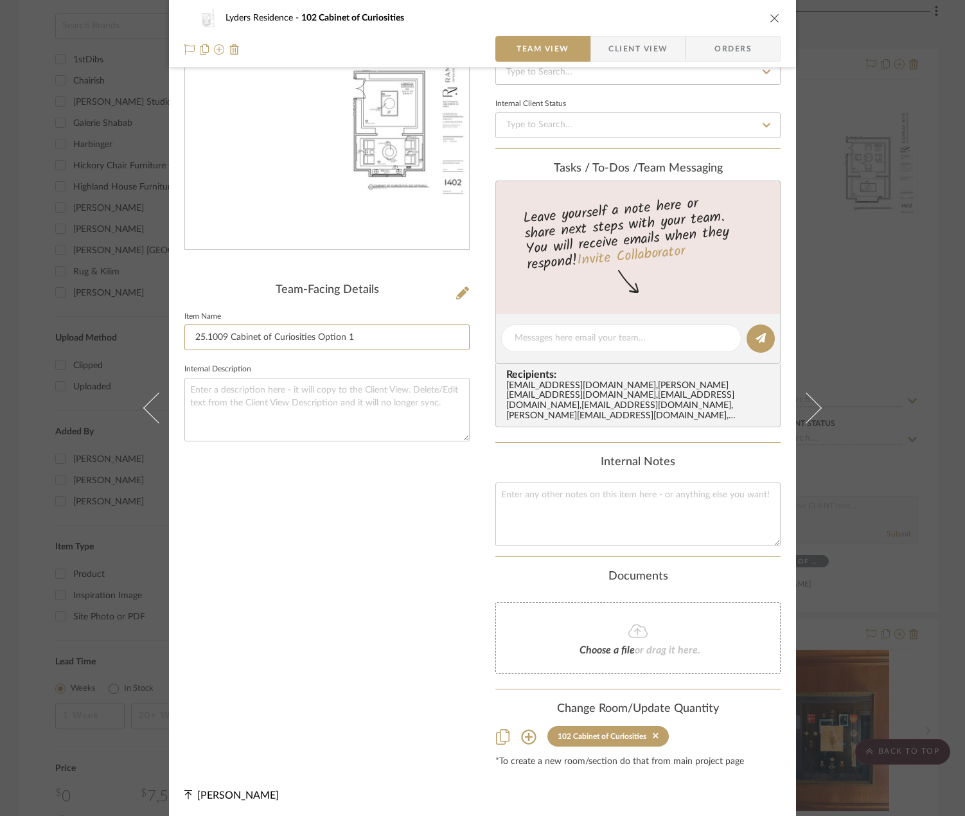
type input "25.1009 Cabinet of Curiosities Option 1"
click at [772, 16] on icon "close" at bounding box center [775, 18] width 10 height 10
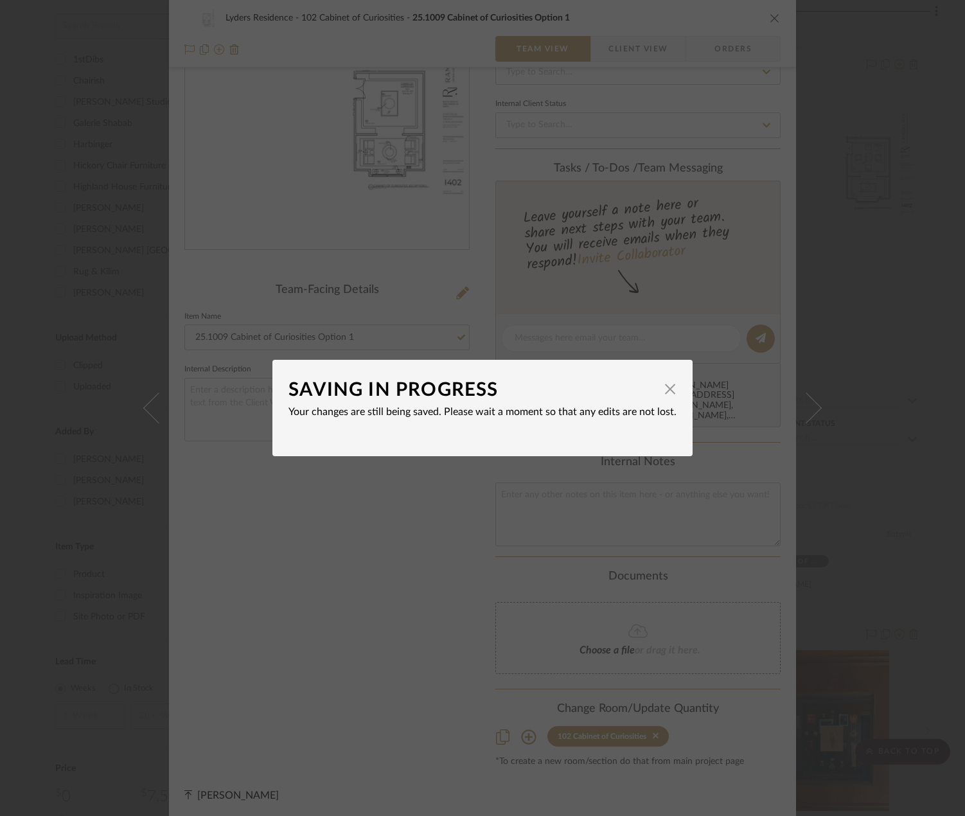
drag, startPoint x: 247, startPoint y: 322, endPoint x: 292, endPoint y: 321, distance: 45.0
click at [261, 324] on div "SAVING IN PROGRESS × Your changes are still being saved. Please wait a moment s…" at bounding box center [482, 408] width 965 height 816
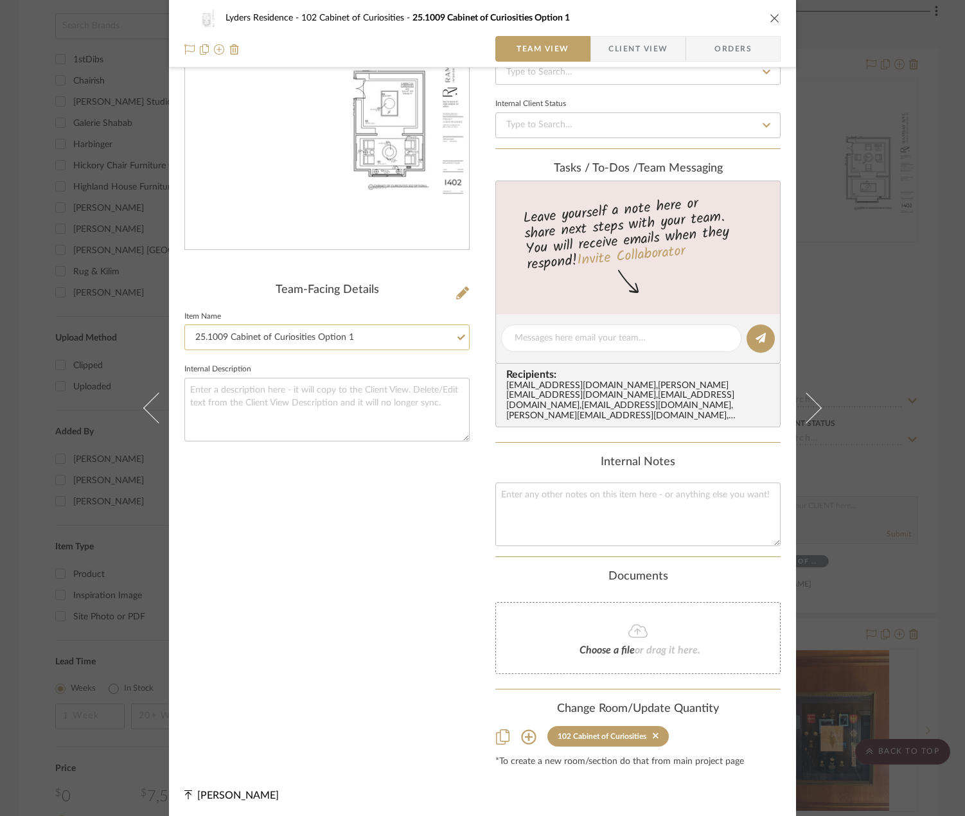
click at [347, 333] on input "25.1009 Cabinet of Curiosities Option 1" at bounding box center [326, 337] width 285 height 26
click at [775, 19] on icon "close" at bounding box center [775, 18] width 10 height 10
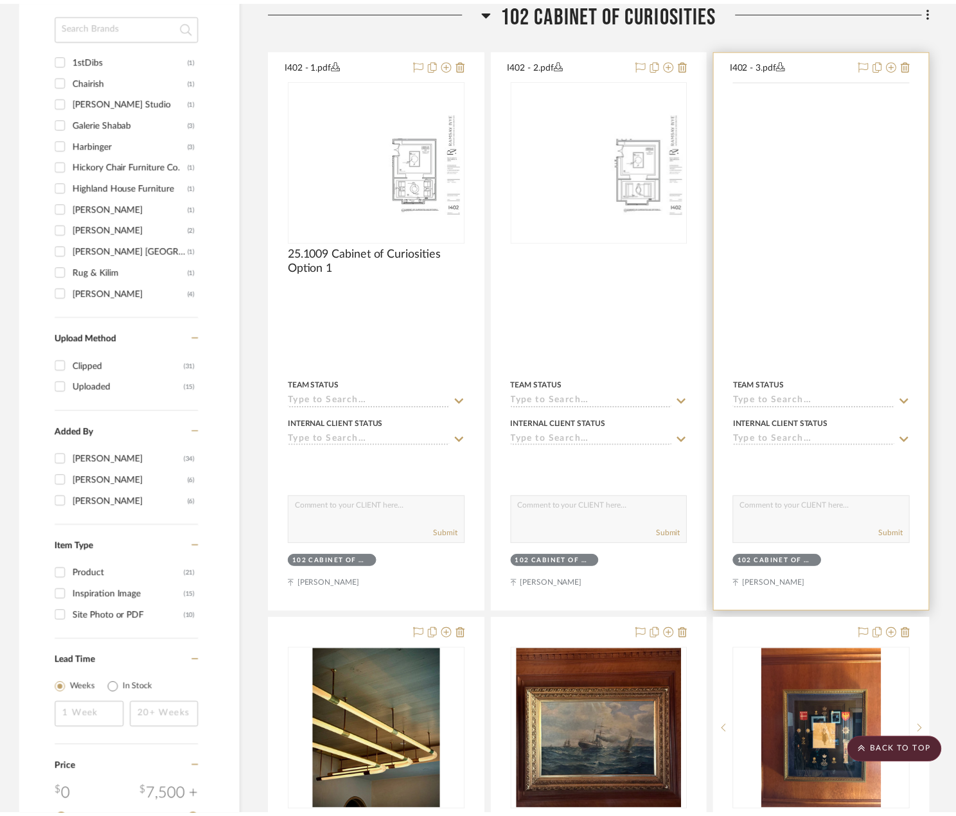
scroll to position [914, 0]
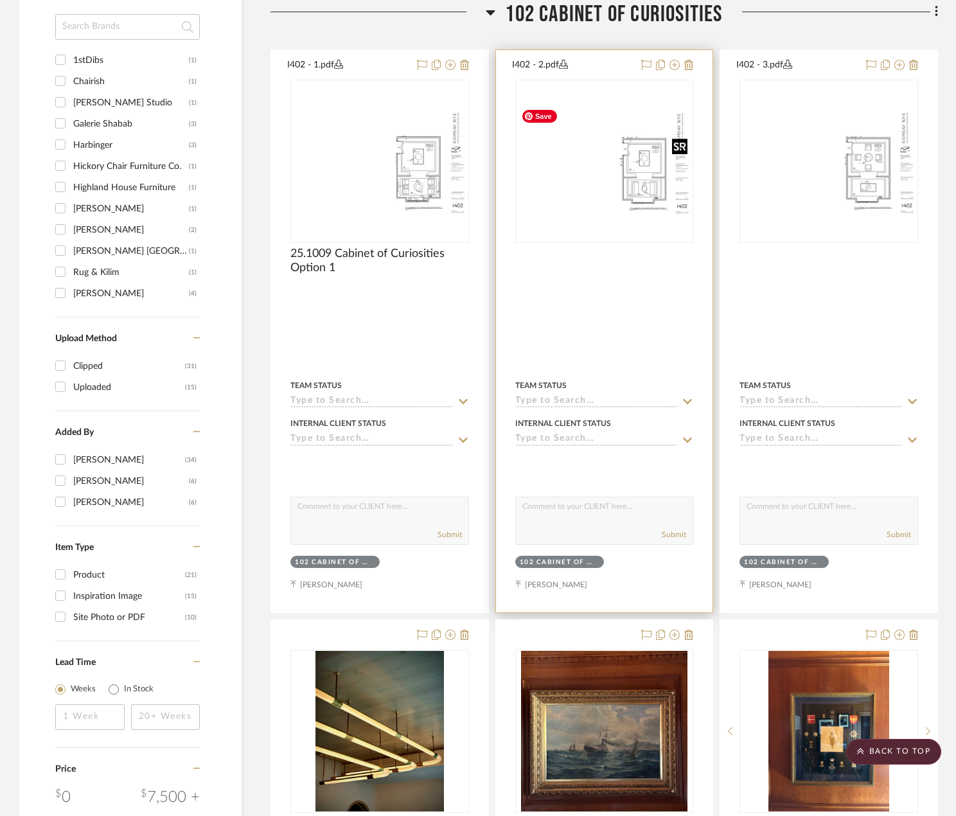
click at [651, 183] on img "0" at bounding box center [605, 161] width 176 height 114
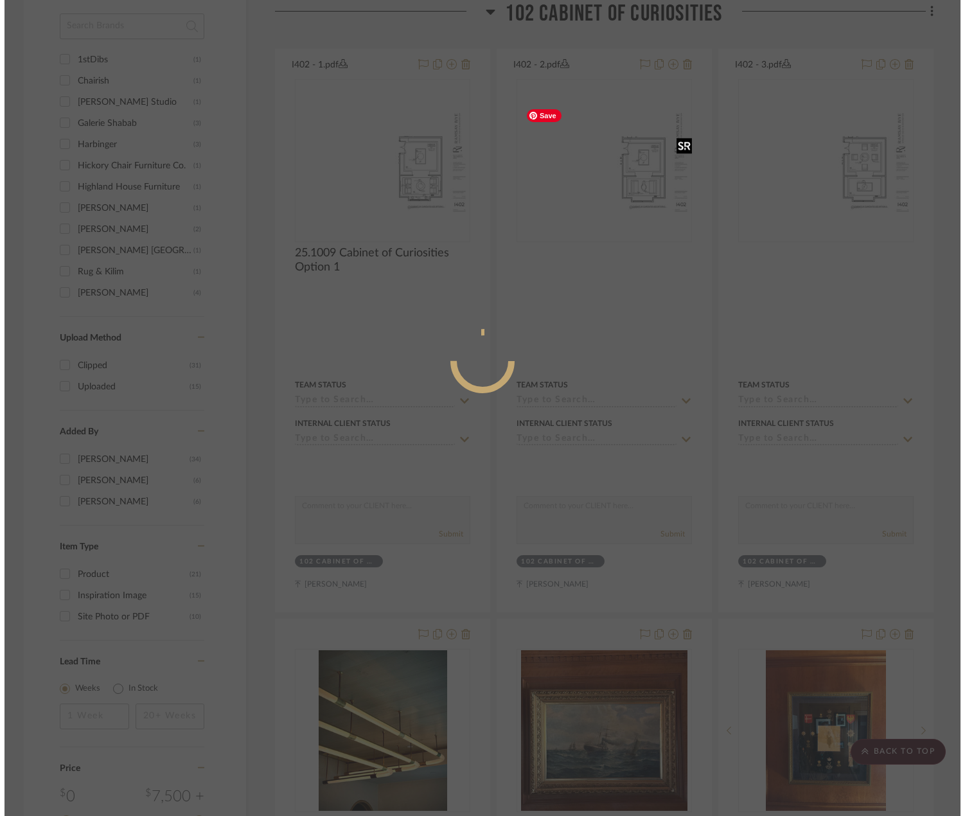
scroll to position [0, 0]
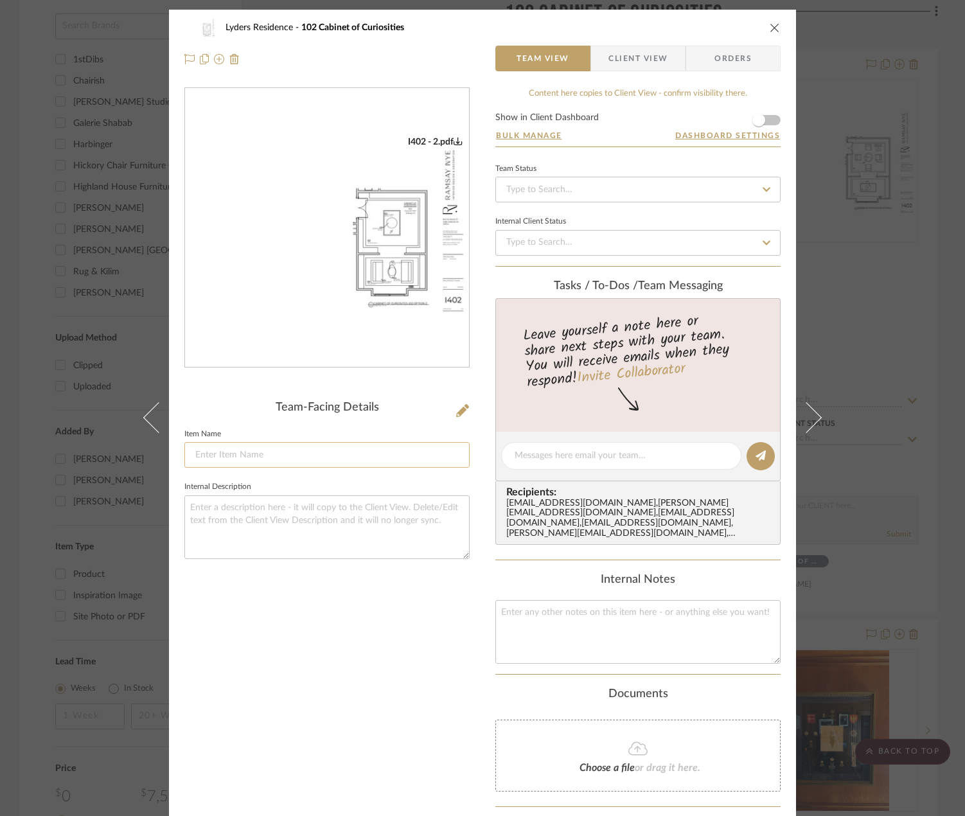
click at [376, 452] on input at bounding box center [326, 455] width 285 height 26
paste input "25.1009 Cabinet of Curiosities Option 1"
type input "25.1009 Cabinet of Curiosities Option 2"
click at [437, 224] on img "0" at bounding box center [327, 228] width 284 height 184
click at [770, 26] on icon "close" at bounding box center [775, 27] width 10 height 10
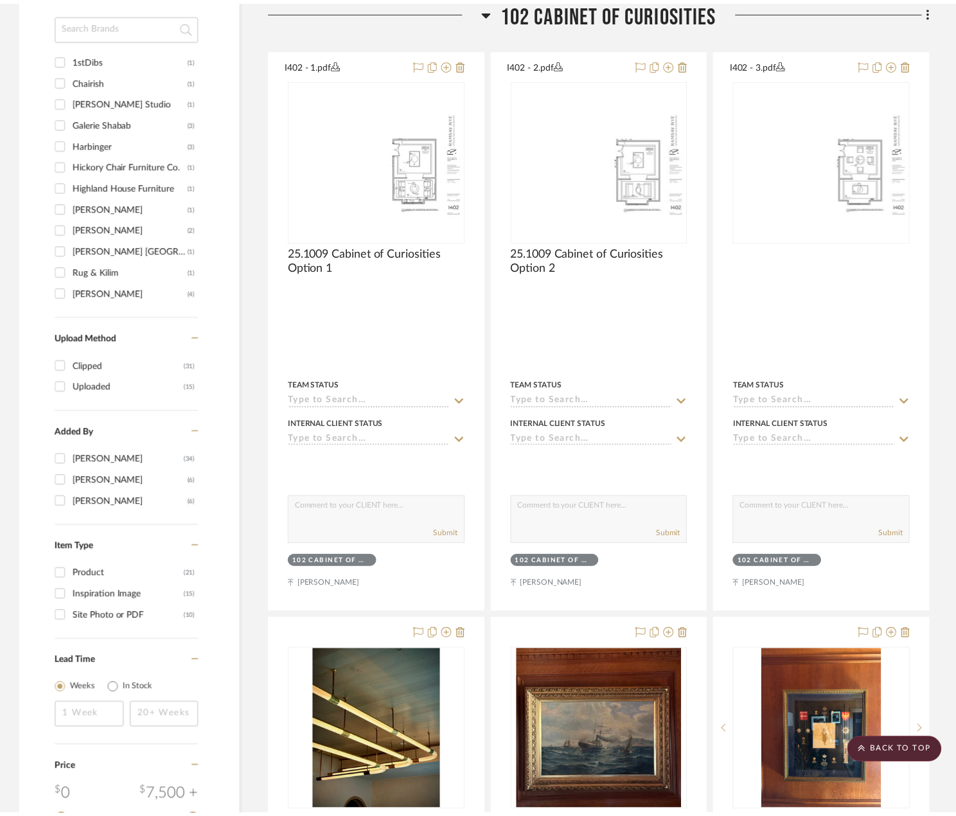
scroll to position [914, 0]
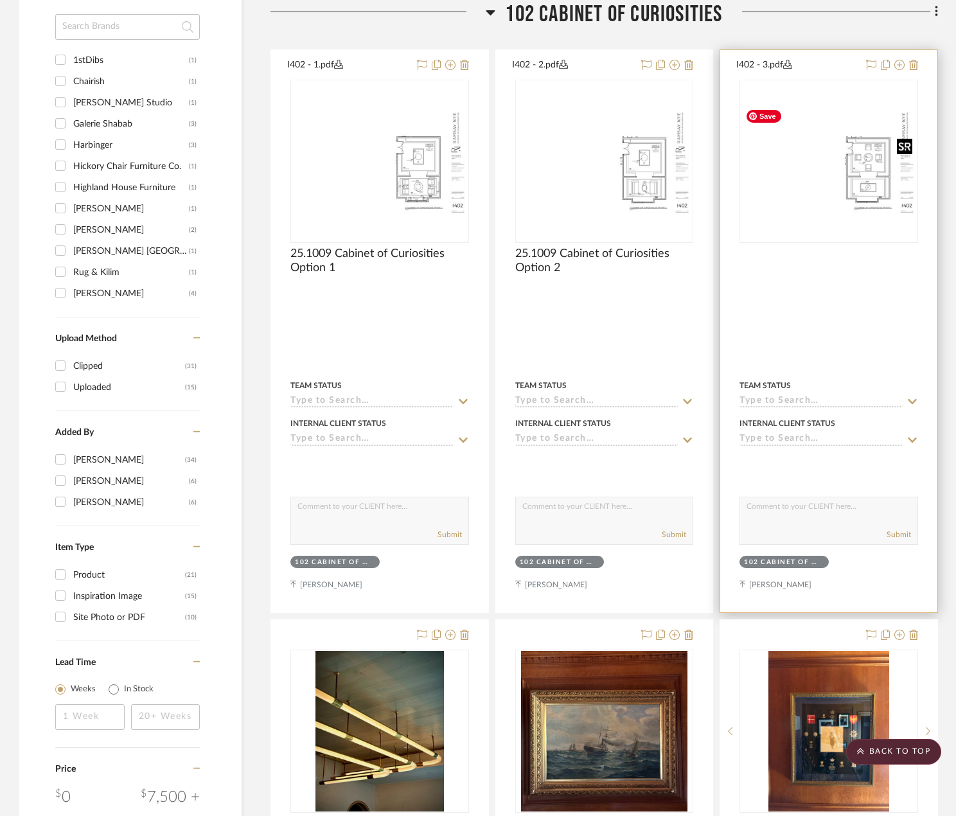
click at [800, 165] on img "0" at bounding box center [829, 161] width 176 height 114
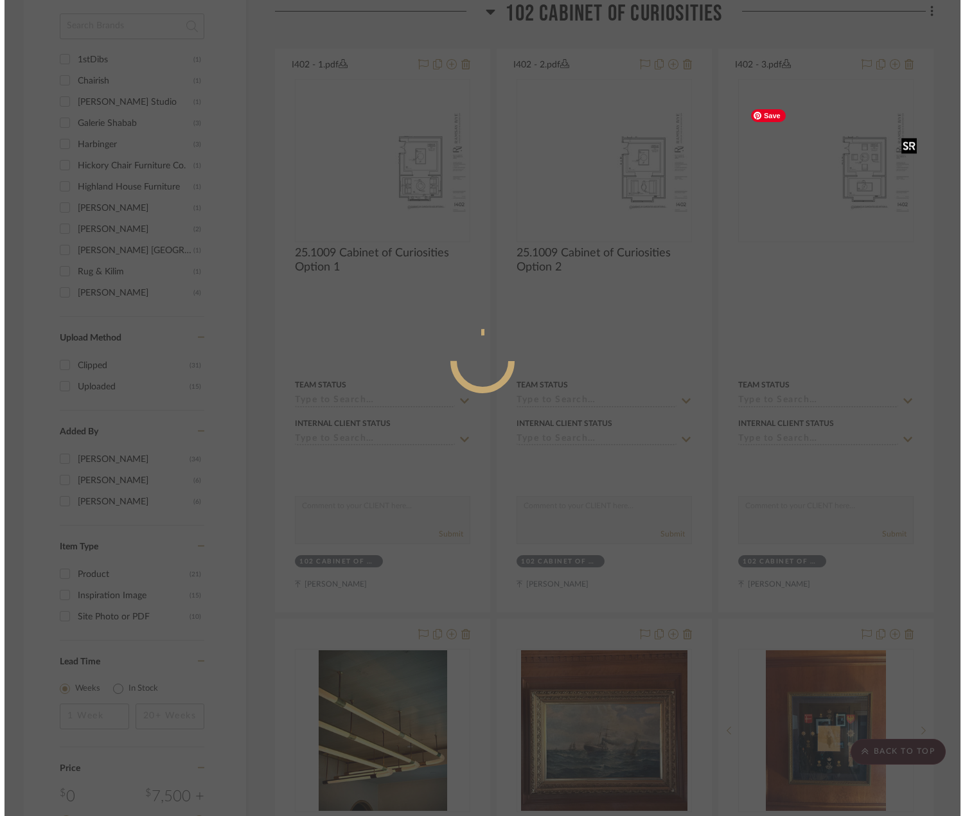
scroll to position [0, 0]
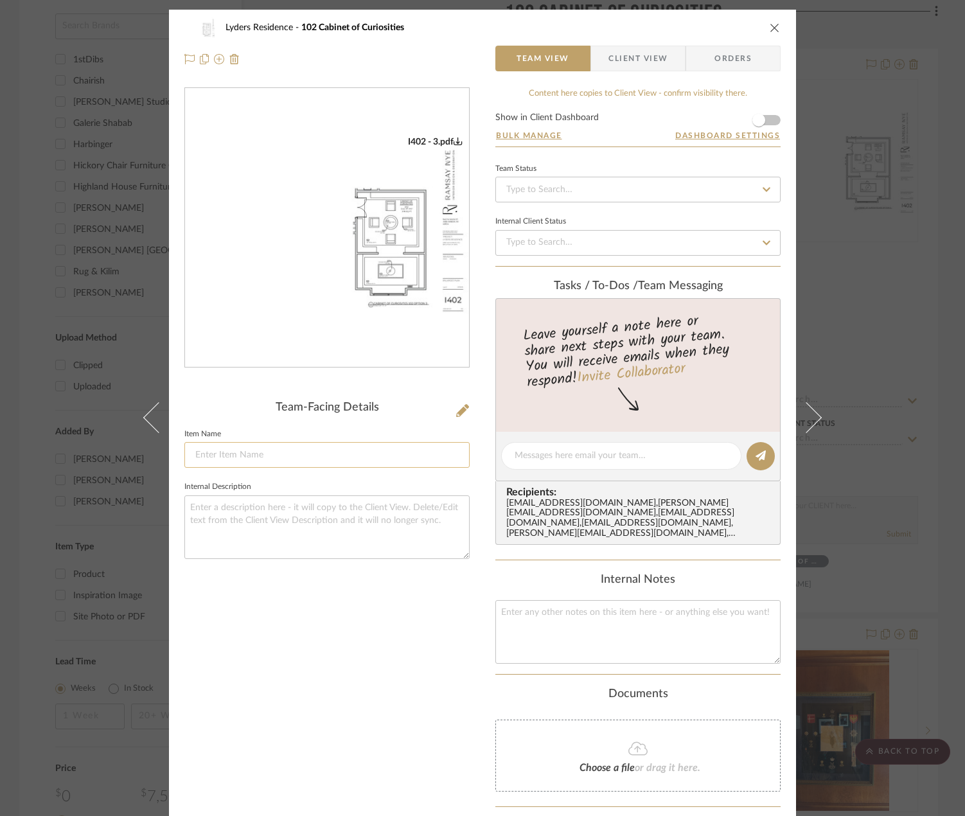
click at [360, 459] on input at bounding box center [326, 455] width 285 height 26
paste input "25.1009 Cabinet of Curiosities Option 1"
type input "25.1009 Cabinet of Curiosities Option 3"
click at [389, 285] on img "0" at bounding box center [327, 228] width 284 height 184
click at [770, 22] on icon "close" at bounding box center [775, 27] width 10 height 10
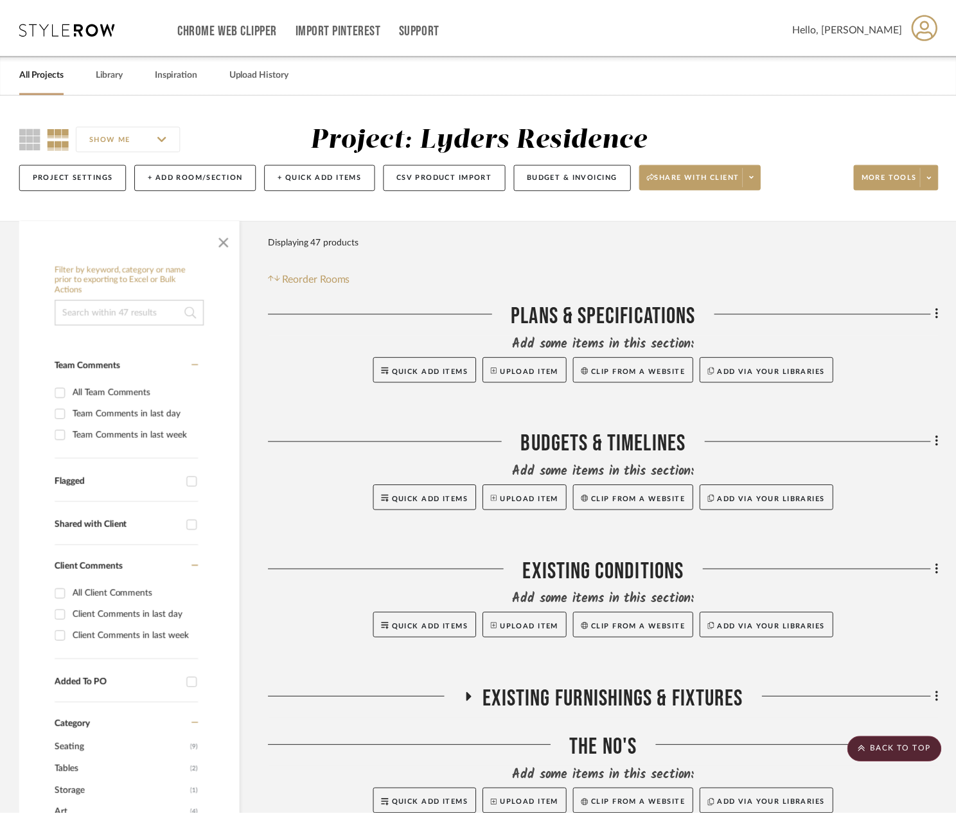
scroll to position [914, 0]
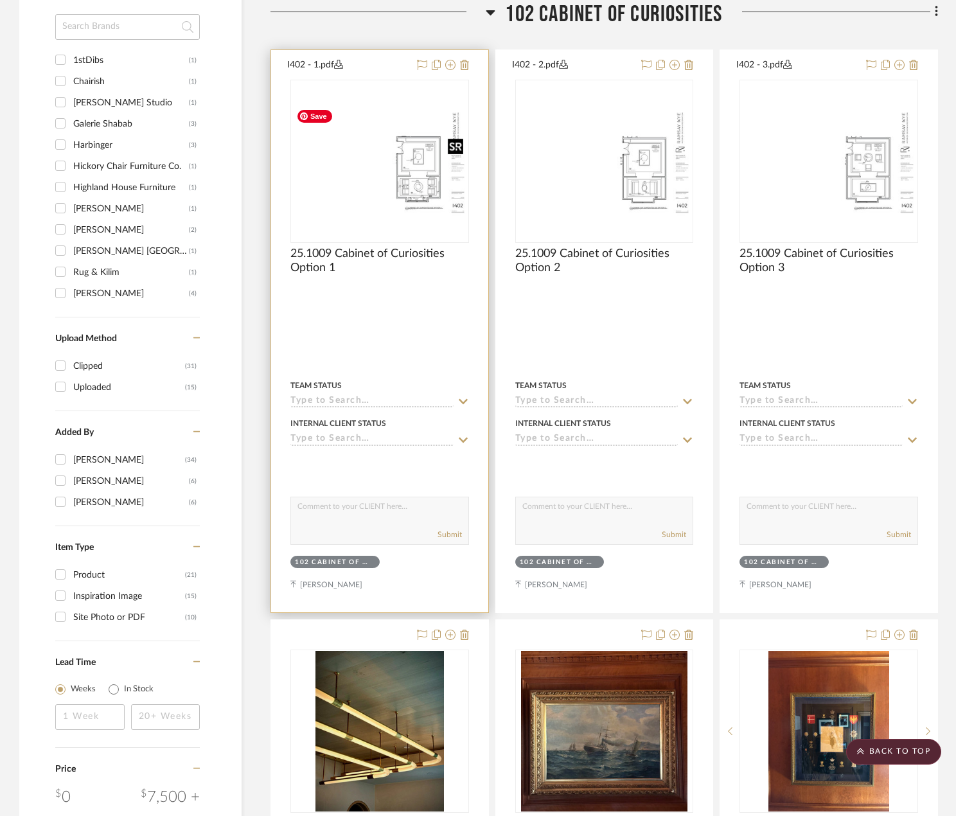
click at [0, 0] on img at bounding box center [0, 0] width 0 height 0
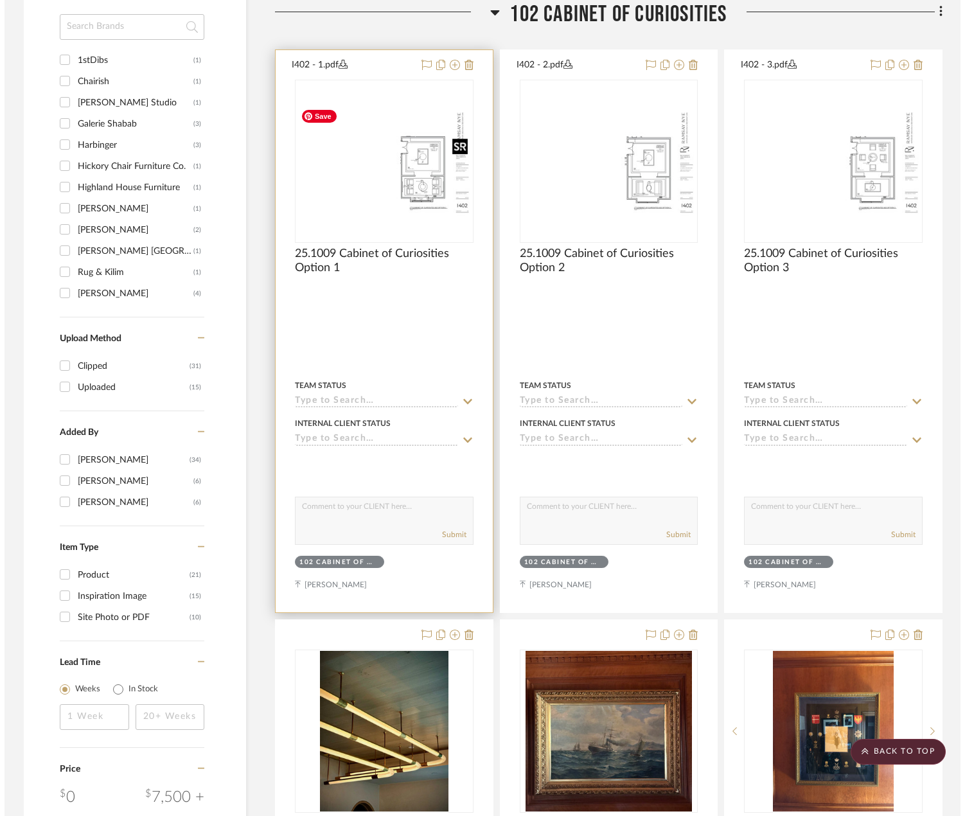
scroll to position [0, 0]
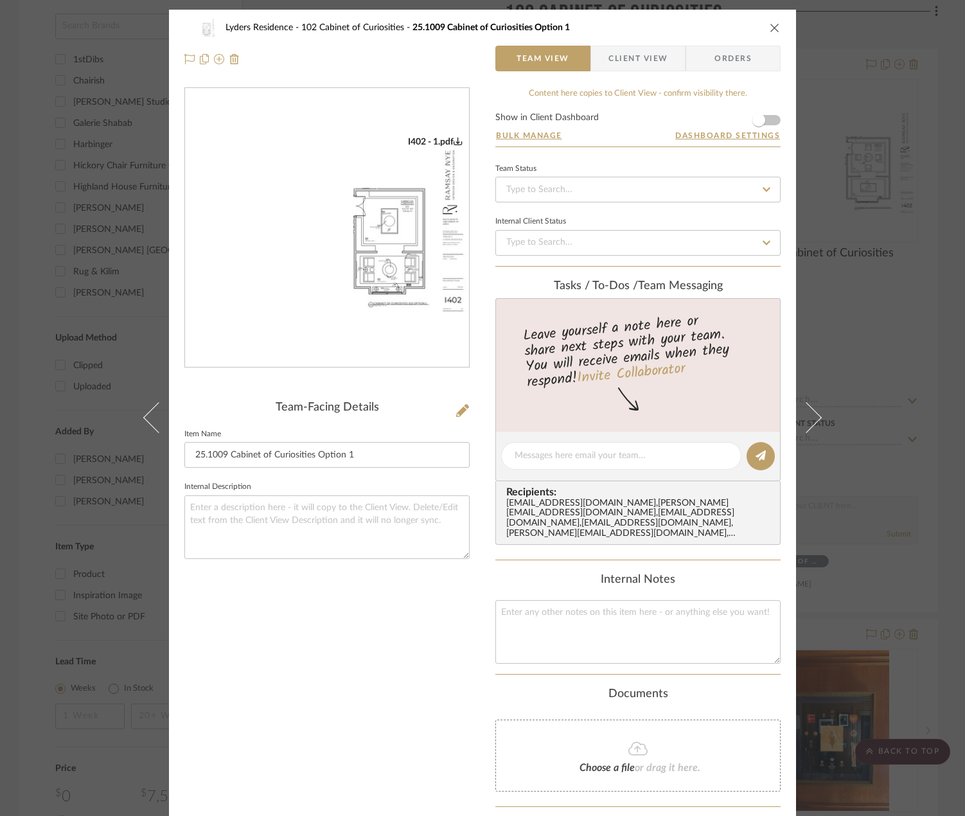
click at [400, 272] on img "0" at bounding box center [327, 228] width 284 height 184
click at [774, 28] on icon "close" at bounding box center [775, 27] width 10 height 10
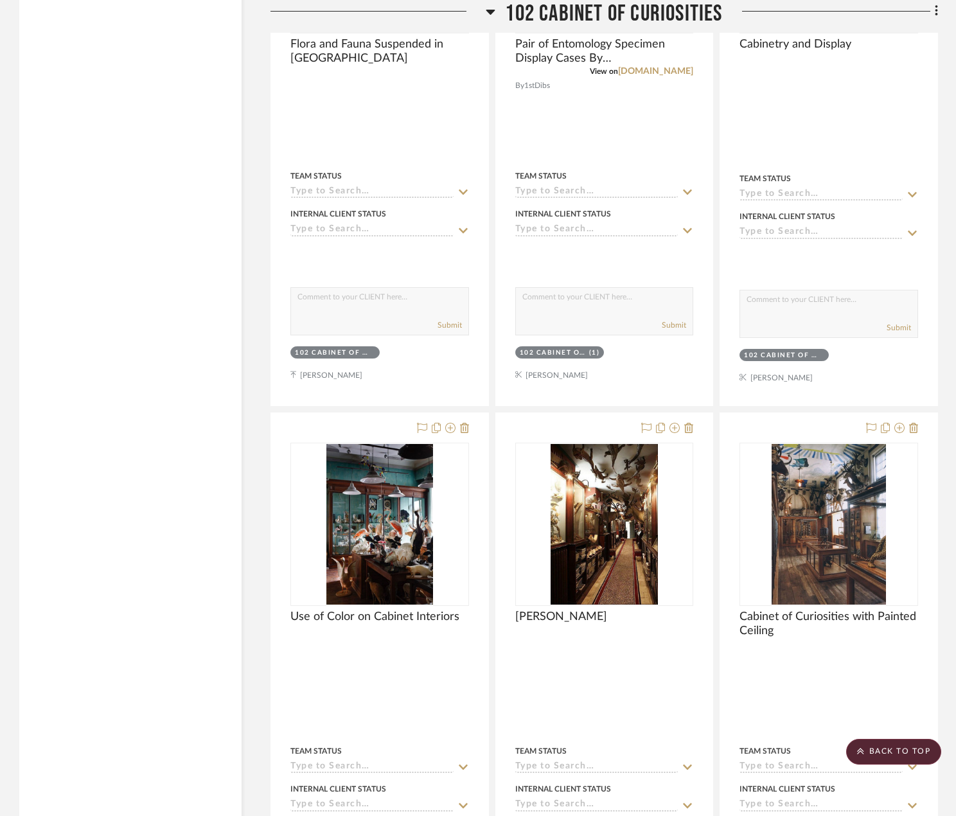
scroll to position [2199, 0]
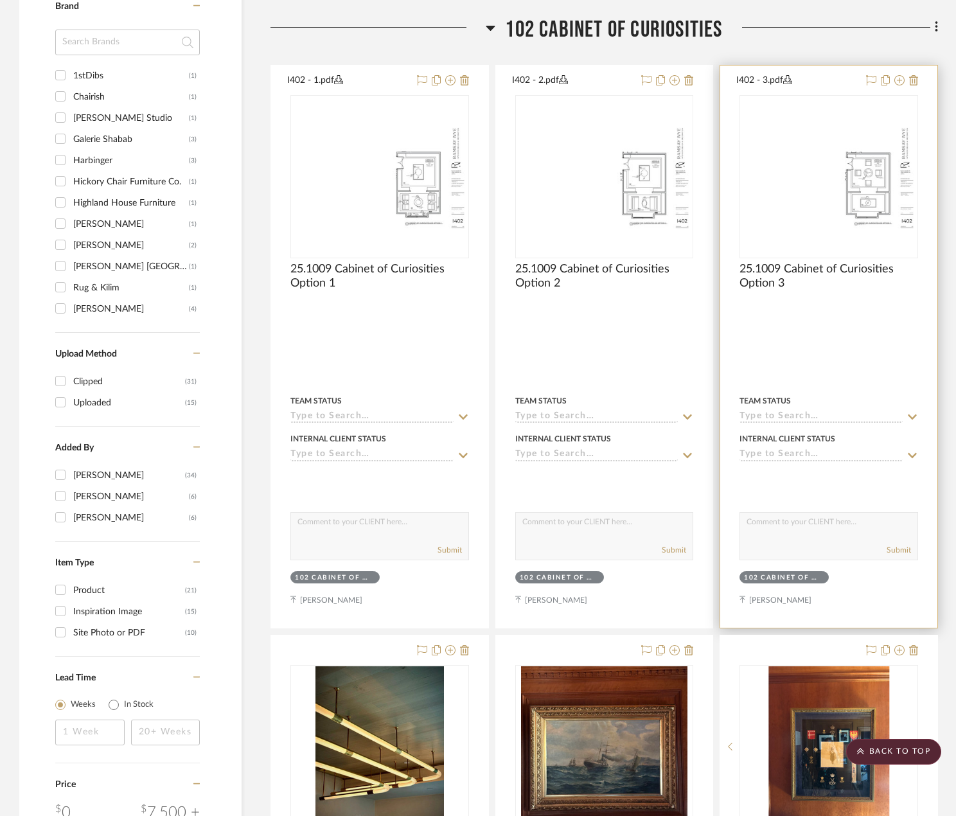
scroll to position [849, 0]
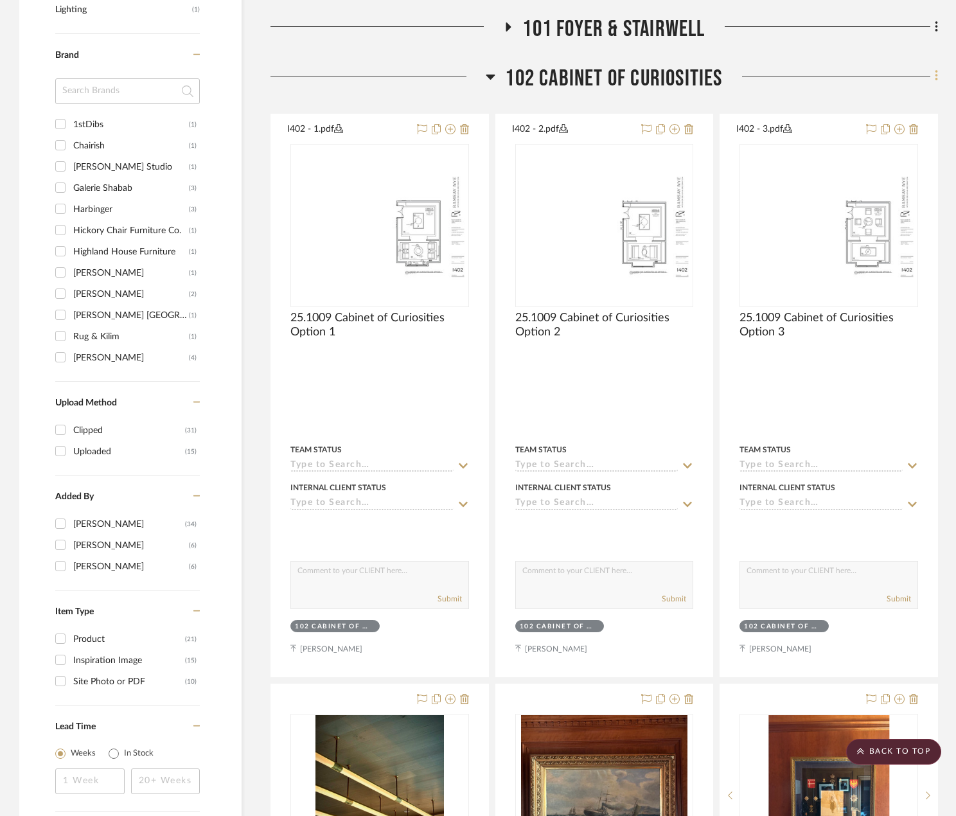
click at [935, 80] on icon at bounding box center [936, 76] width 3 height 11
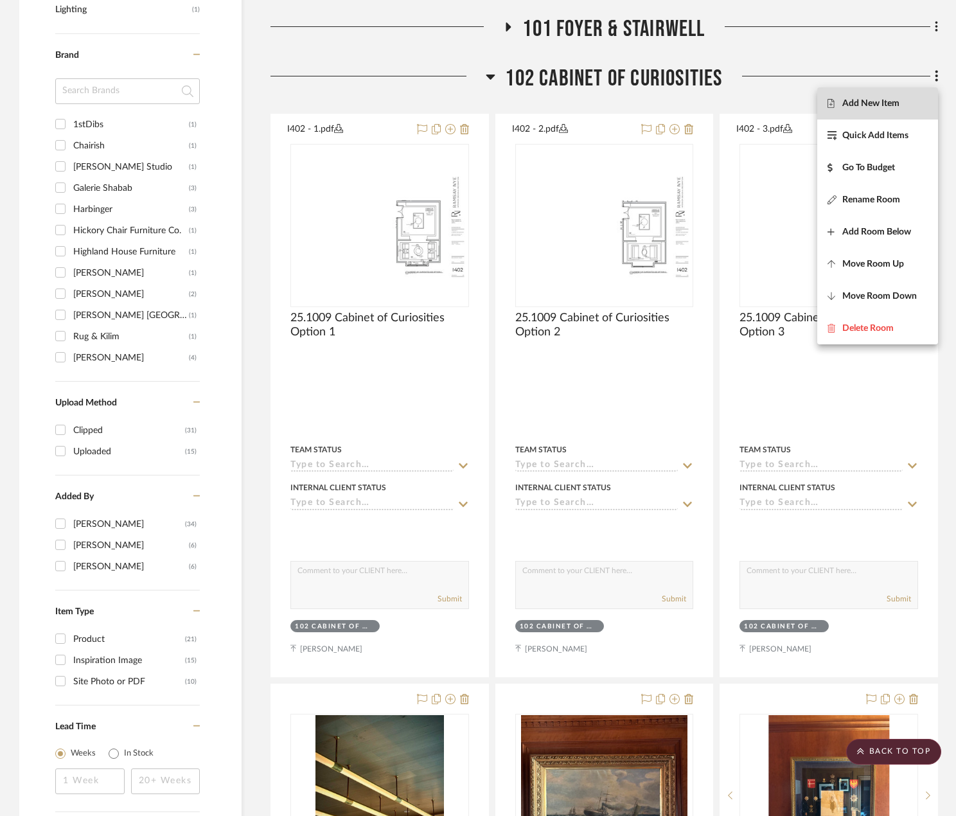
click at [900, 96] on button "Add New Item" at bounding box center [877, 103] width 121 height 32
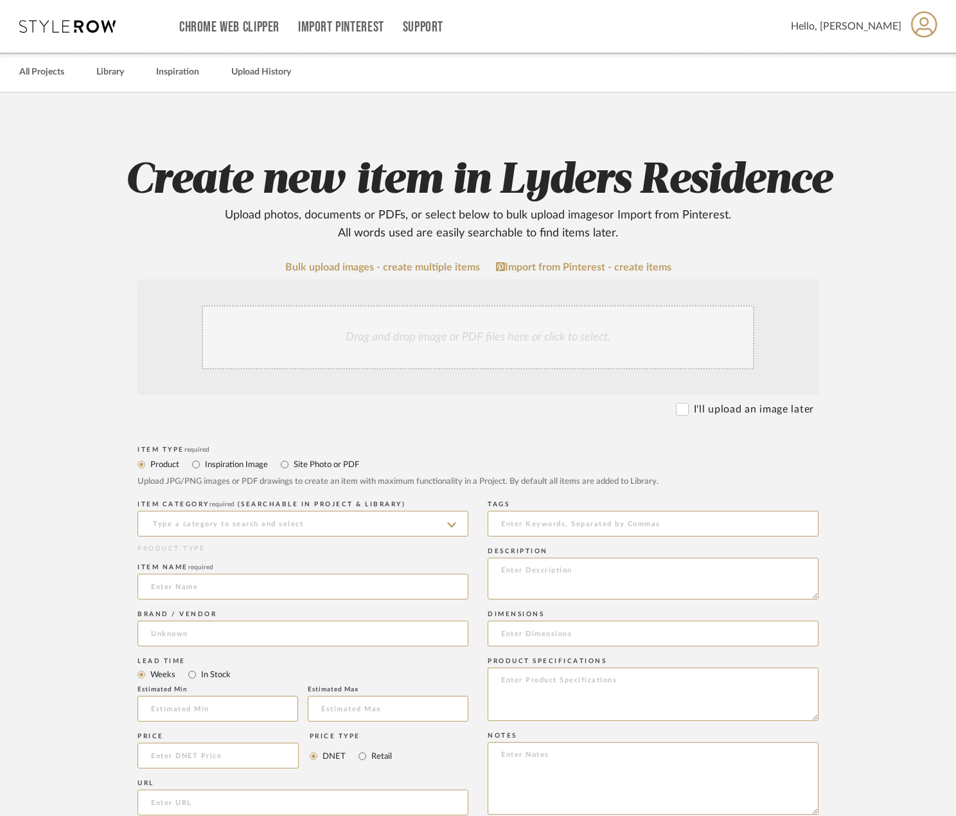
click at [353, 453] on div "Item Type required" at bounding box center [477, 450] width 681 height 8
click at [335, 459] on label "Site Photo or PDF" at bounding box center [325, 464] width 67 height 14
click at [292, 459] on input "Site Photo or PDF" at bounding box center [284, 464] width 15 height 15
radio input "true"
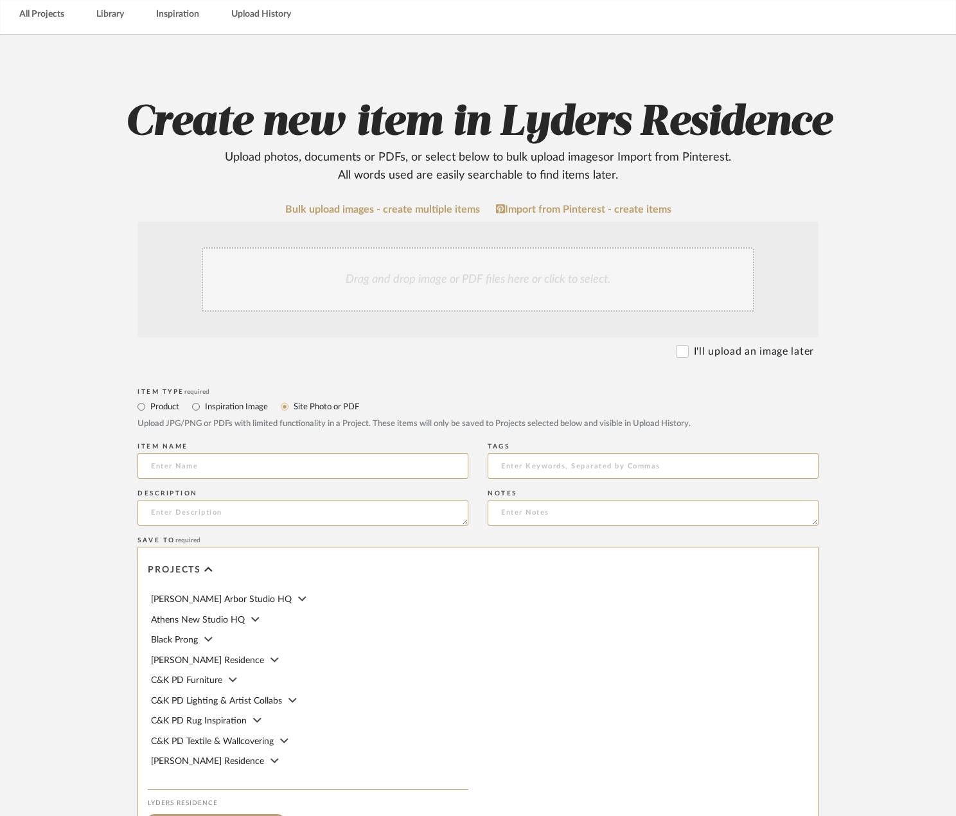
scroll to position [64, 0]
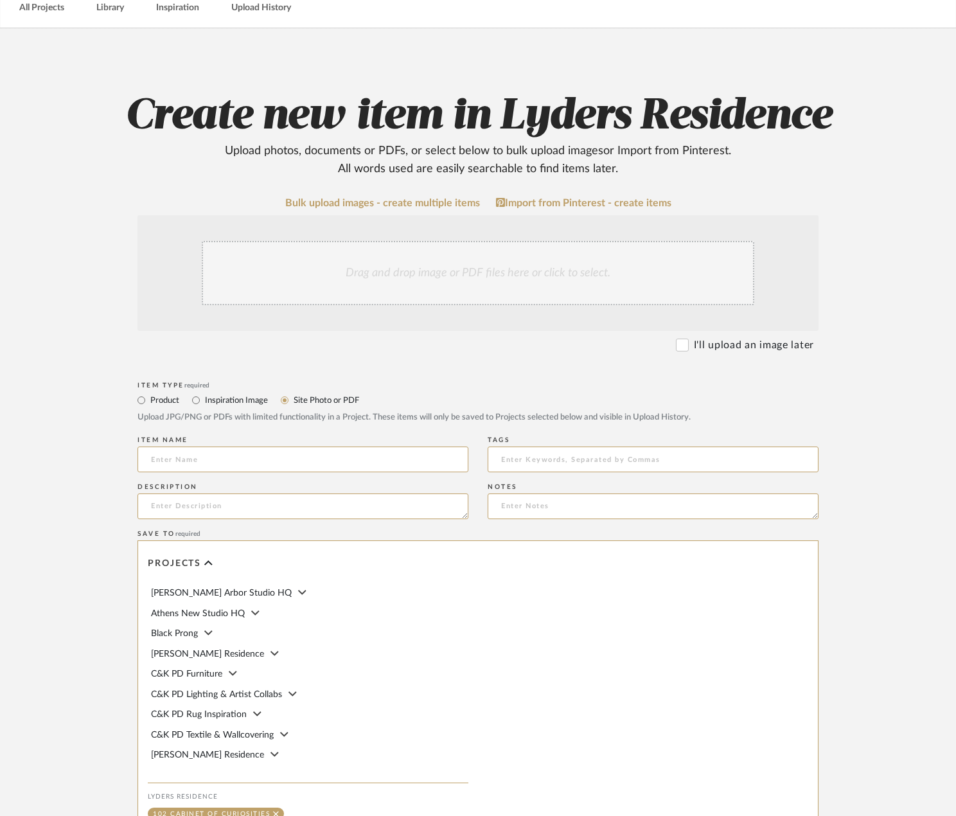
click at [393, 269] on div "Drag and drop image or PDF files here or click to select." at bounding box center [478, 273] width 553 height 64
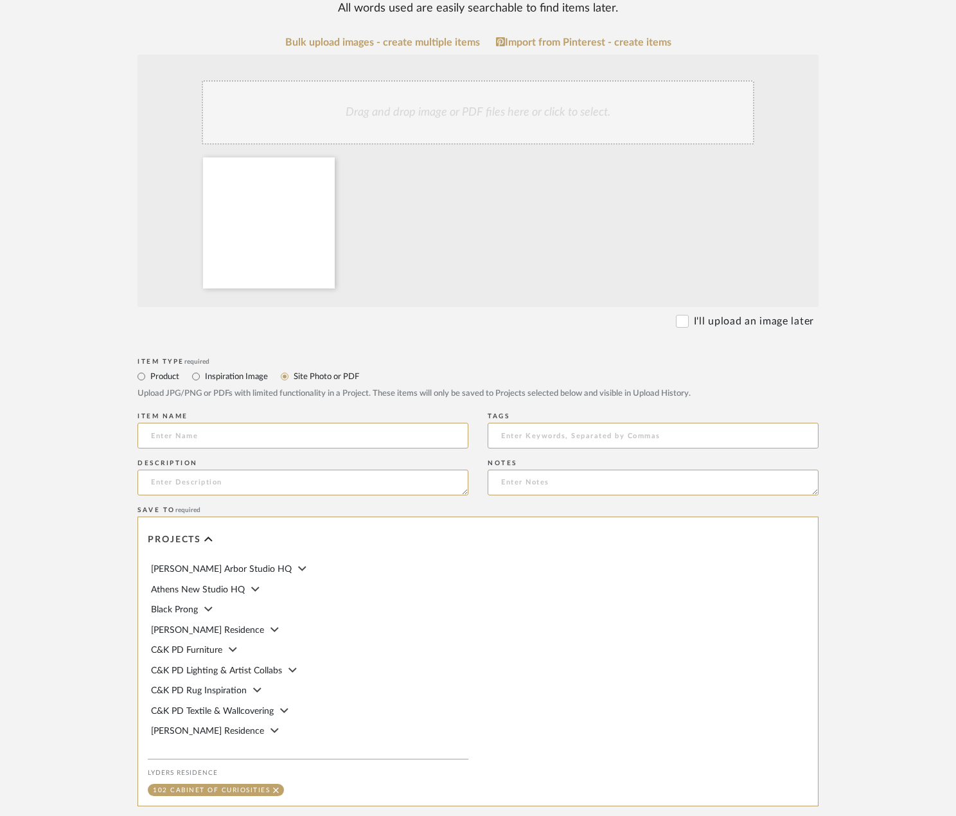
scroll to position [373, 0]
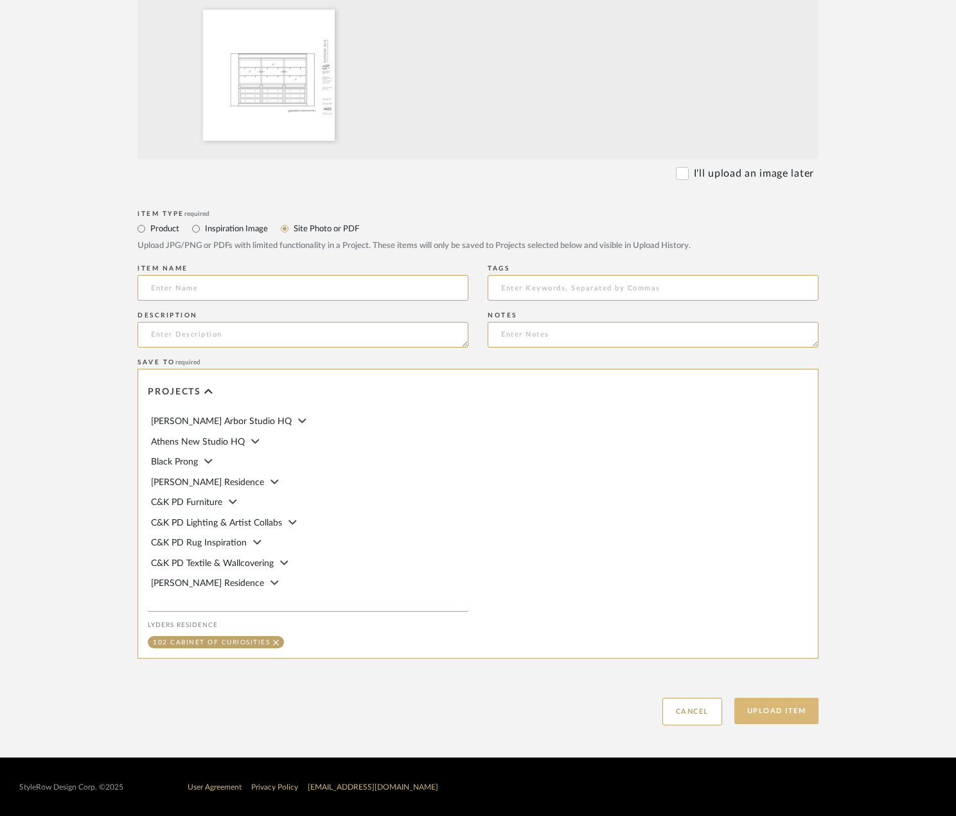
click at [763, 712] on button "Upload Item" at bounding box center [776, 711] width 85 height 26
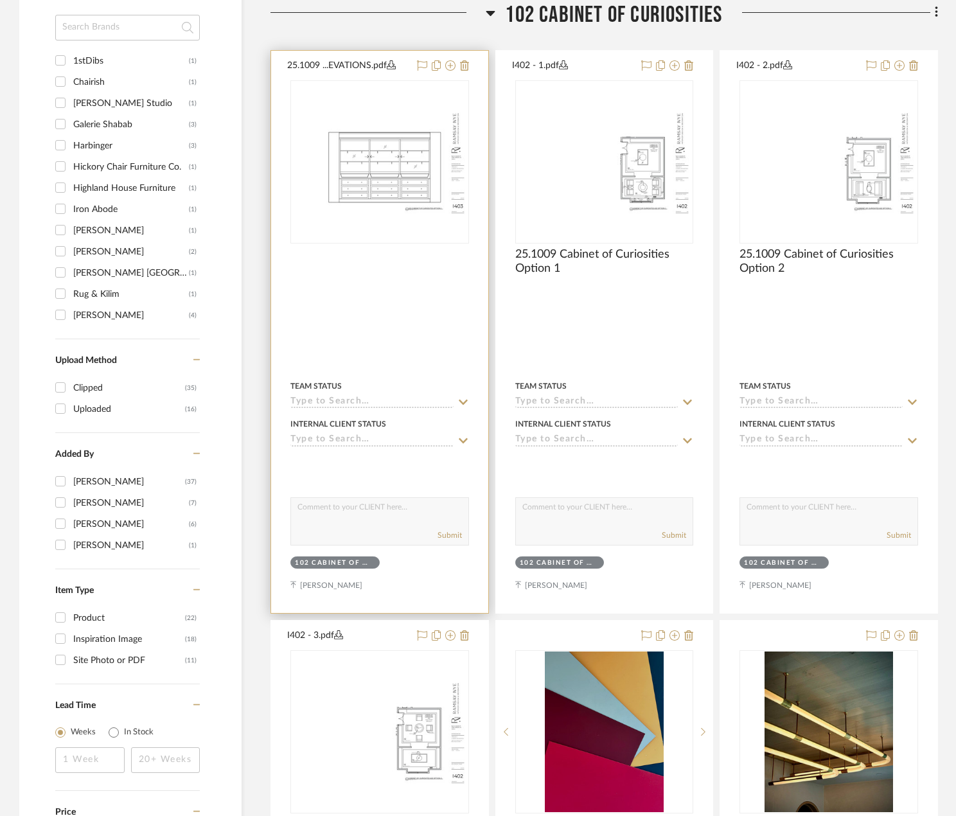
scroll to position [914, 0]
click at [0, 0] on img at bounding box center [0, 0] width 0 height 0
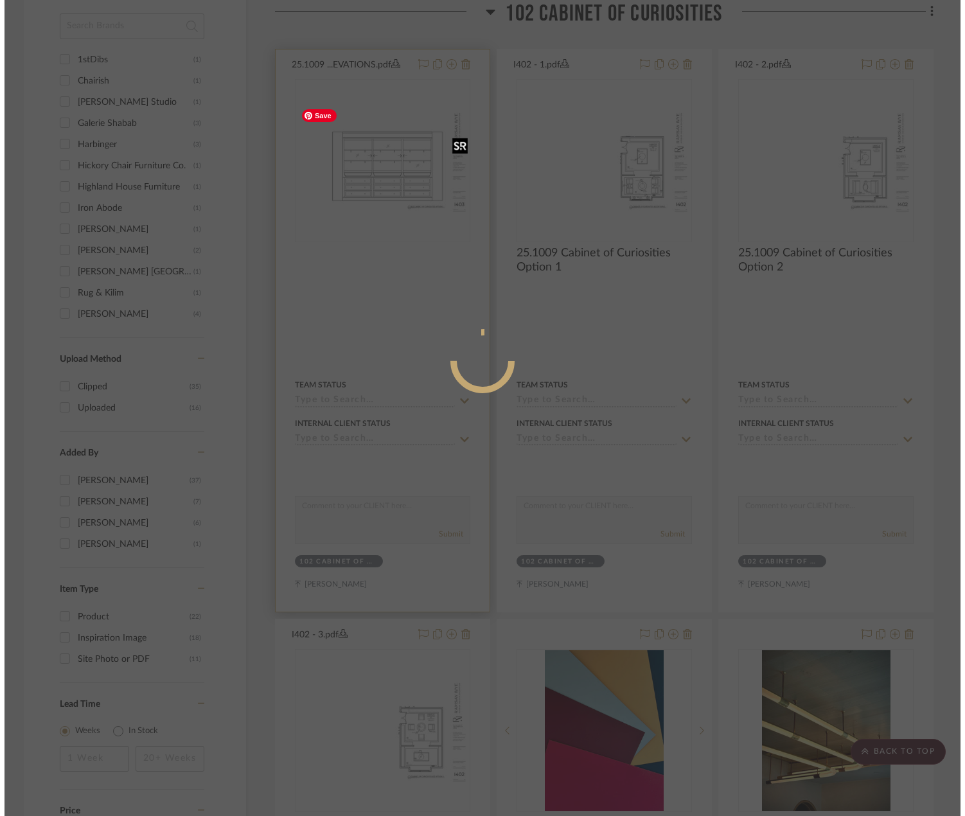
scroll to position [0, 0]
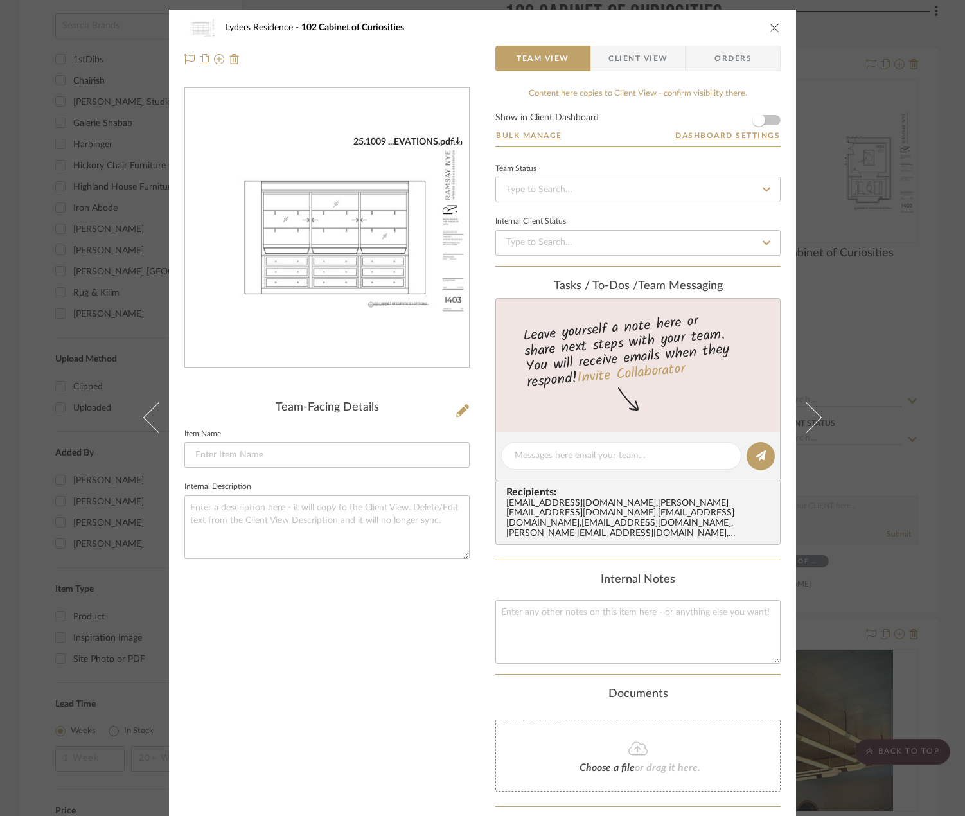
click at [373, 267] on img "0" at bounding box center [327, 228] width 284 height 184
click at [457, 406] on icon at bounding box center [462, 410] width 13 height 13
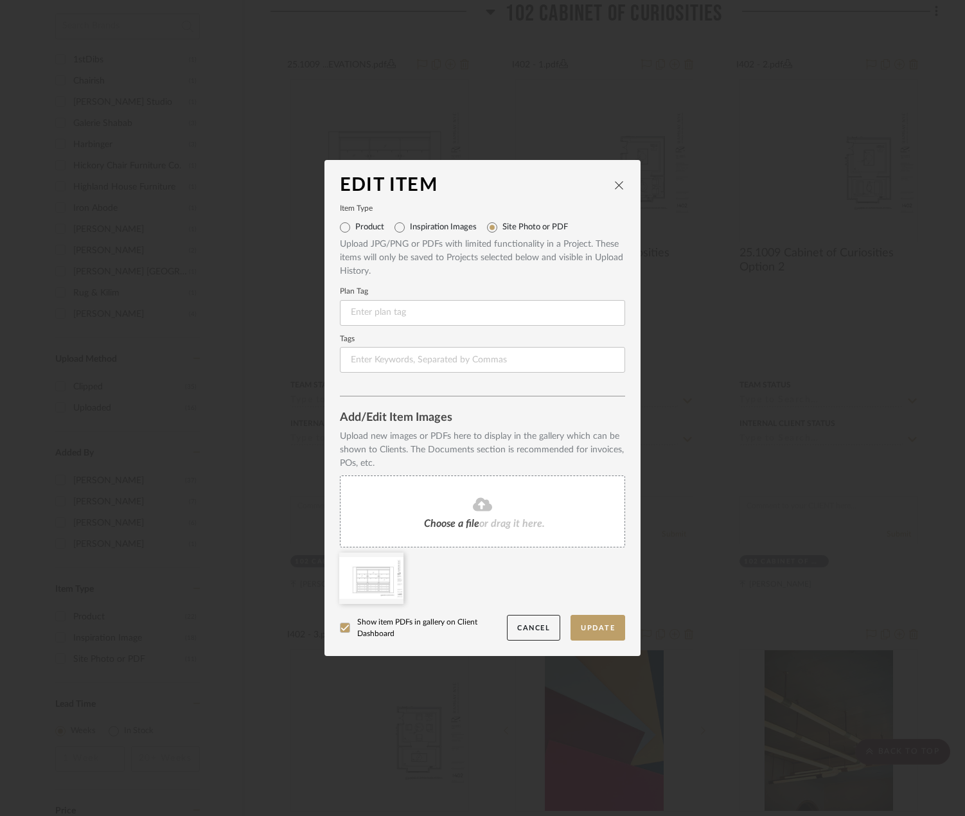
click at [473, 508] on icon at bounding box center [482, 503] width 19 height 13
click at [391, 562] on icon at bounding box center [393, 561] width 9 height 10
click at [600, 627] on button "Update" at bounding box center [598, 628] width 55 height 26
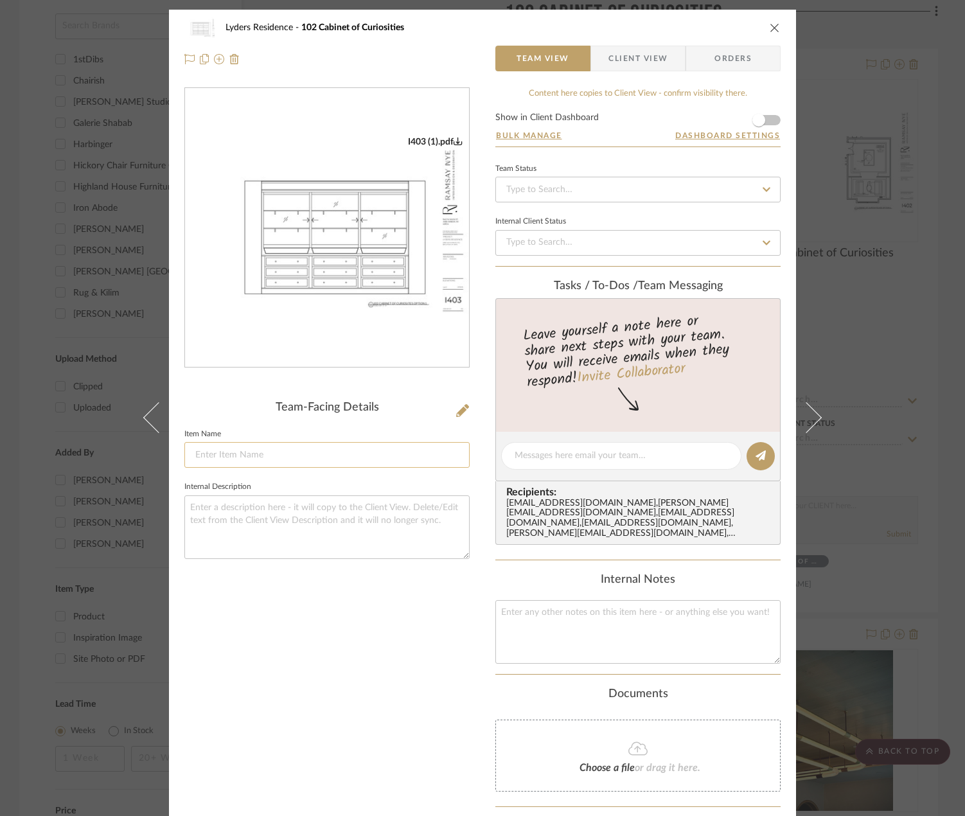
click at [253, 446] on input at bounding box center [326, 455] width 285 height 26
click at [252, 448] on input "25.1009 Cabinets of Curiosities Elevations" at bounding box center [326, 455] width 285 height 26
type input "25.1009 Cabinets of Curiosities Elevations"
click at [384, 439] on fieldset "Item Name 25.1009 Cabinets of Curiosities Elevations" at bounding box center [326, 446] width 285 height 43
click at [382, 454] on input "25.1009 Cabinets of Curiosities Elevations" at bounding box center [326, 455] width 285 height 26
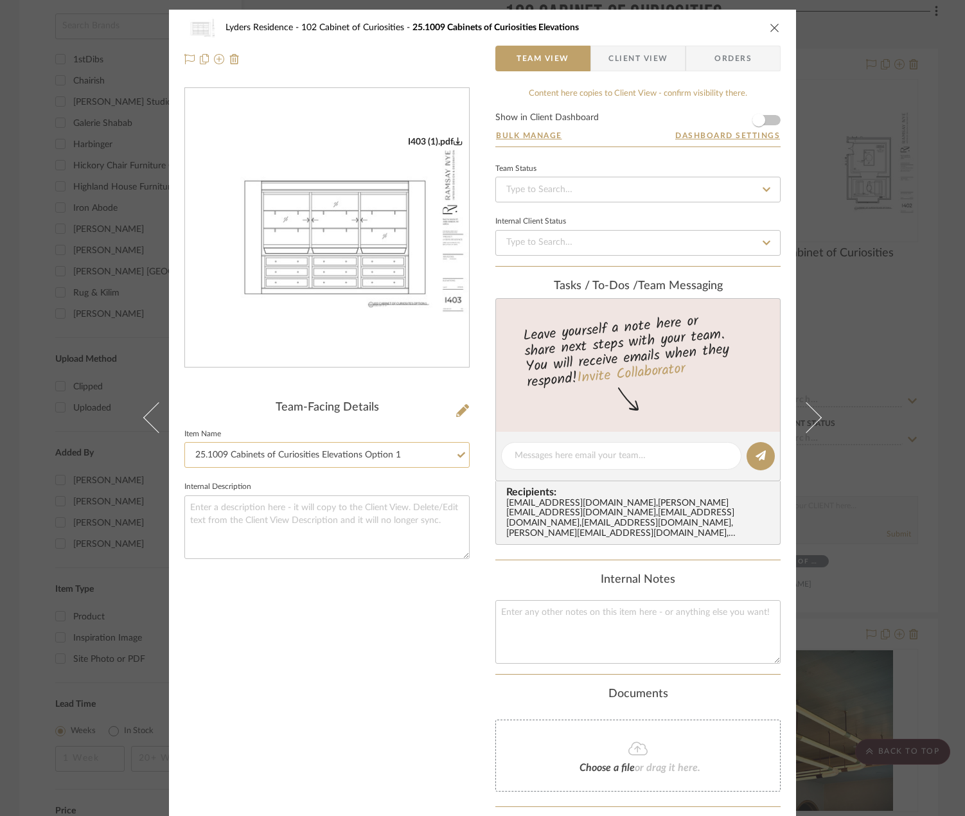
click at [382, 454] on input "25.1009 Cabinets of Curiosities Elevations Option 1" at bounding box center [326, 455] width 285 height 26
type input "25.1009 Cabinets of Curiosities Elevations Option 1"
click at [772, 30] on icon "close" at bounding box center [775, 27] width 10 height 10
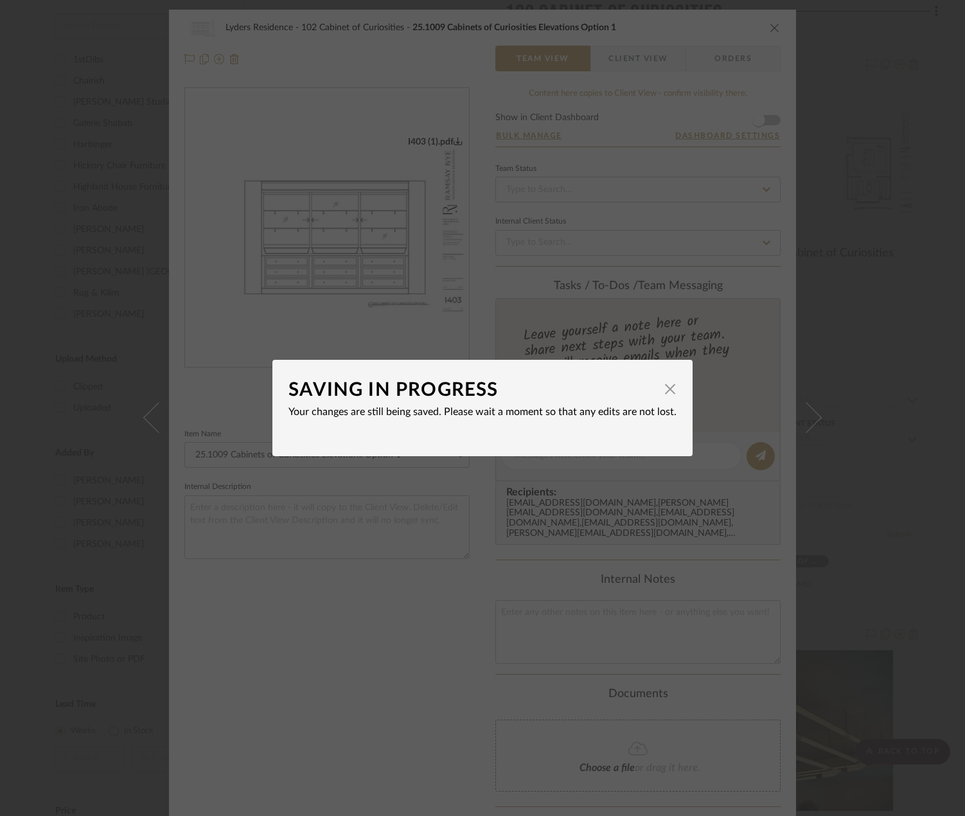
drag, startPoint x: 668, startPoint y: 393, endPoint x: 672, endPoint y: 383, distance: 10.4
click at [668, 393] on span "button" at bounding box center [670, 389] width 26 height 26
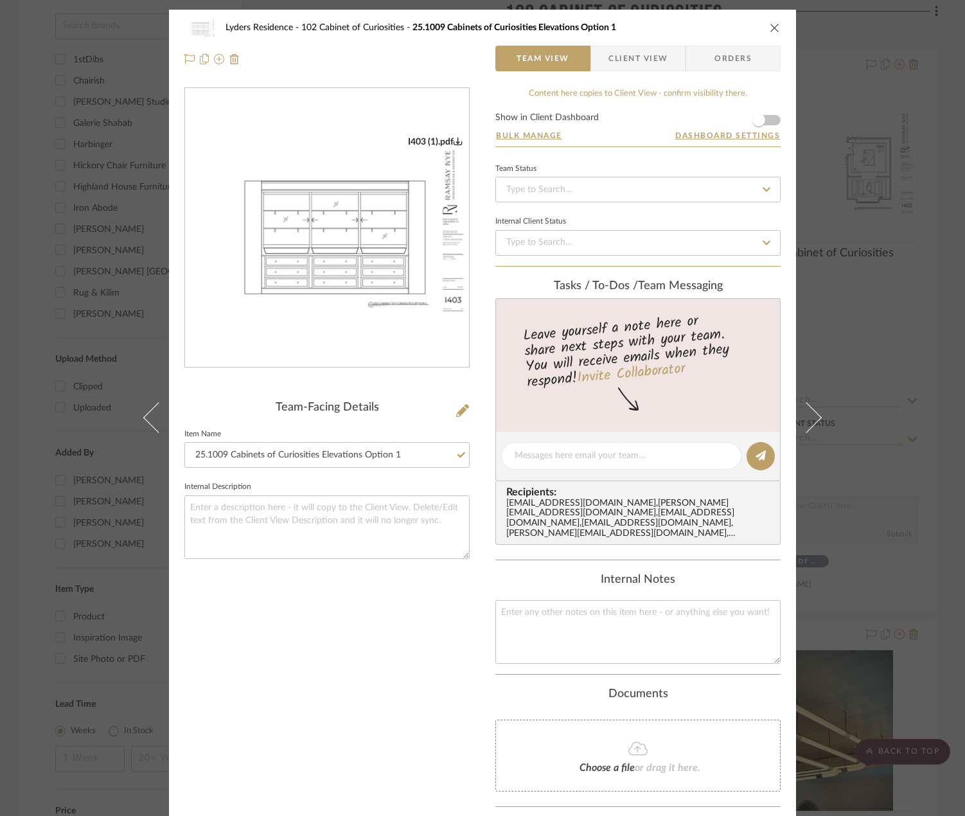
click at [770, 31] on icon "close" at bounding box center [775, 27] width 10 height 10
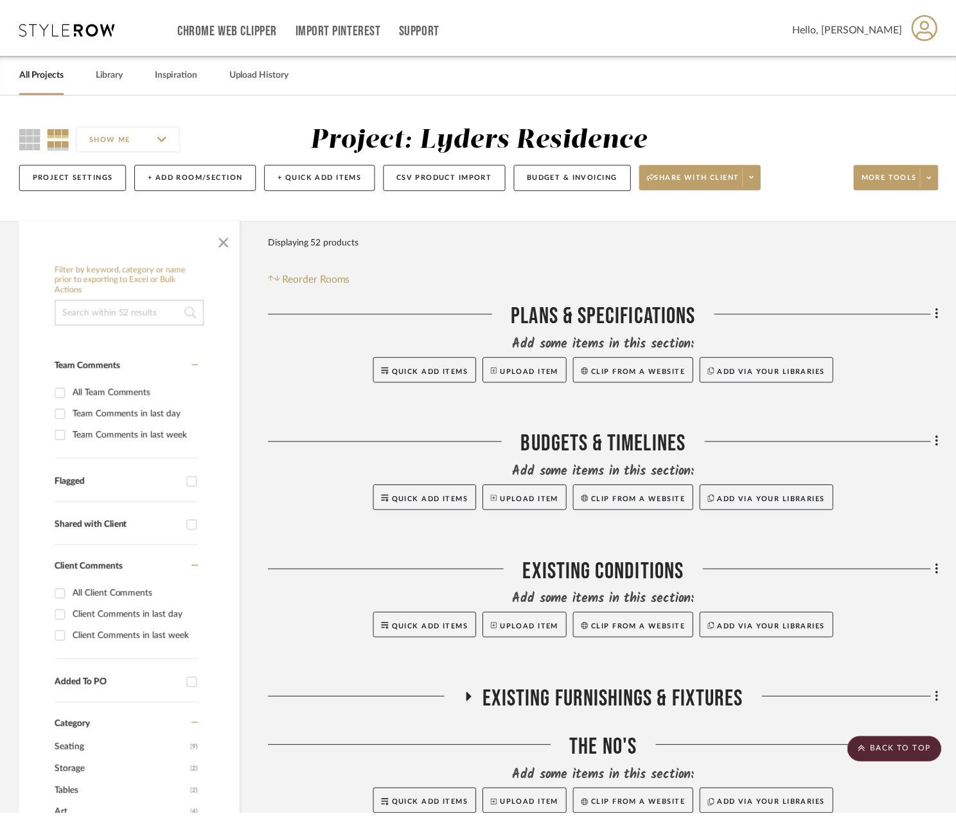
scroll to position [914, 0]
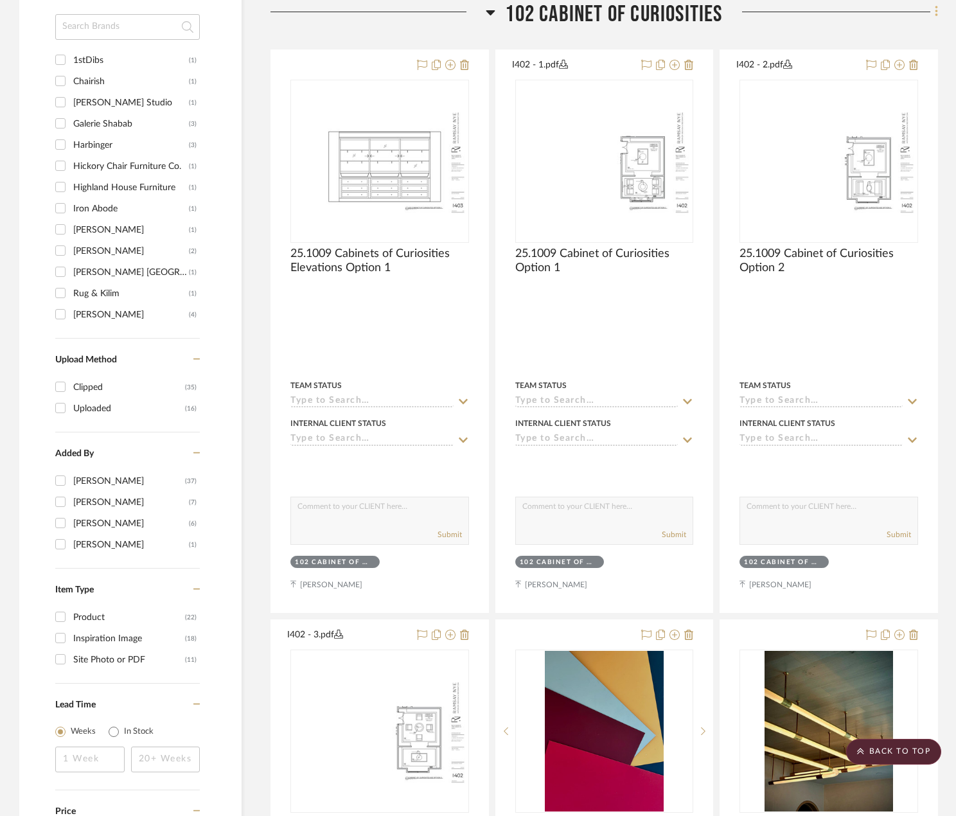
click at [935, 17] on icon at bounding box center [937, 11] width 4 height 14
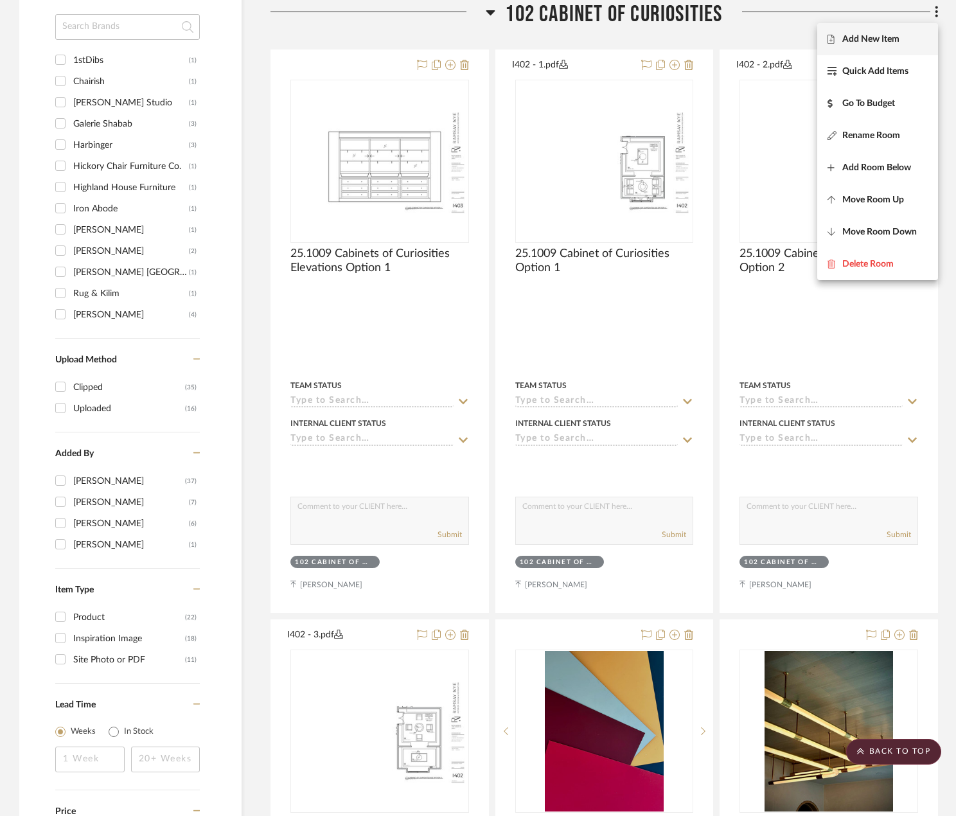
click at [915, 42] on span "Add New Item" at bounding box center [878, 39] width 100 height 11
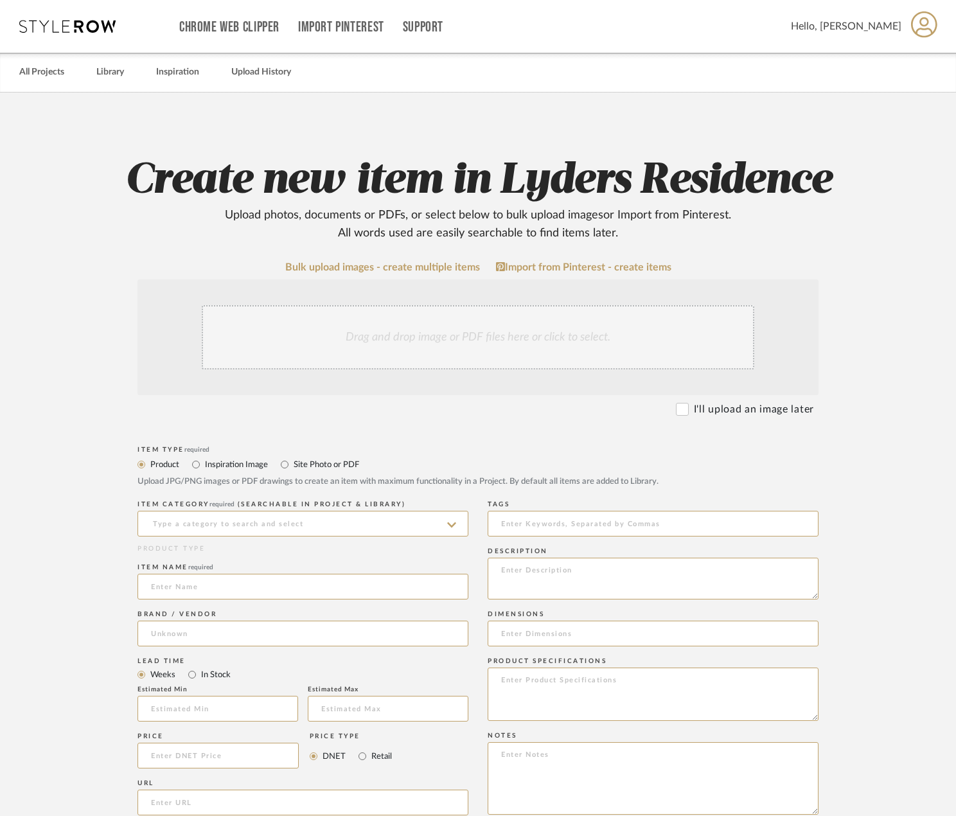
click at [333, 456] on div "Item Type required Product Inspiration Image Site Photo or PDF Upload JPG/PNG i…" at bounding box center [477, 470] width 681 height 55
click at [323, 467] on label "Site Photo or PDF" at bounding box center [325, 464] width 67 height 14
click at [292, 467] on input "Site Photo or PDF" at bounding box center [284, 464] width 15 height 15
radio input "true"
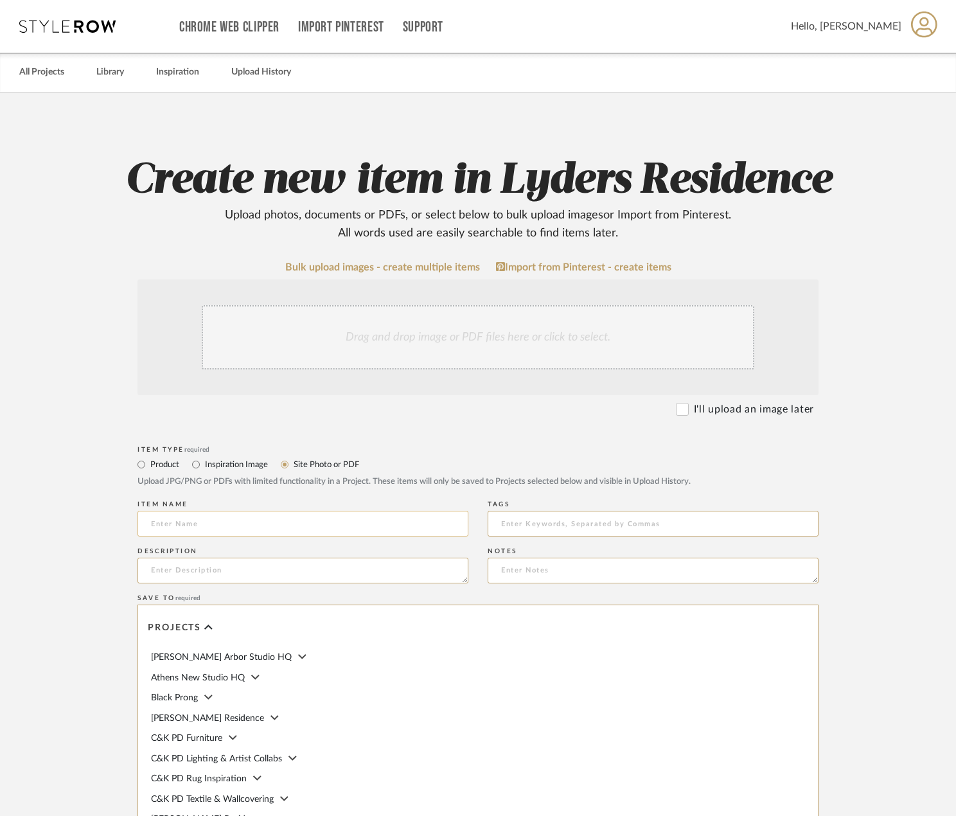
click at [297, 518] on input at bounding box center [302, 524] width 331 height 26
paste input "25.1009 Cabinets of Curiosities Elevations Option 1"
type input "25.1009 Cabinets of Curiosities Elevations Option 2"
click at [460, 355] on div "Drag and drop image or PDF files here or click to select." at bounding box center [478, 337] width 553 height 64
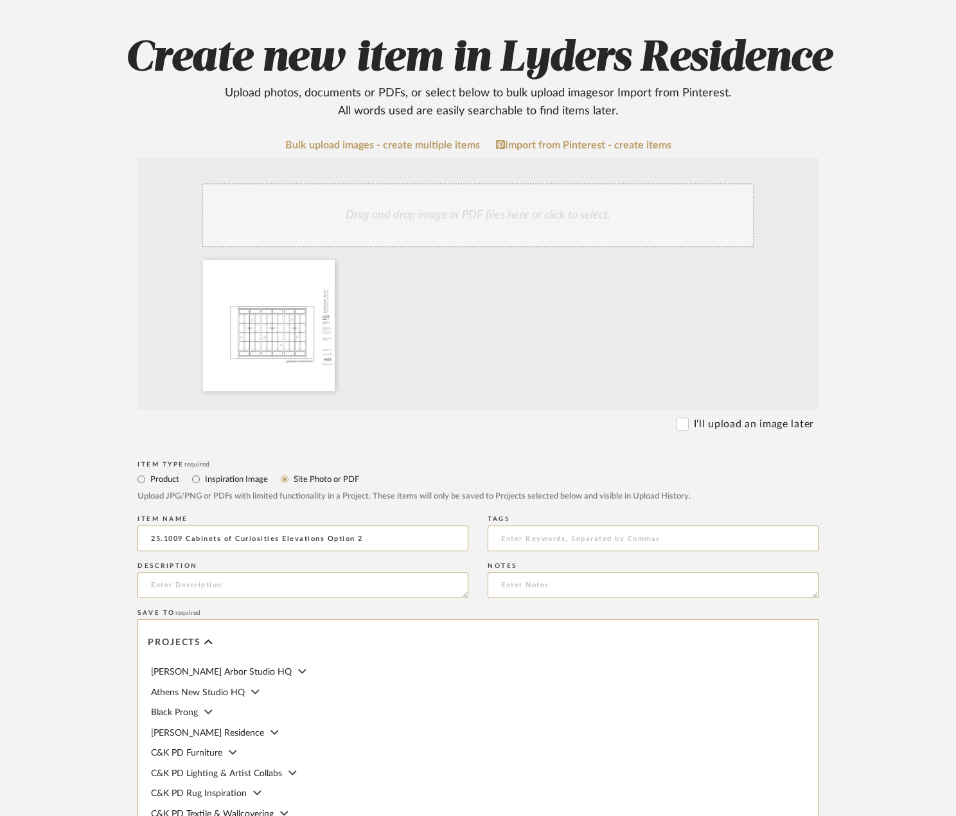
scroll to position [373, 0]
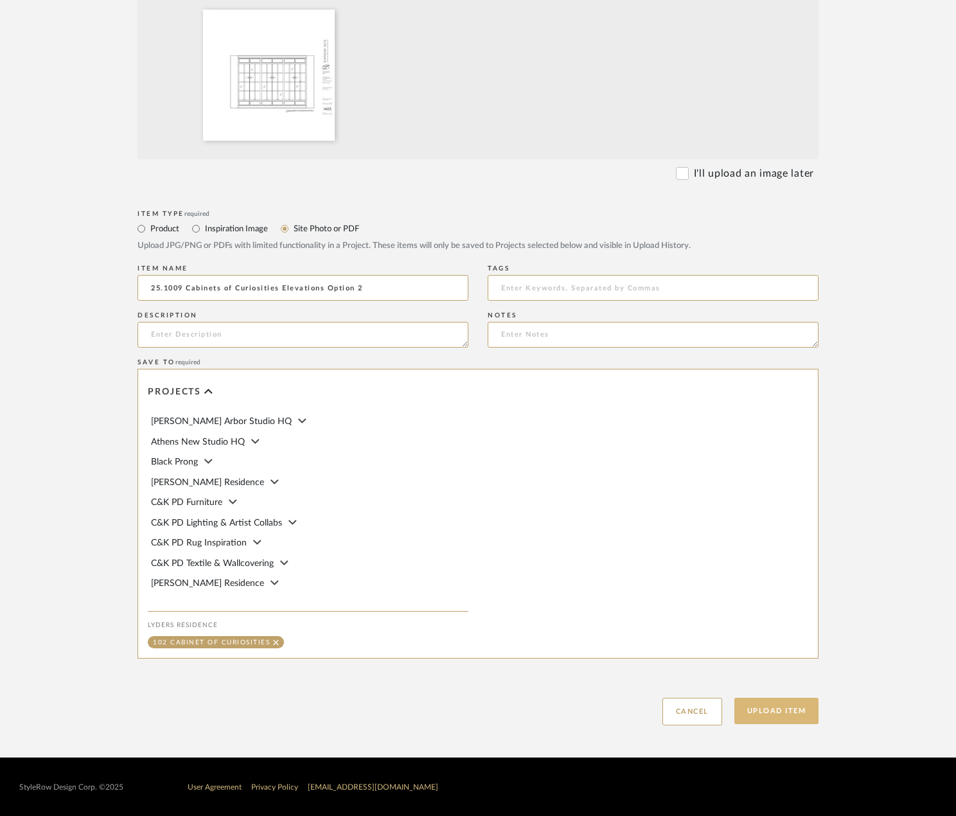
click at [783, 715] on button "Upload Item" at bounding box center [776, 711] width 85 height 26
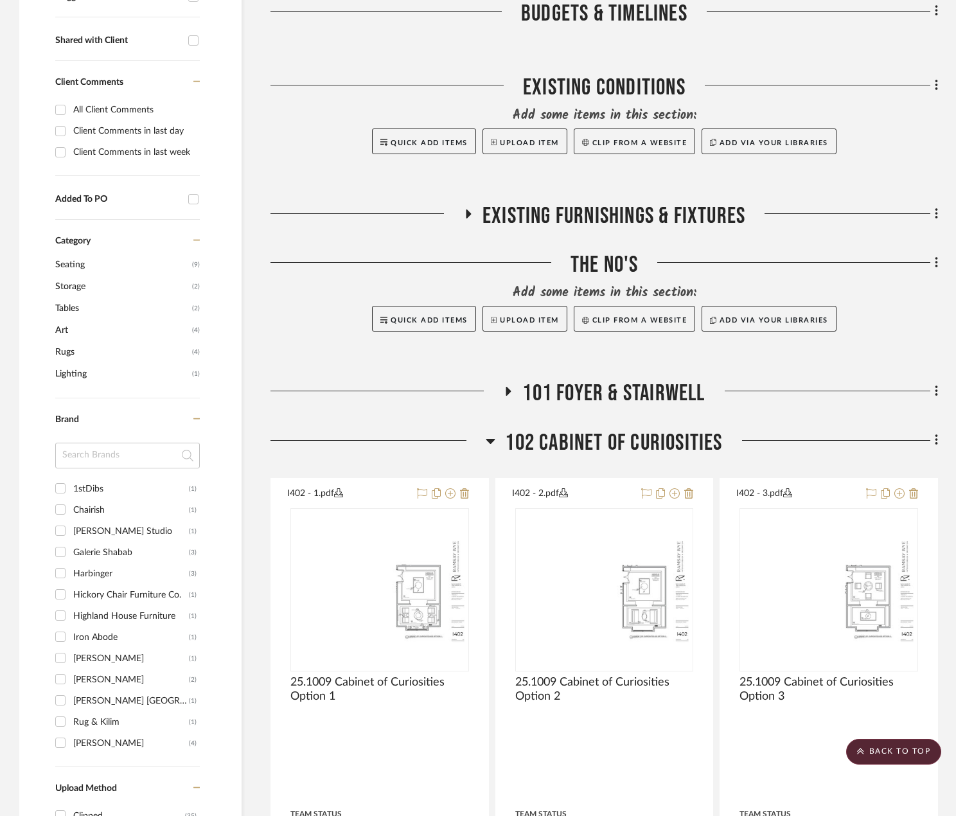
scroll to position [464, 0]
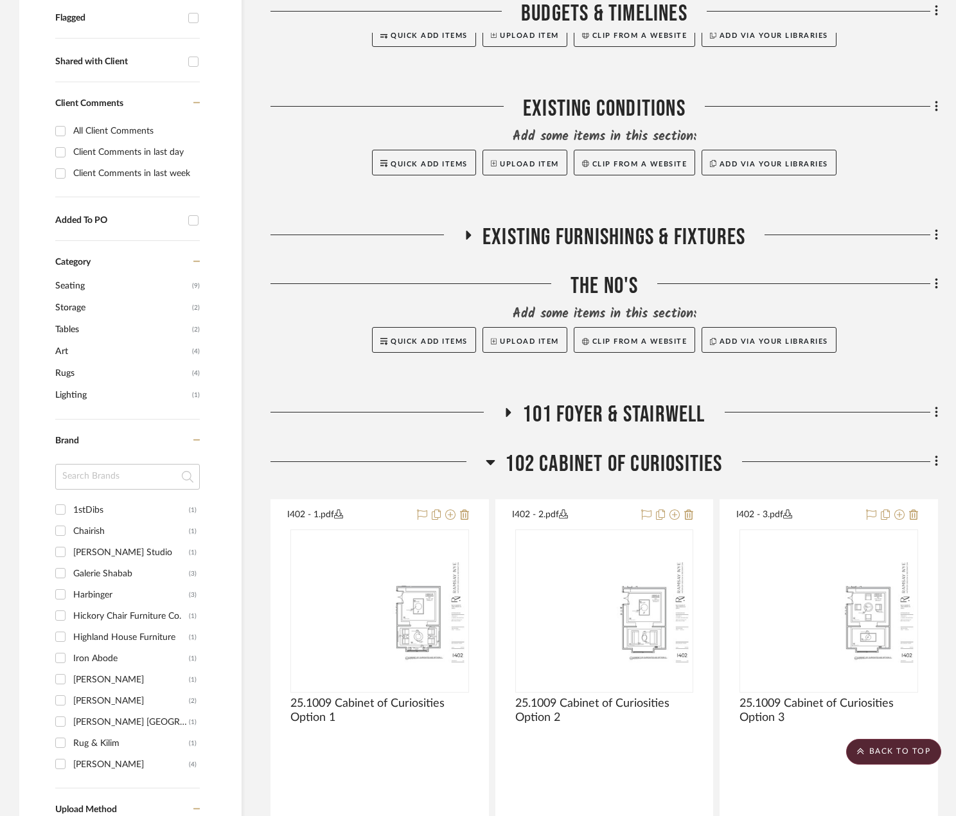
drag, startPoint x: 457, startPoint y: 458, endPoint x: 523, endPoint y: 457, distance: 66.2
click at [457, 458] on div at bounding box center [377, 466] width 215 height 33
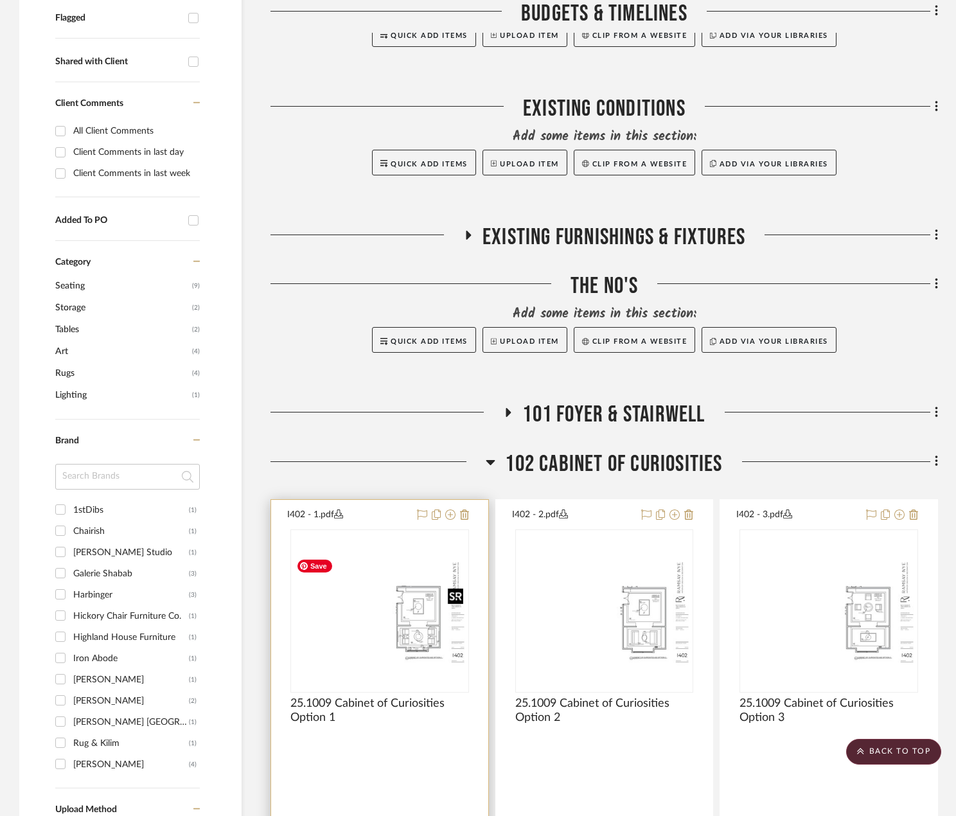
click at [384, 663] on img "0" at bounding box center [380, 611] width 176 height 114
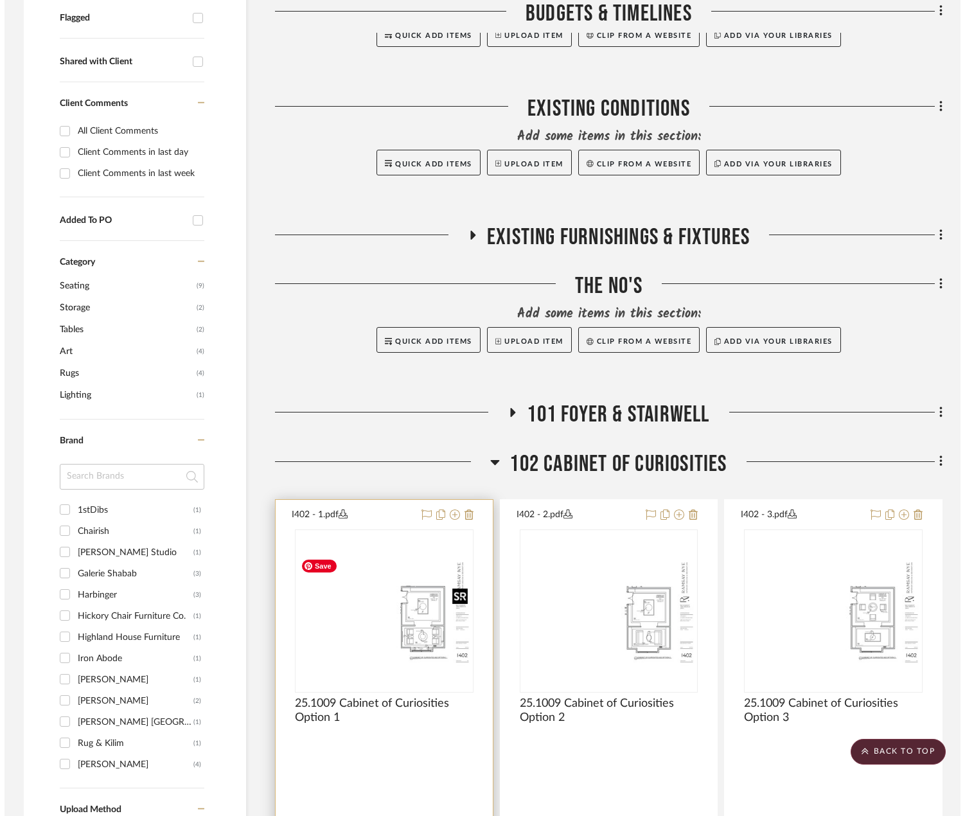
scroll to position [0, 0]
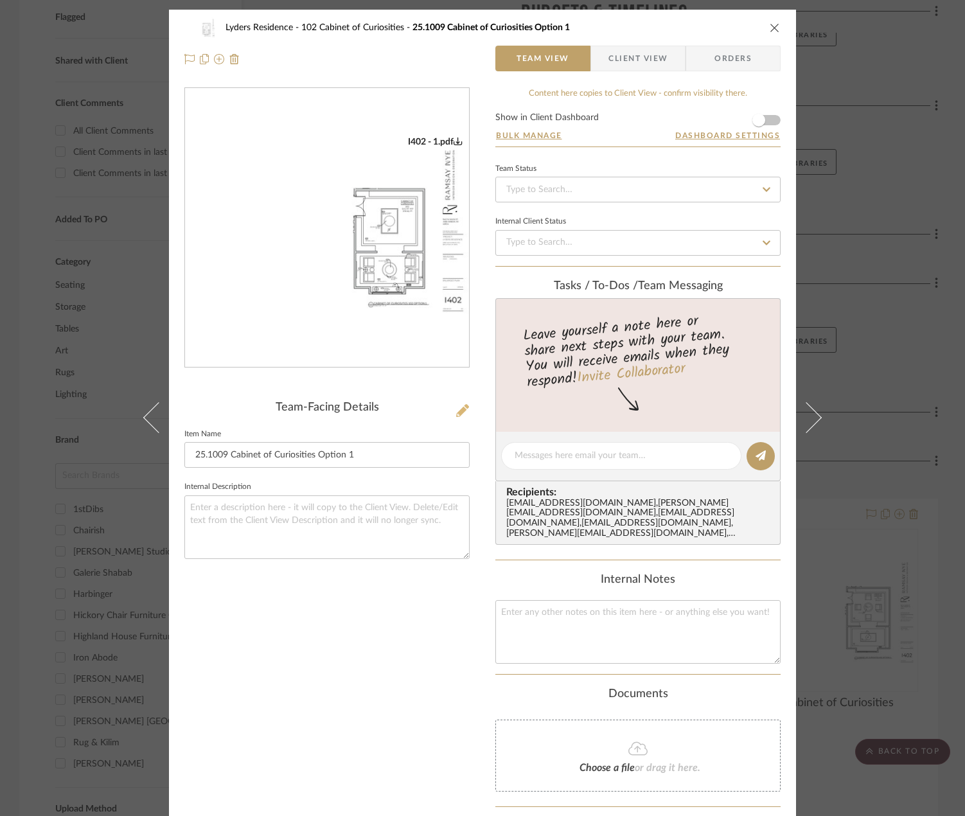
click at [457, 409] on icon at bounding box center [462, 410] width 13 height 13
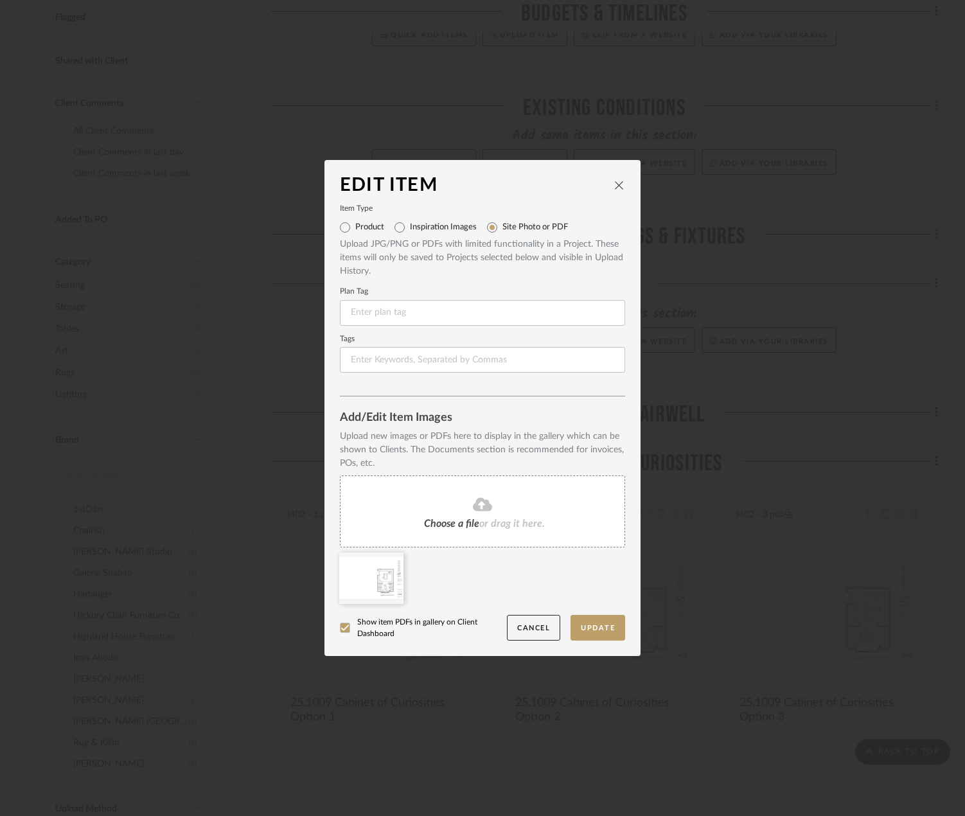
click at [462, 490] on div "Choose a file or drag it here." at bounding box center [482, 511] width 285 height 72
click at [383, 557] on div at bounding box center [371, 578] width 64 height 51
click at [389, 561] on icon at bounding box center [393, 561] width 9 height 10
click at [577, 618] on button "Update" at bounding box center [598, 628] width 55 height 26
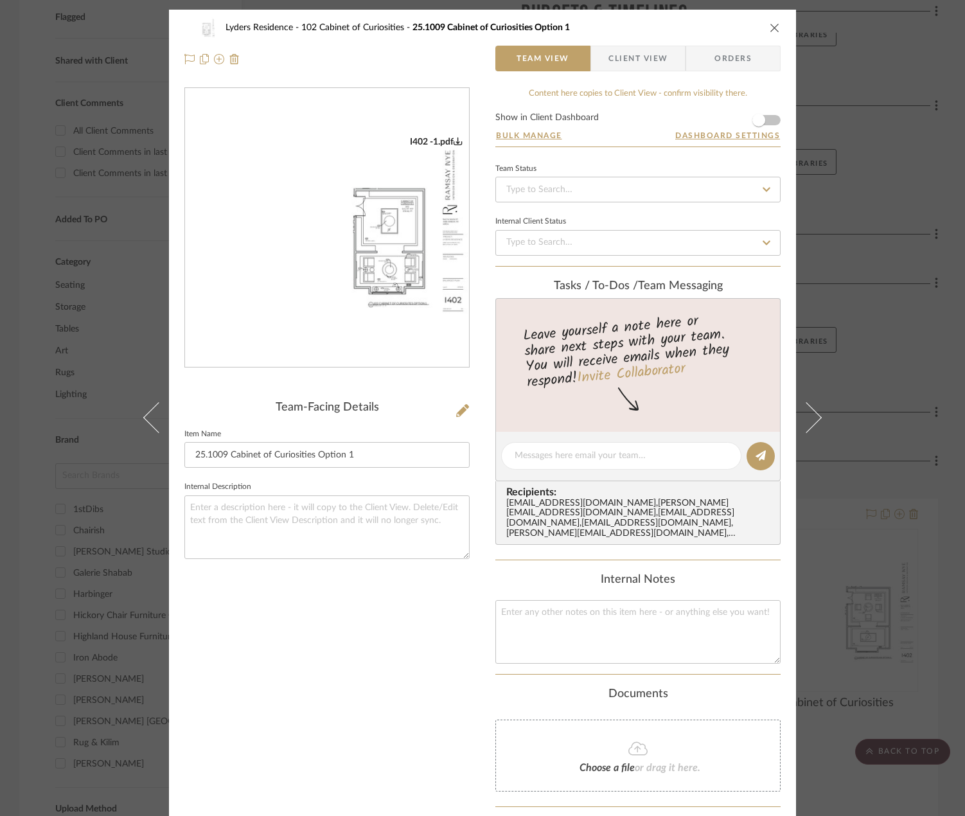
click at [396, 283] on img "0" at bounding box center [327, 228] width 284 height 184
click at [777, 29] on div "Lyders Residence 102 Cabinet of Curiosities 25.1009 Cabinet of Curiosities Opti…" at bounding box center [482, 43] width 627 height 67
click at [762, 22] on div "Lyders Residence 102 Cabinet of Curiosities 25.1009 Cabinet of Curiosities Opti…" at bounding box center [482, 28] width 596 height 26
click at [774, 25] on icon "close" at bounding box center [775, 27] width 10 height 10
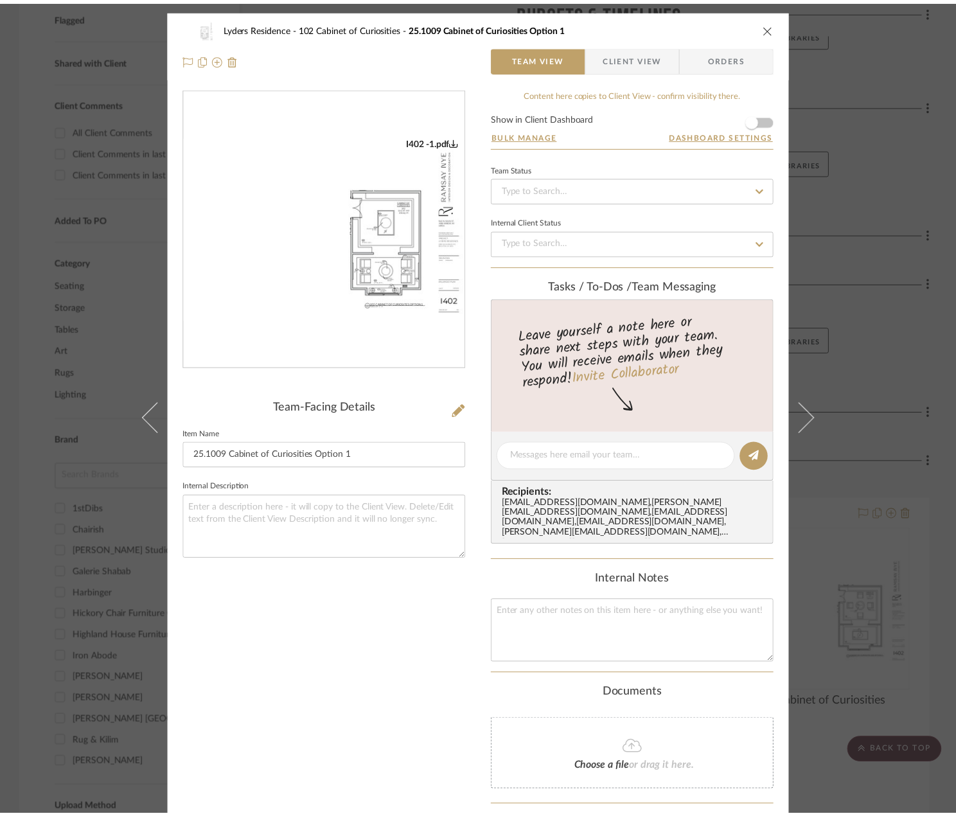
scroll to position [464, 0]
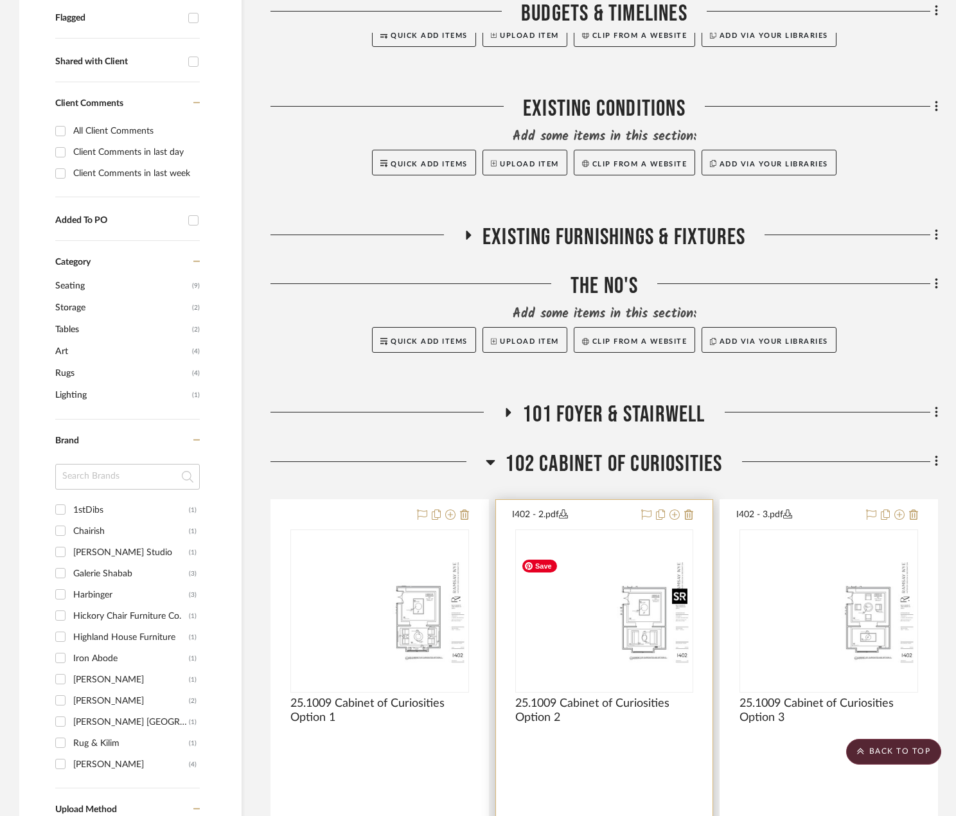
click at [644, 664] on img "0" at bounding box center [605, 611] width 176 height 114
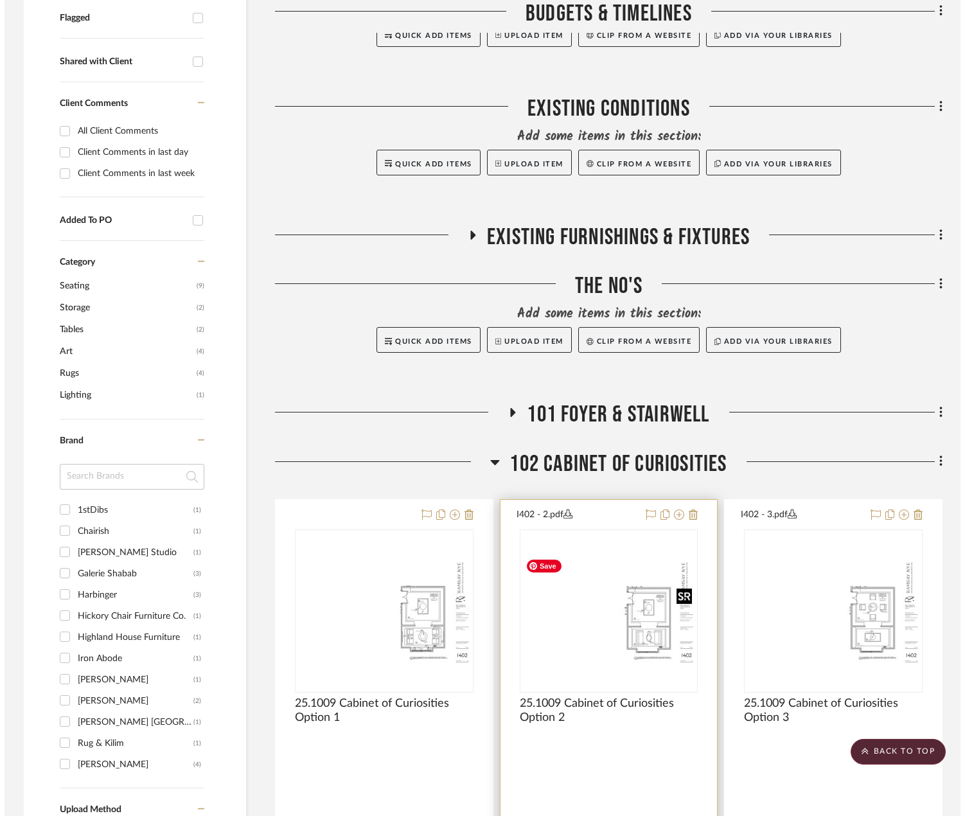
scroll to position [0, 0]
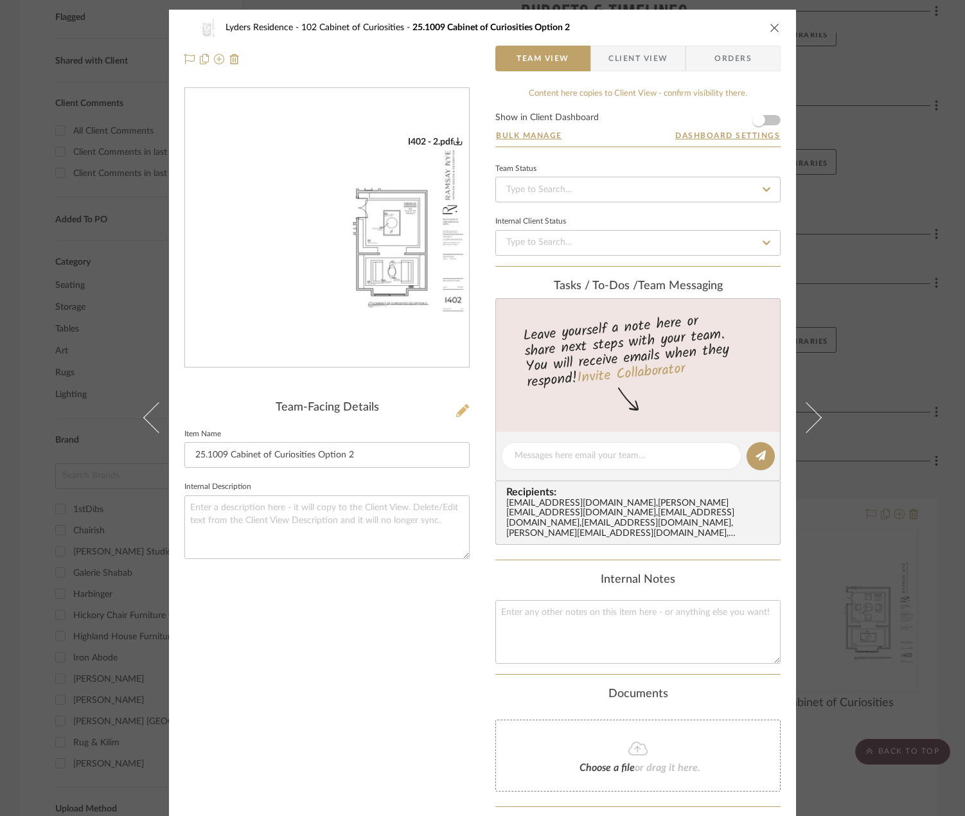
click at [459, 404] on icon at bounding box center [462, 410] width 13 height 13
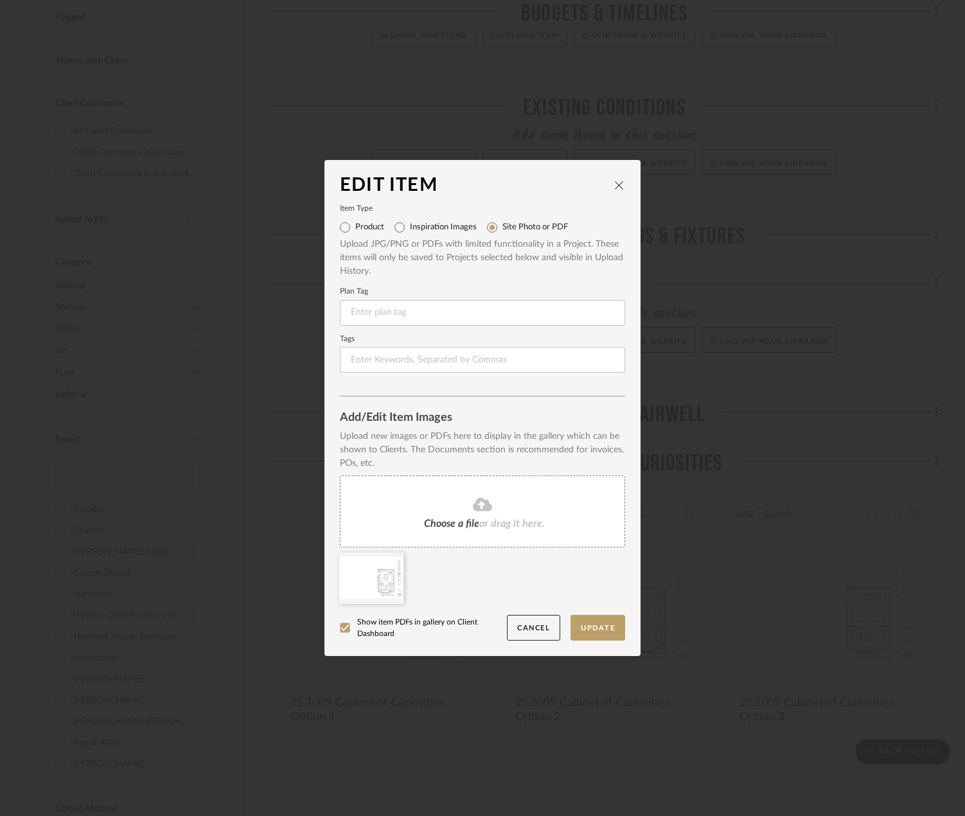
click at [464, 522] on span "Choose a file" at bounding box center [451, 523] width 55 height 10
click at [389, 562] on icon at bounding box center [393, 561] width 9 height 10
click at [608, 630] on button "Update" at bounding box center [598, 628] width 55 height 26
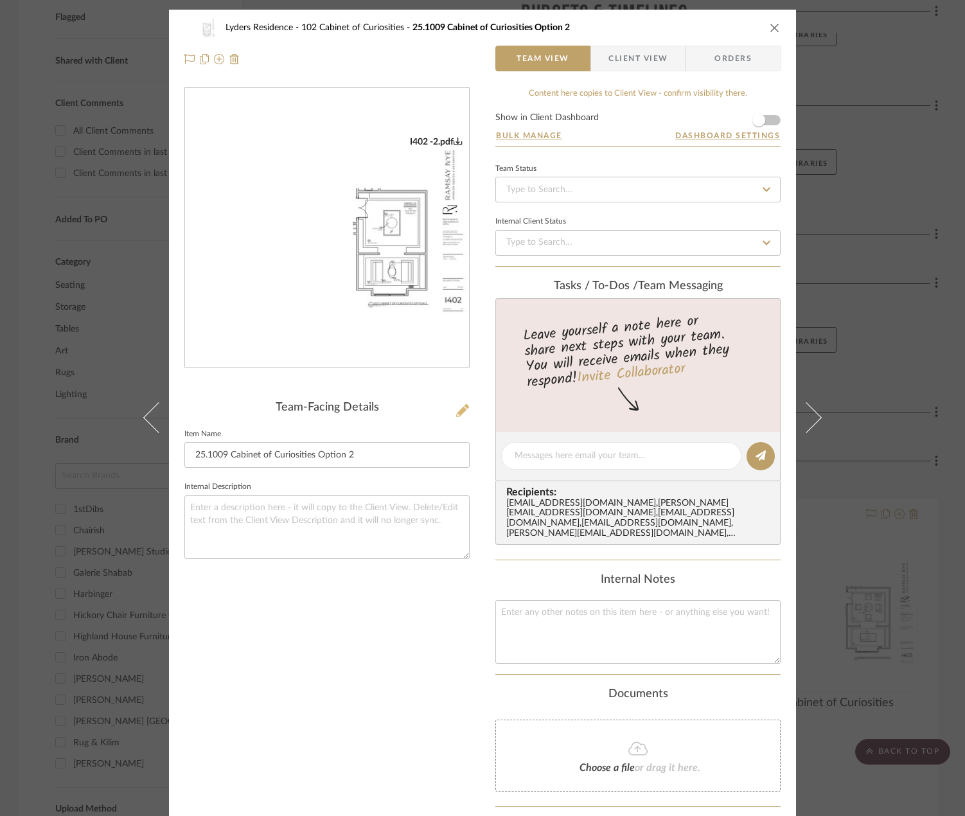
click at [456, 411] on icon at bounding box center [462, 410] width 13 height 13
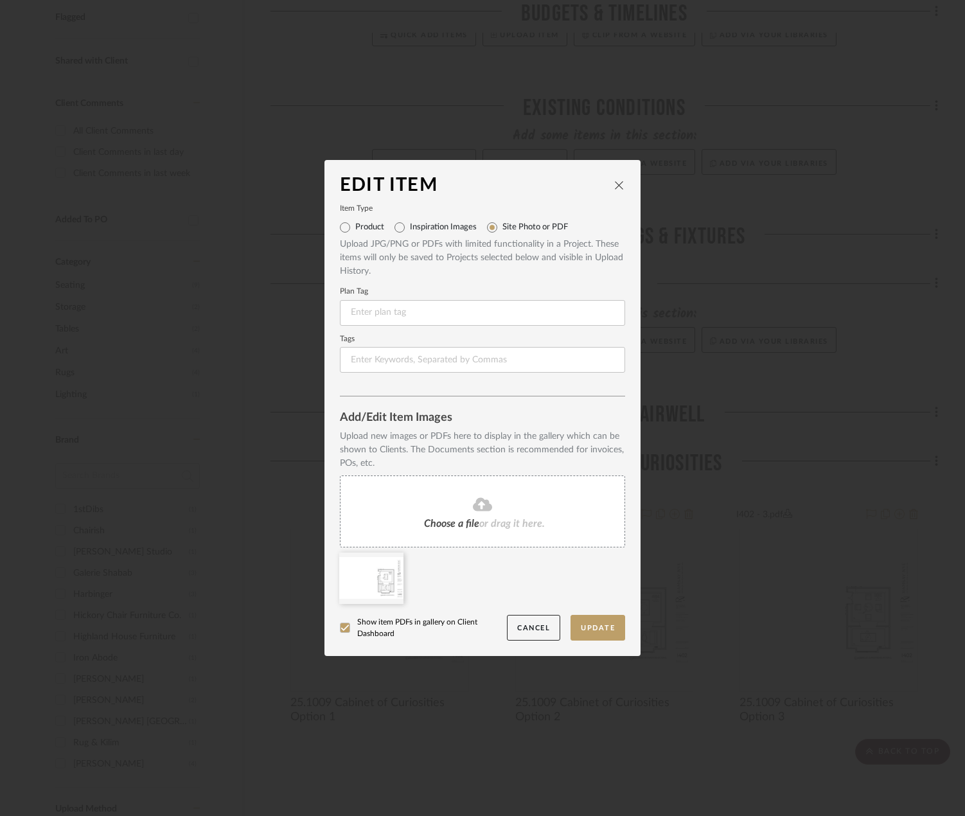
click at [476, 509] on icon at bounding box center [482, 503] width 19 height 13
click at [392, 563] on icon at bounding box center [393, 561] width 9 height 10
click at [585, 628] on button "Update" at bounding box center [598, 628] width 55 height 26
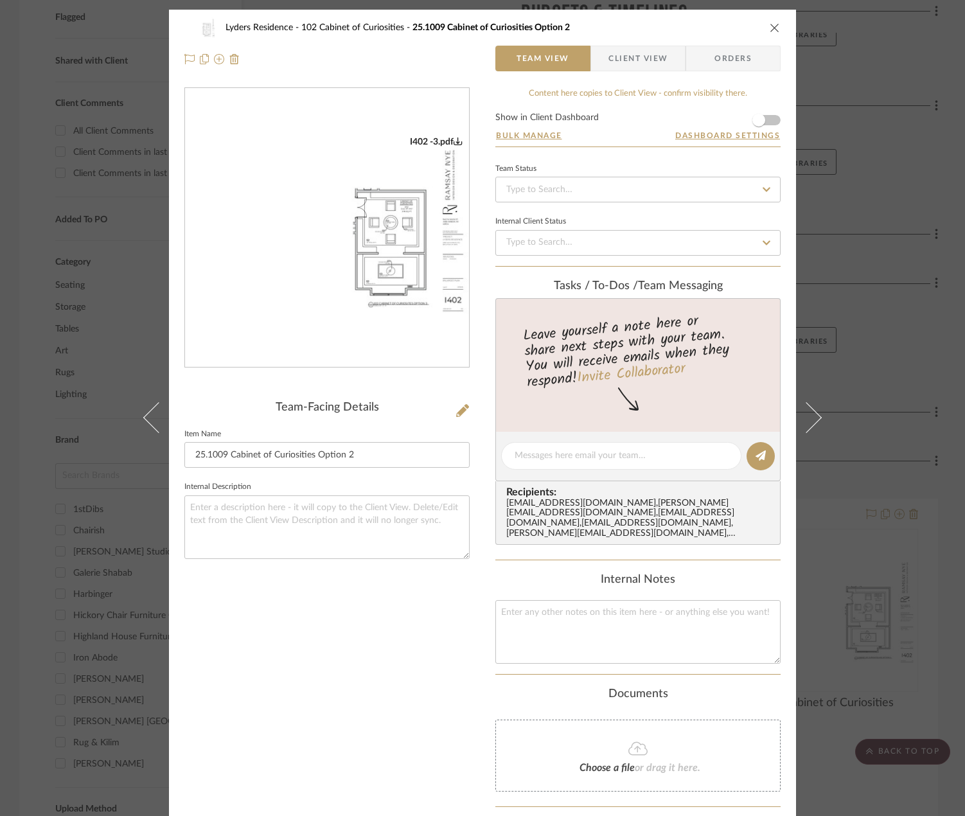
click at [770, 28] on icon "close" at bounding box center [775, 27] width 10 height 10
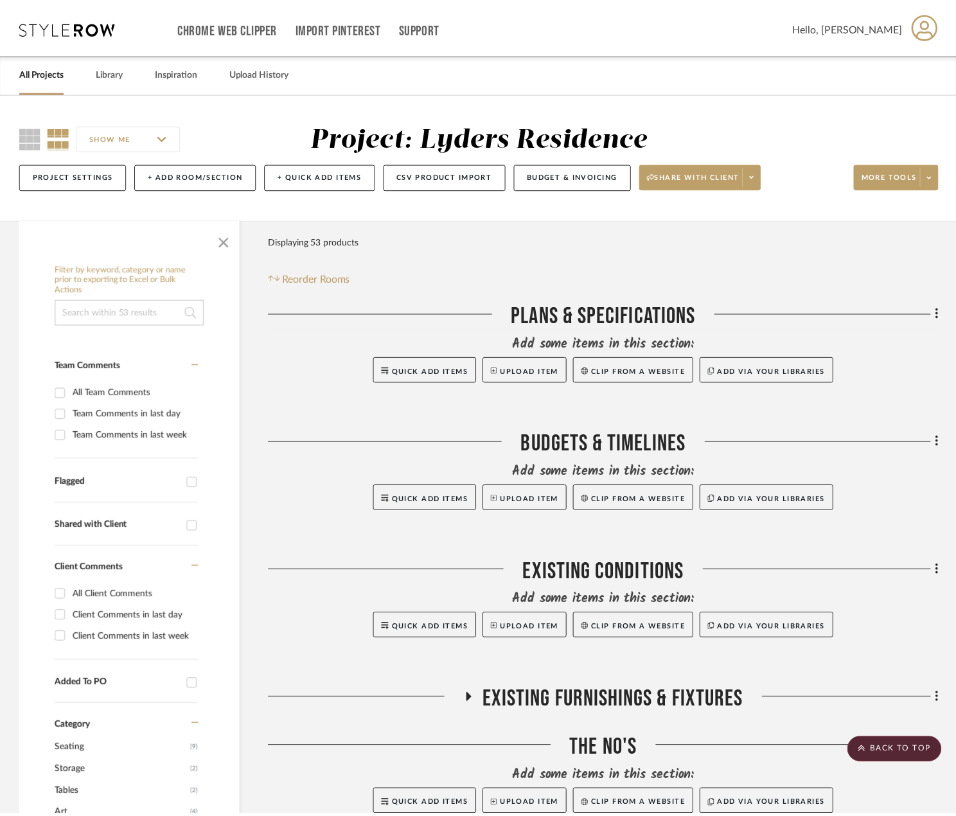
scroll to position [464, 0]
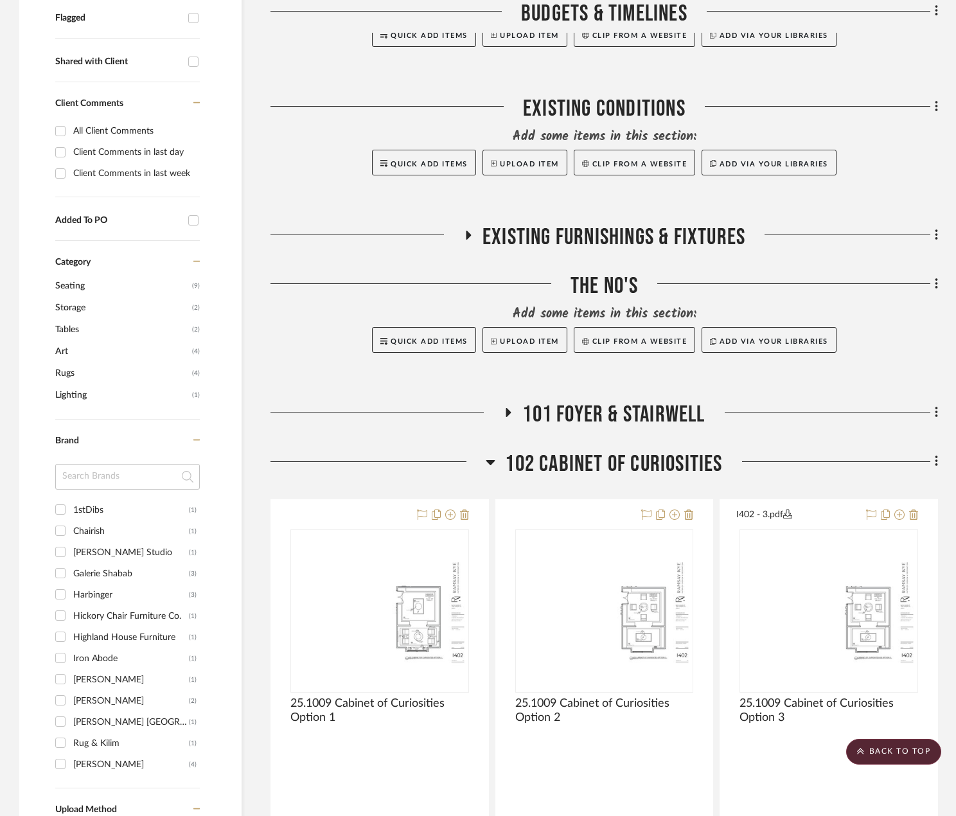
click at [665, 465] on span "102 Cabinet of Curiosities" at bounding box center [613, 464] width 217 height 28
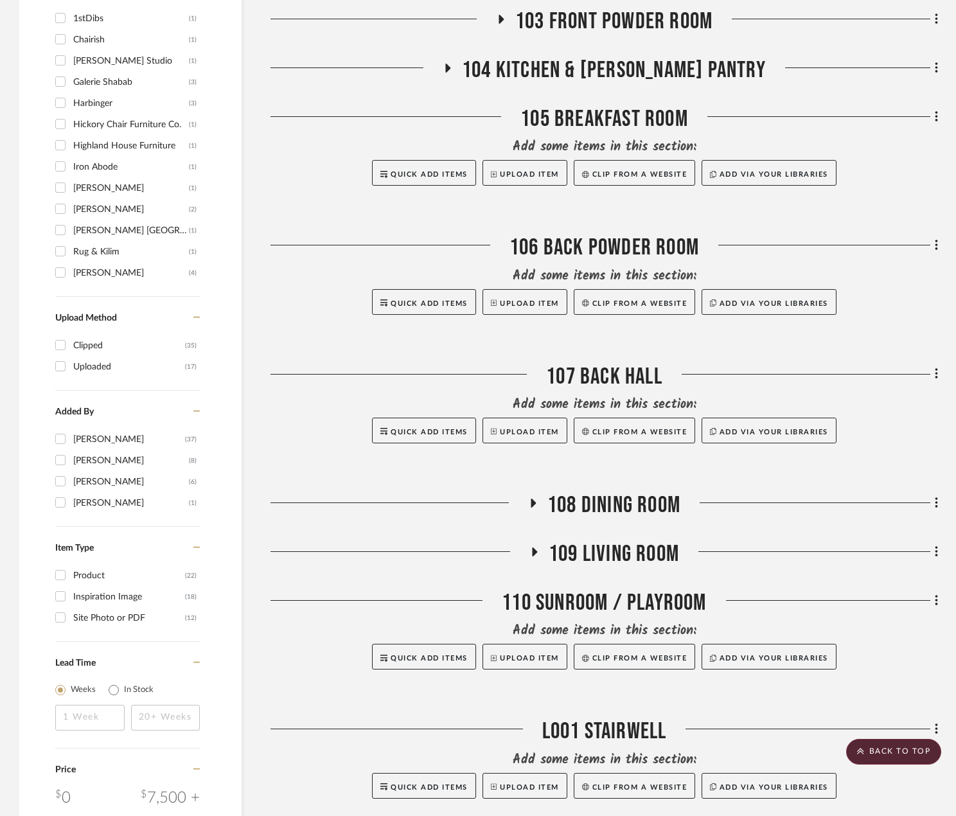
scroll to position [978, 0]
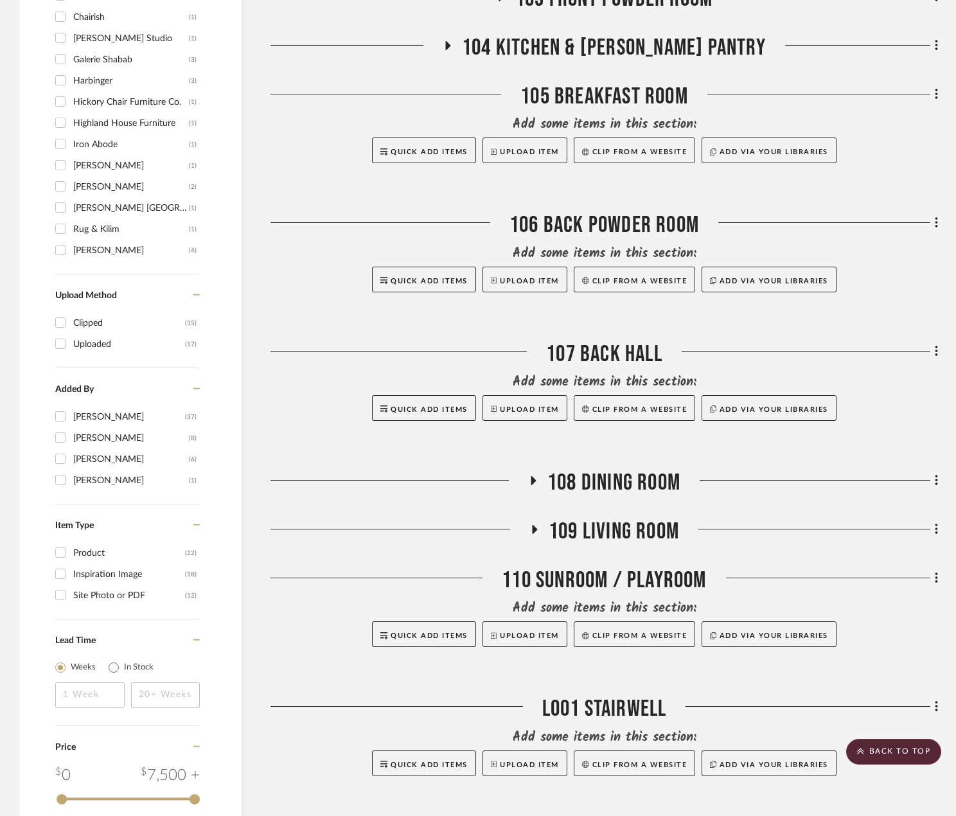
click at [599, 536] on span "109 Living Room" at bounding box center [614, 532] width 130 height 28
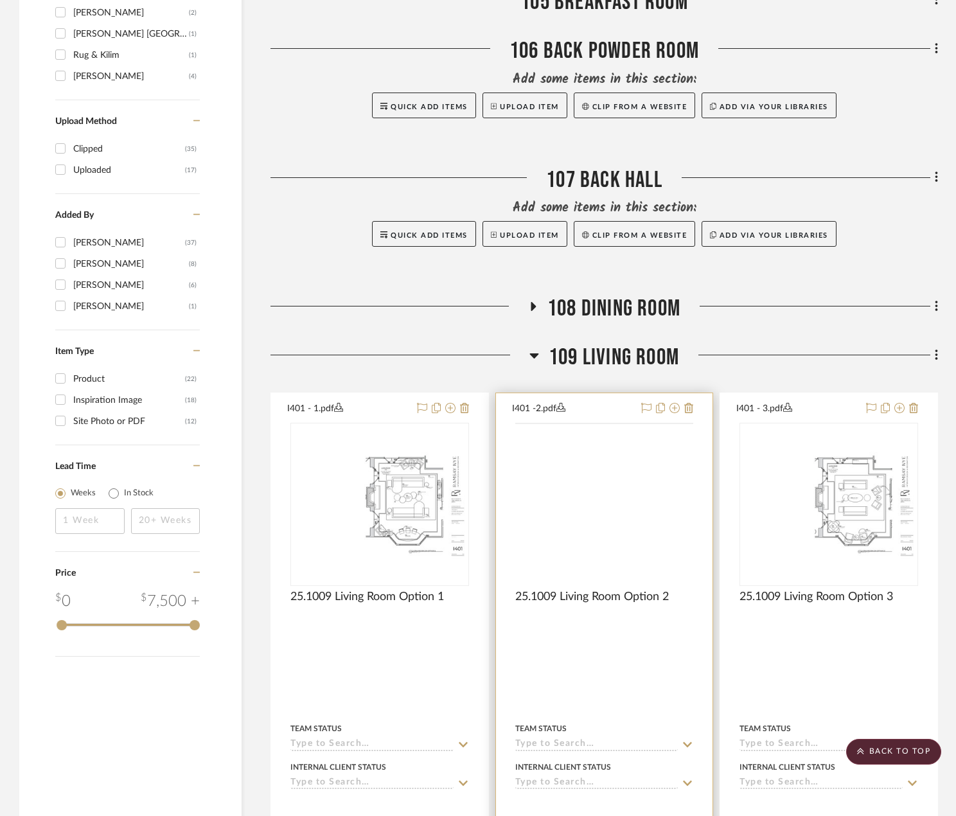
scroll to position [1171, 0]
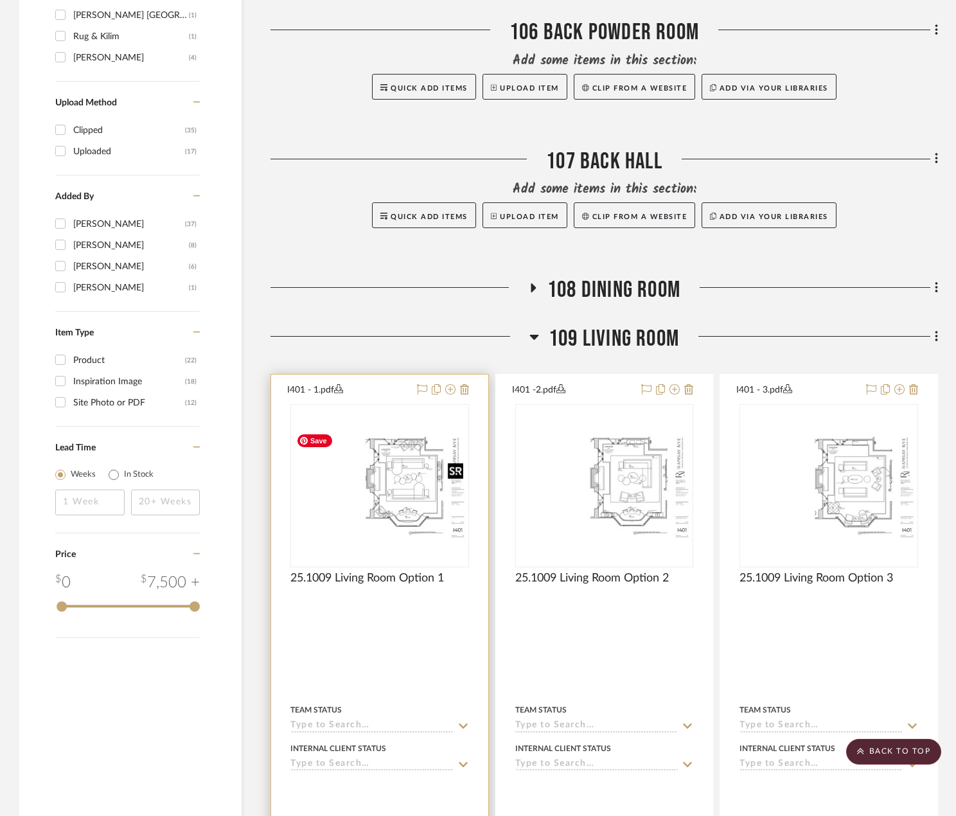
click at [0, 0] on img at bounding box center [0, 0] width 0 height 0
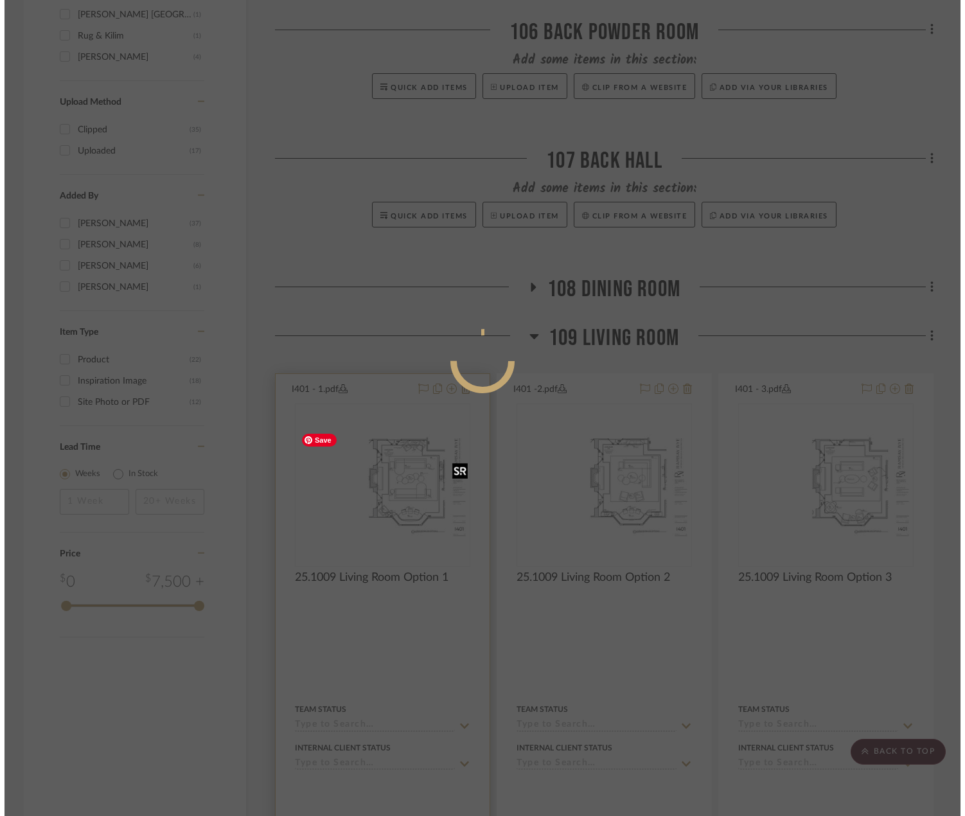
scroll to position [0, 0]
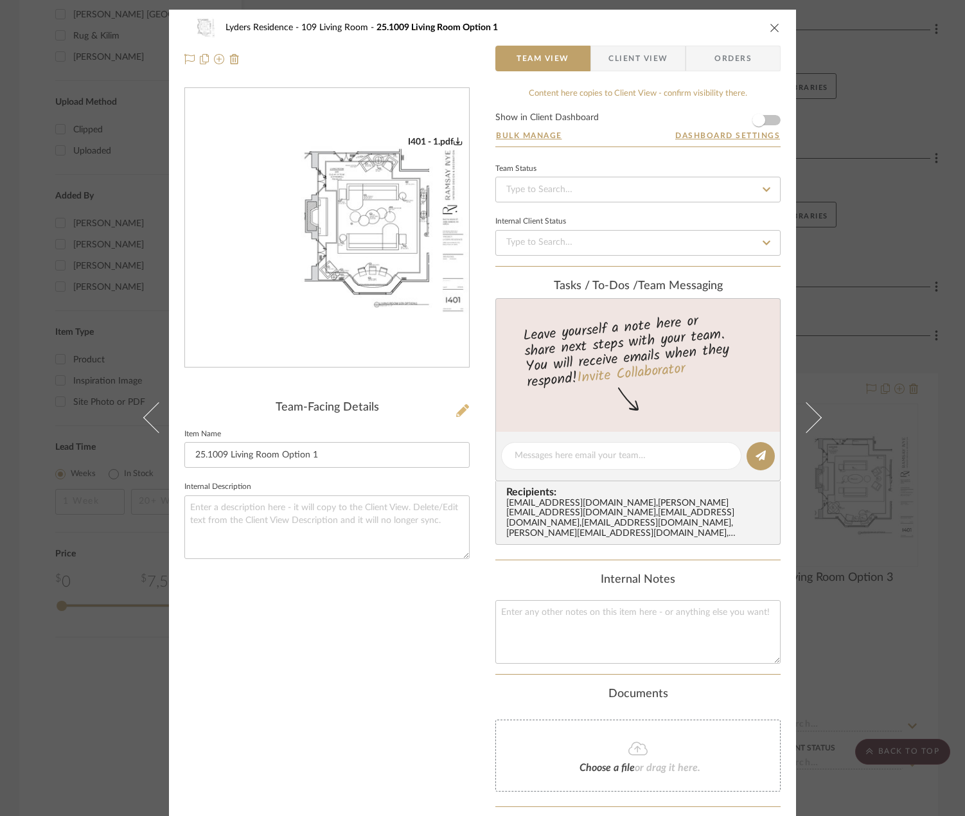
click at [457, 413] on icon at bounding box center [462, 410] width 13 height 13
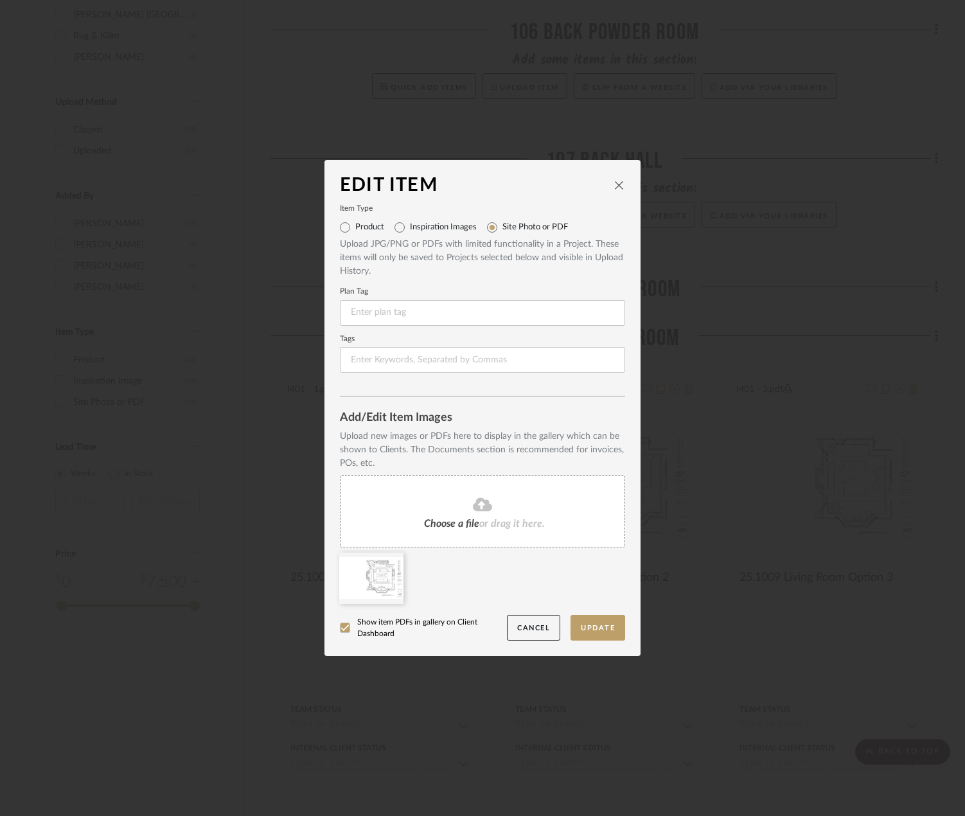
click at [488, 489] on div "Choose a file or drag it here." at bounding box center [482, 511] width 285 height 72
click at [389, 558] on icon at bounding box center [393, 561] width 9 height 10
click at [586, 620] on button "Update" at bounding box center [598, 628] width 55 height 26
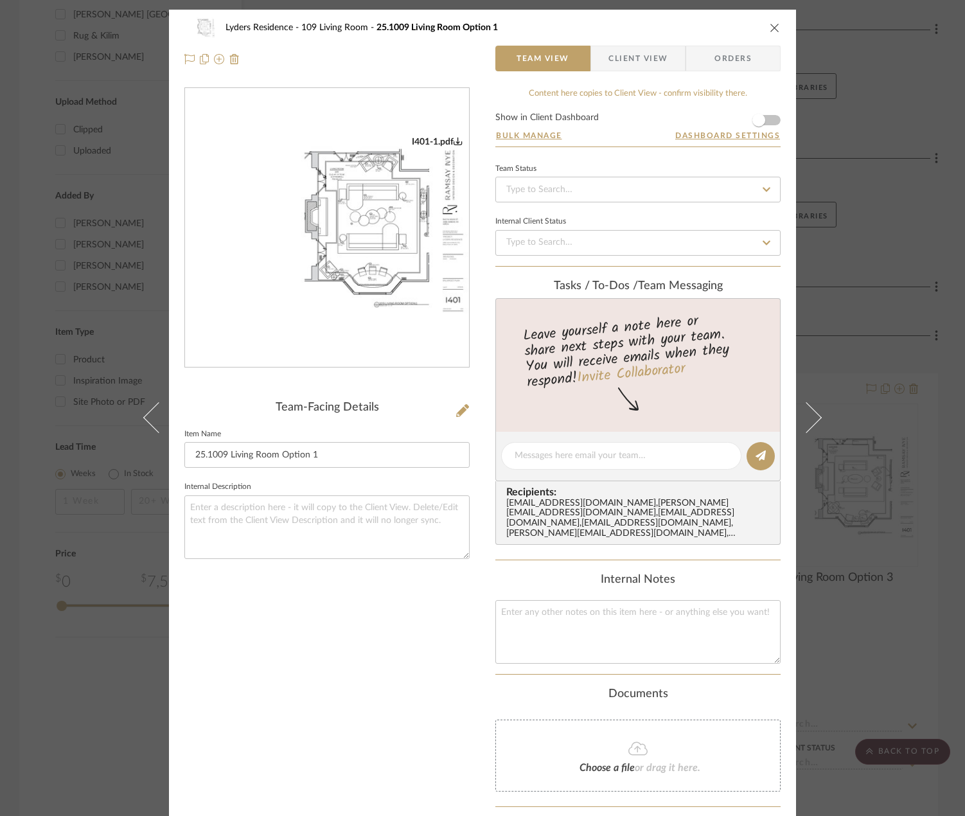
click at [346, 285] on img "0" at bounding box center [327, 228] width 284 height 184
click at [770, 29] on icon "close" at bounding box center [775, 27] width 10 height 10
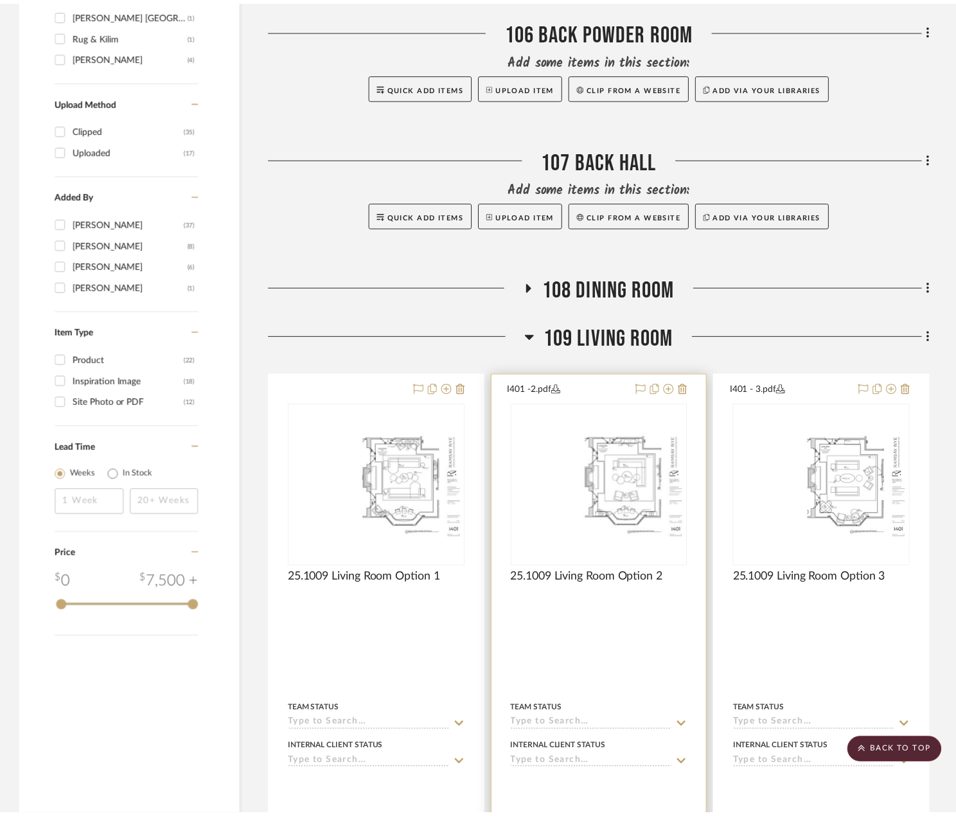
scroll to position [1171, 0]
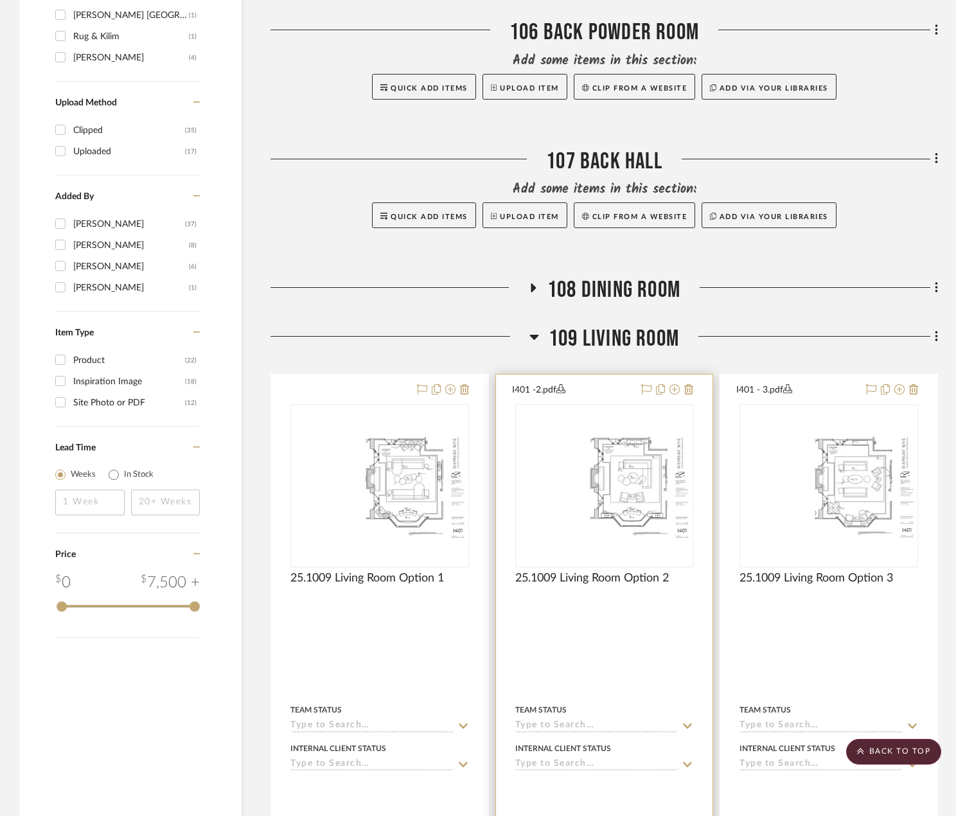
click at [629, 503] on img "0" at bounding box center [605, 486] width 176 height 114
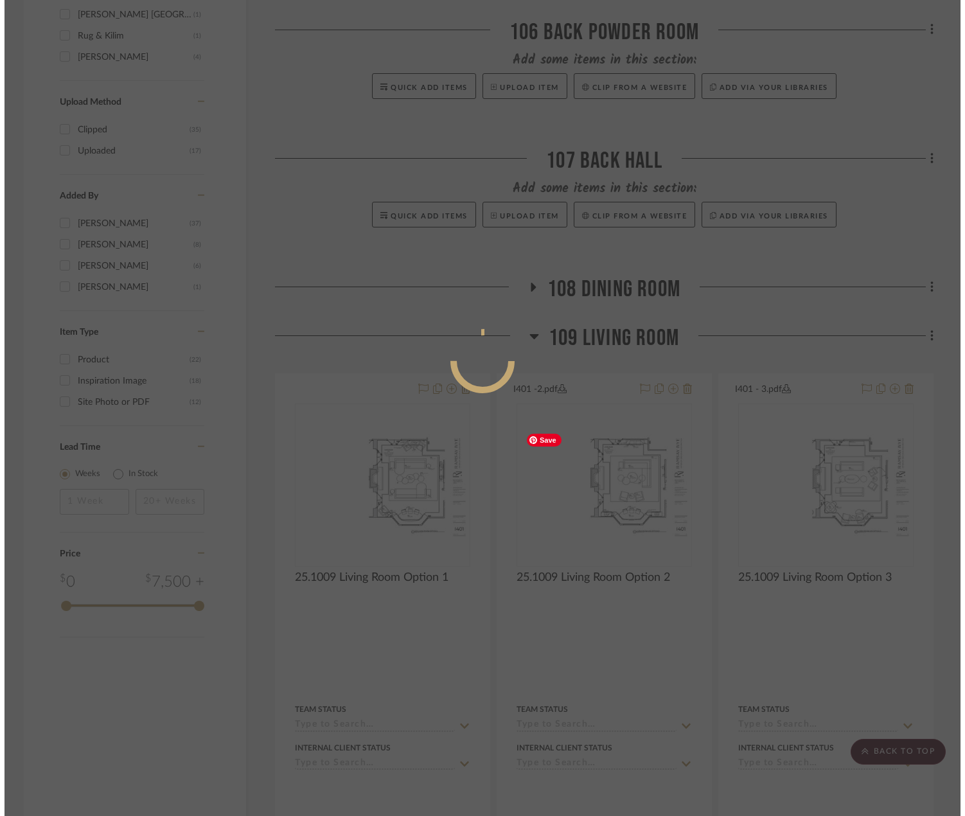
scroll to position [0, 0]
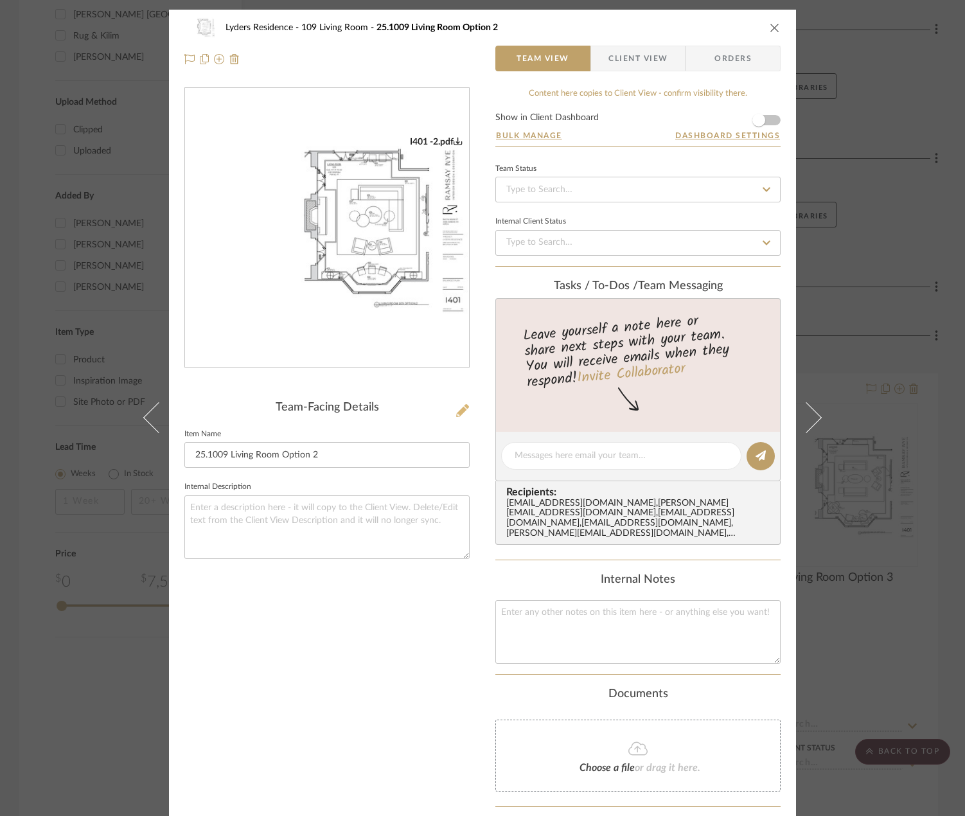
click at [463, 409] on icon at bounding box center [462, 410] width 13 height 13
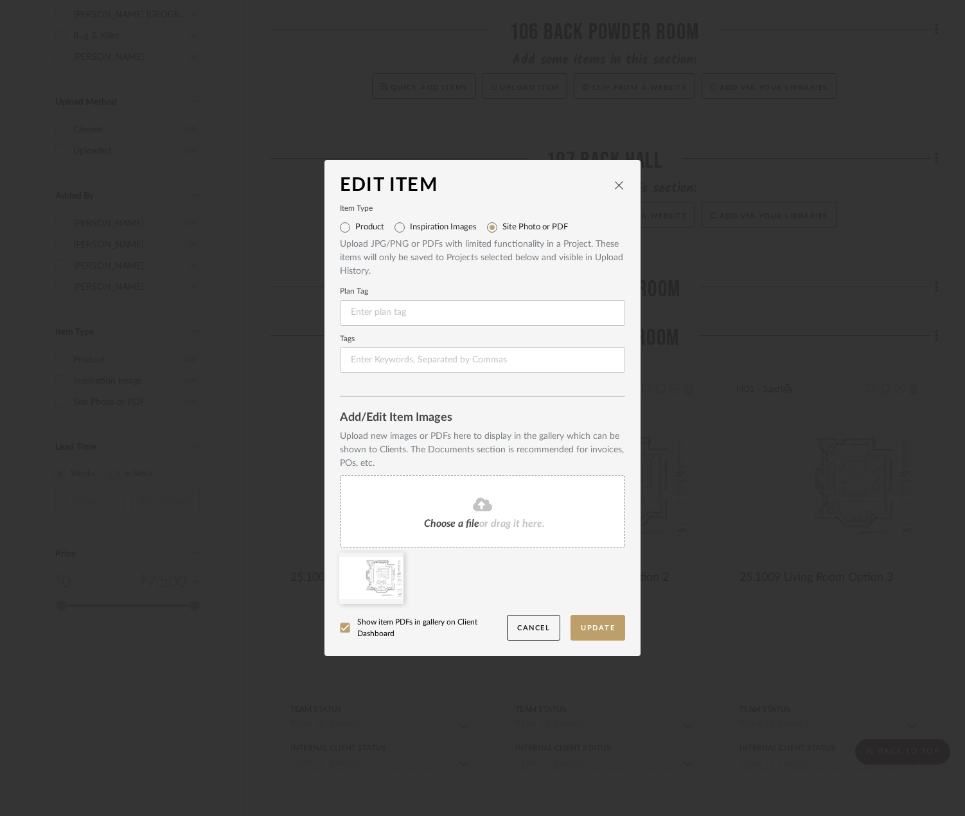
click at [477, 506] on icon at bounding box center [482, 504] width 19 height 15
click at [394, 561] on div at bounding box center [371, 578] width 64 height 51
click at [390, 563] on icon at bounding box center [393, 561] width 9 height 10
click at [587, 632] on button "Update" at bounding box center [598, 628] width 55 height 26
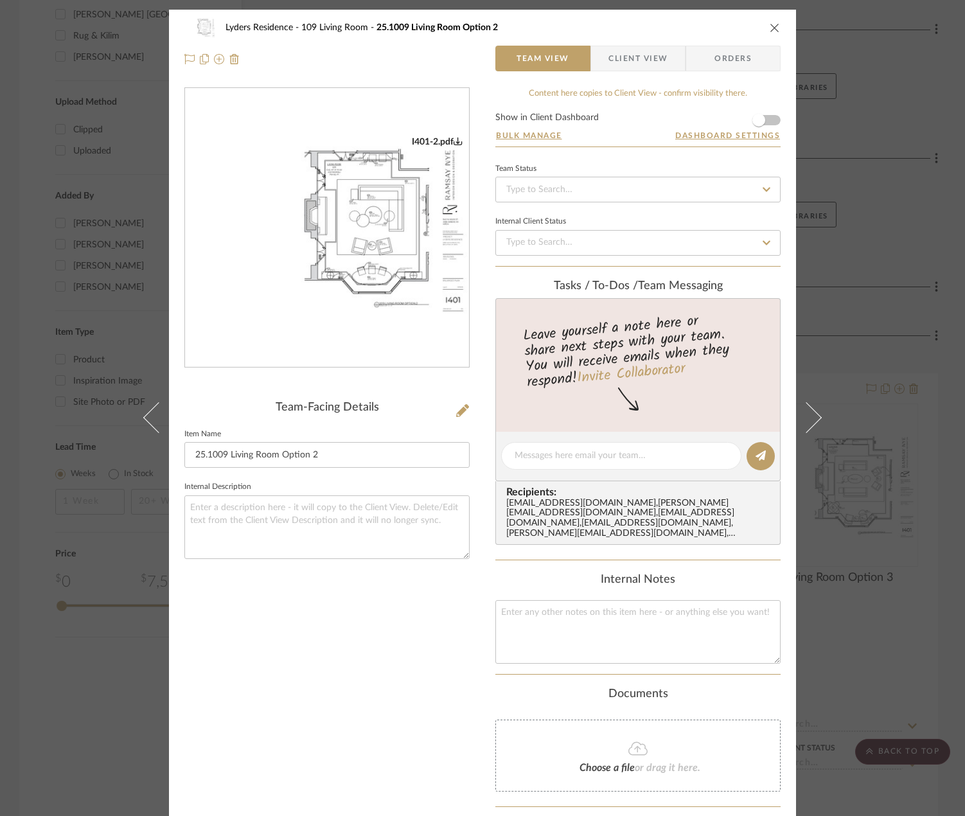
click at [770, 30] on icon "close" at bounding box center [775, 27] width 10 height 10
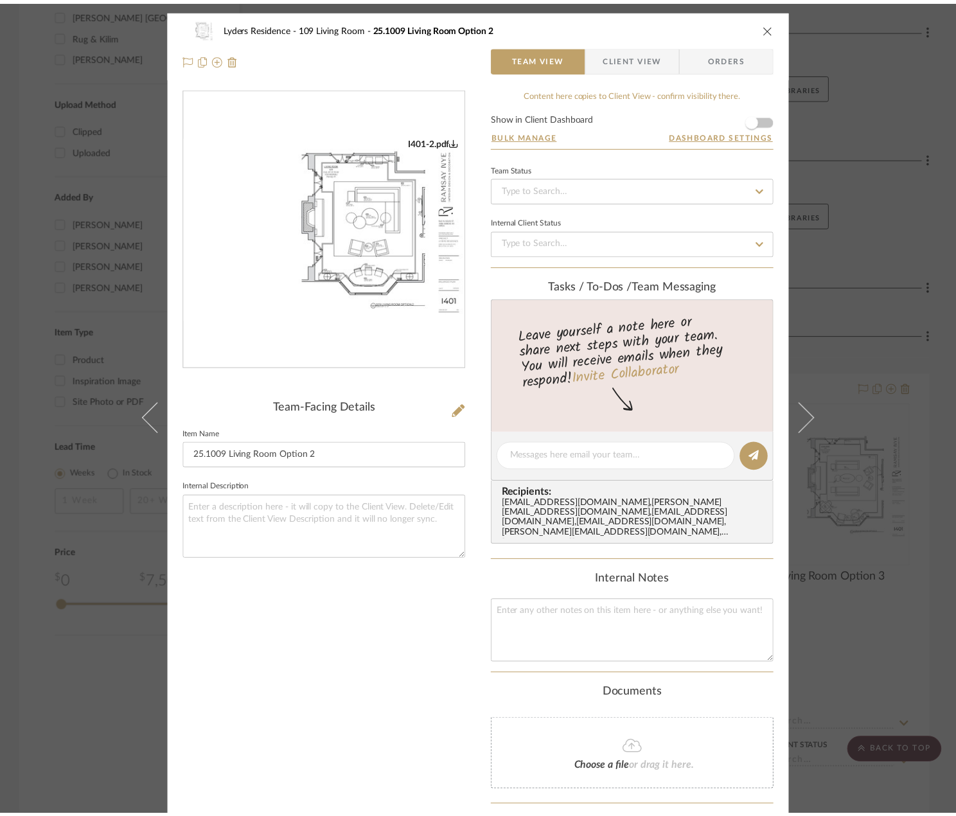
scroll to position [1171, 0]
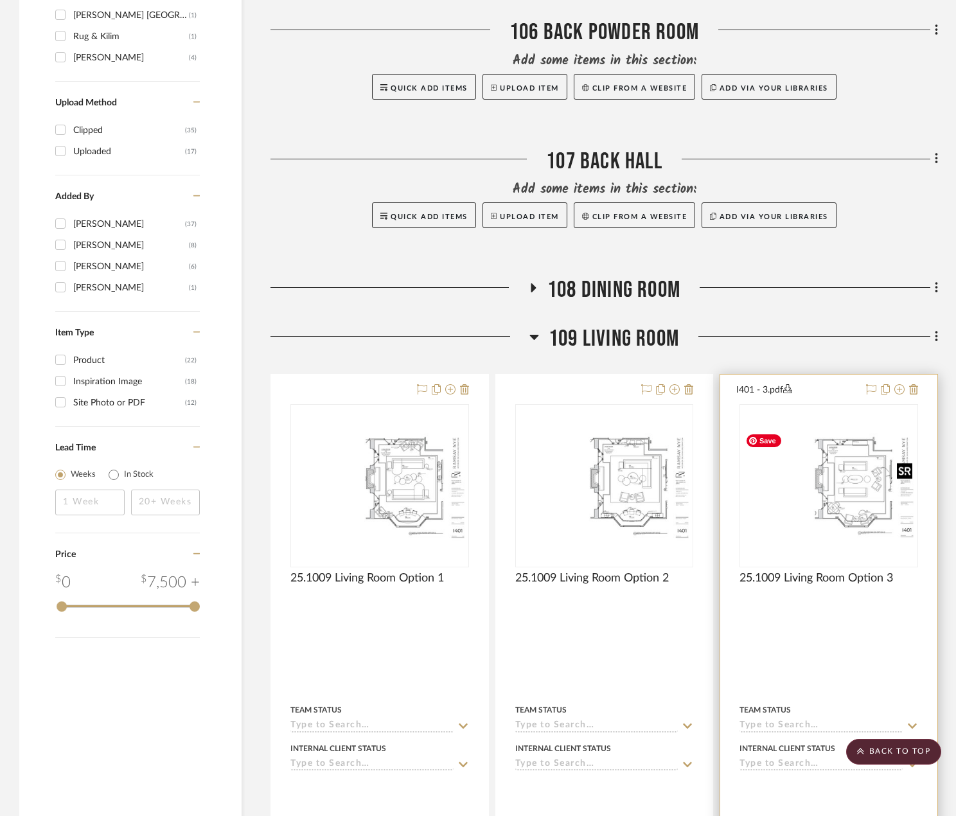
click at [0, 0] on img at bounding box center [0, 0] width 0 height 0
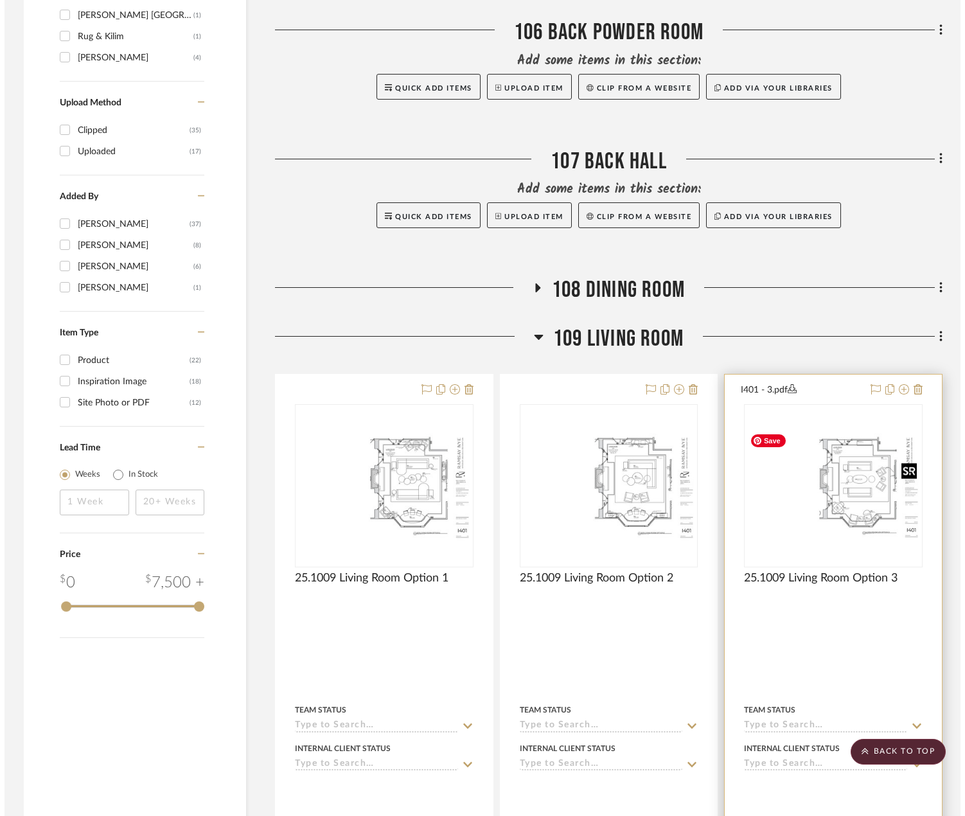
scroll to position [0, 0]
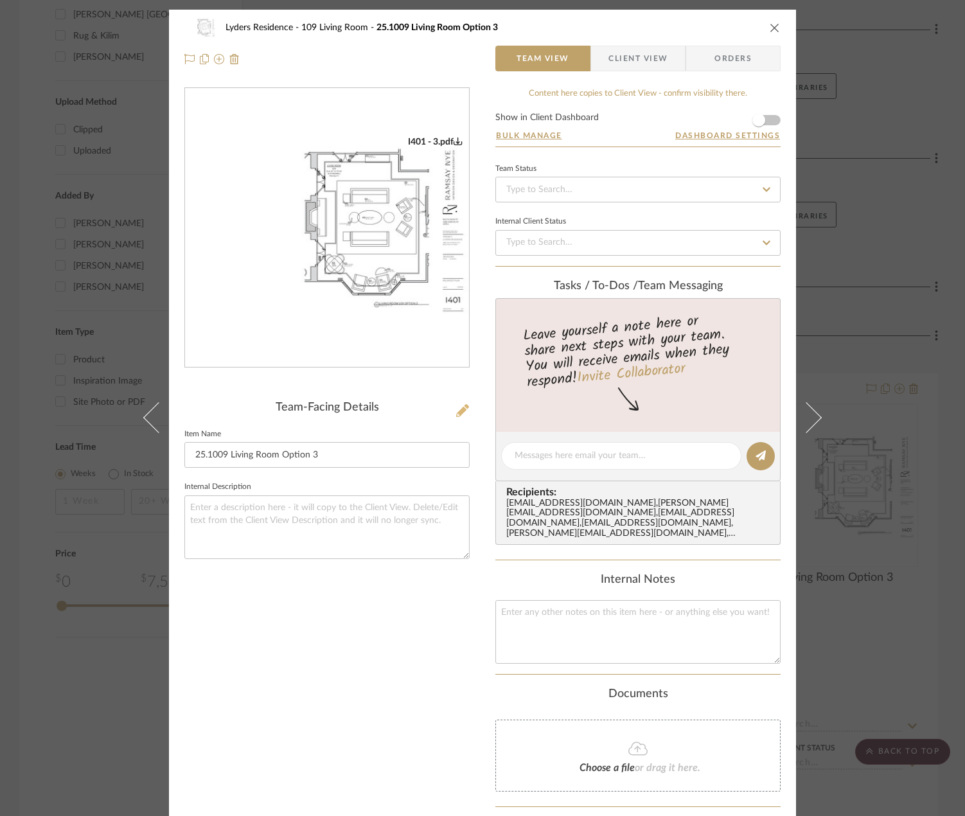
click at [461, 413] on icon at bounding box center [462, 410] width 13 height 13
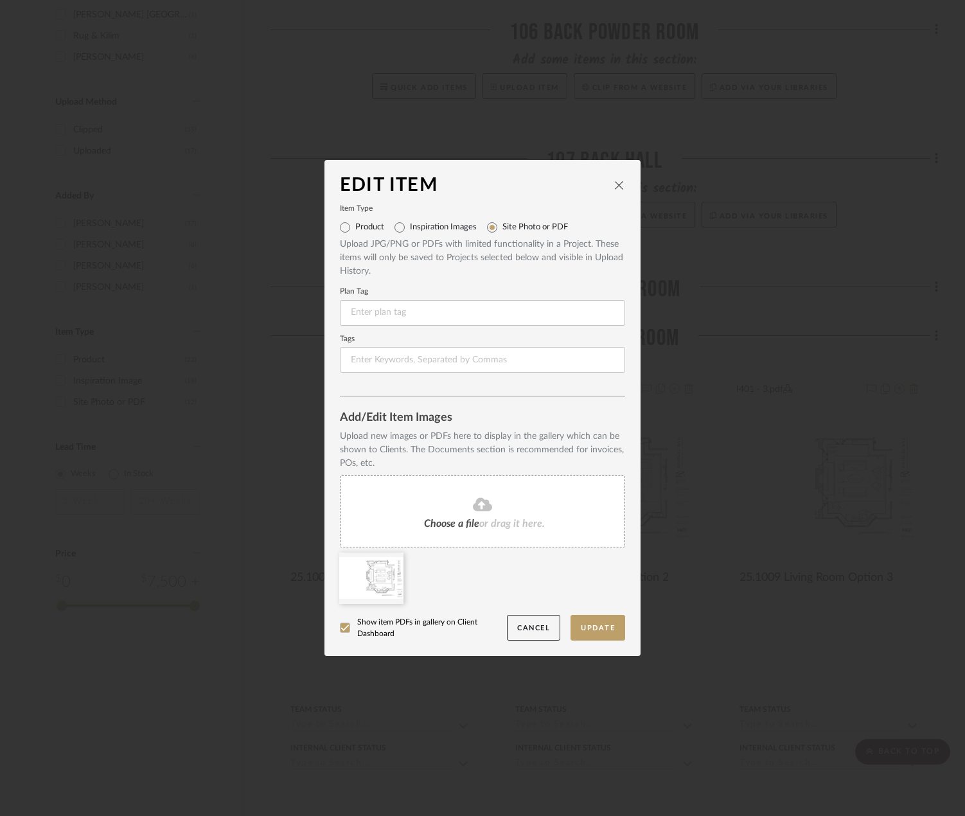
click at [486, 500] on icon at bounding box center [482, 504] width 19 height 15
click at [389, 562] on icon at bounding box center [393, 561] width 9 height 10
click at [601, 626] on button "Update" at bounding box center [598, 628] width 55 height 26
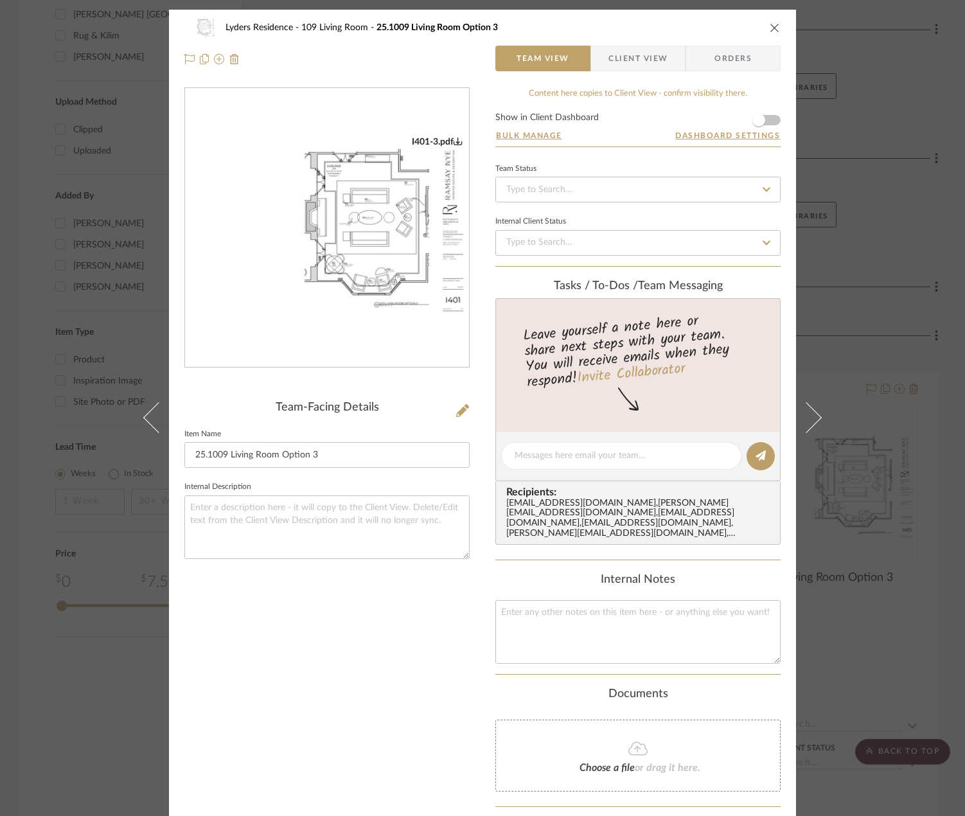
click at [770, 28] on icon "close" at bounding box center [775, 27] width 10 height 10
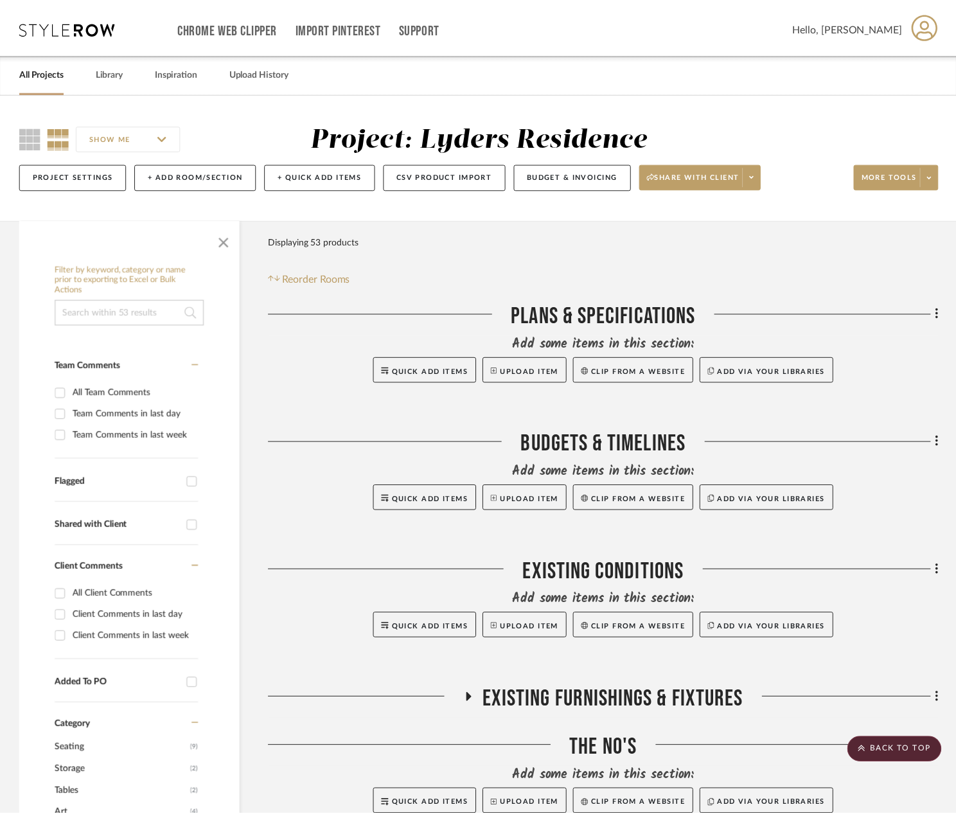
scroll to position [1171, 0]
